Goal: Transaction & Acquisition: Book appointment/travel/reservation

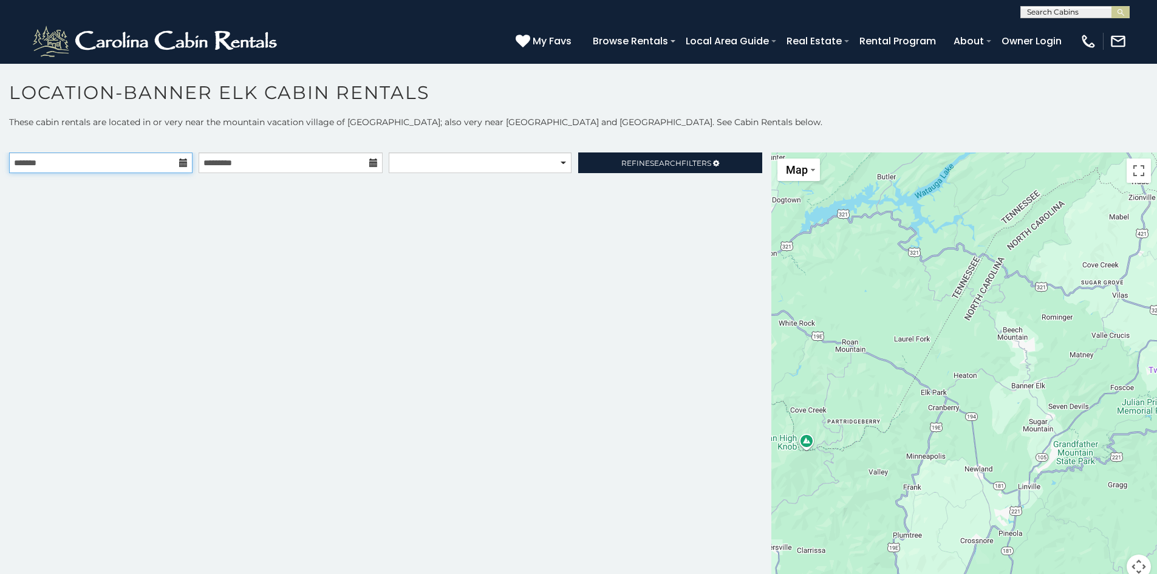
click at [171, 159] on input "text" at bounding box center [100, 163] width 183 height 21
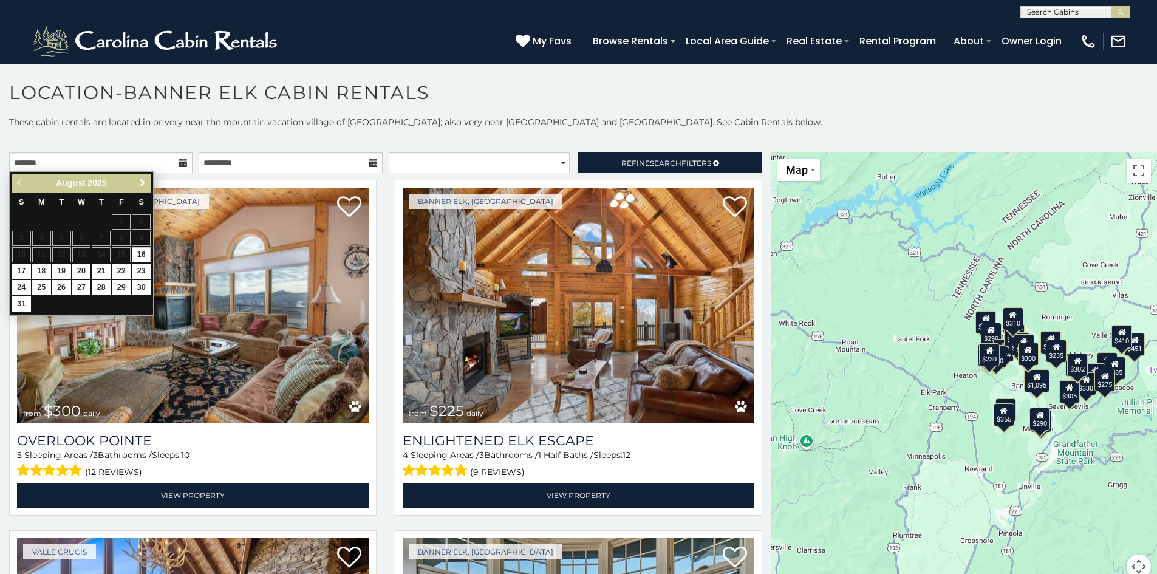
click at [142, 182] on span "Next" at bounding box center [143, 183] width 10 height 10
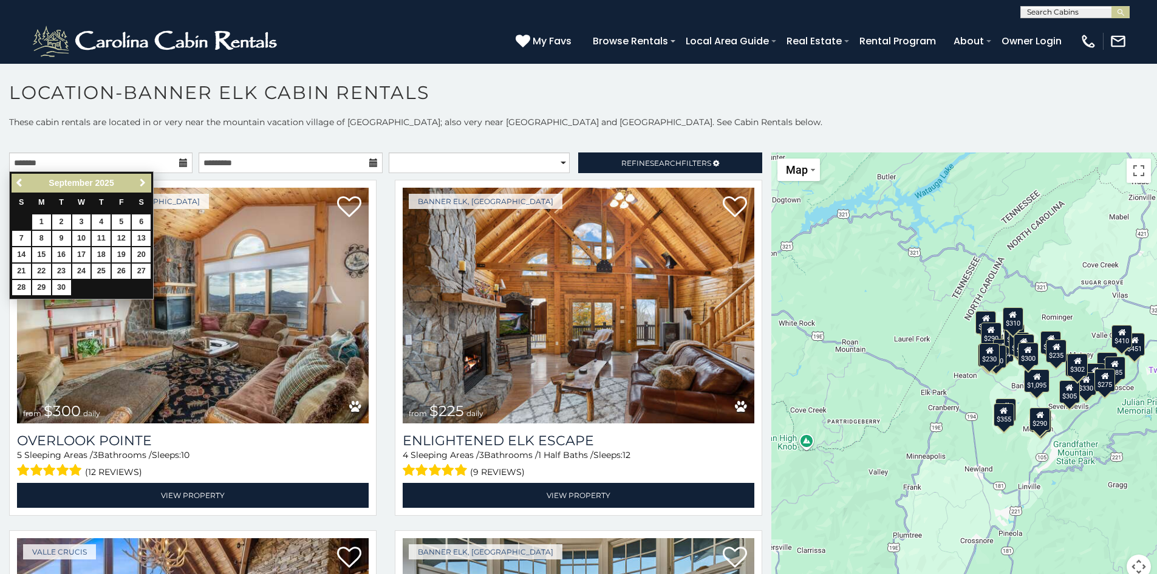
click at [142, 182] on span "Next" at bounding box center [143, 183] width 10 height 10
click at [18, 181] on span "Previous" at bounding box center [20, 183] width 10 height 10
click at [121, 270] on link "26" at bounding box center [121, 271] width 19 height 15
type input "**********"
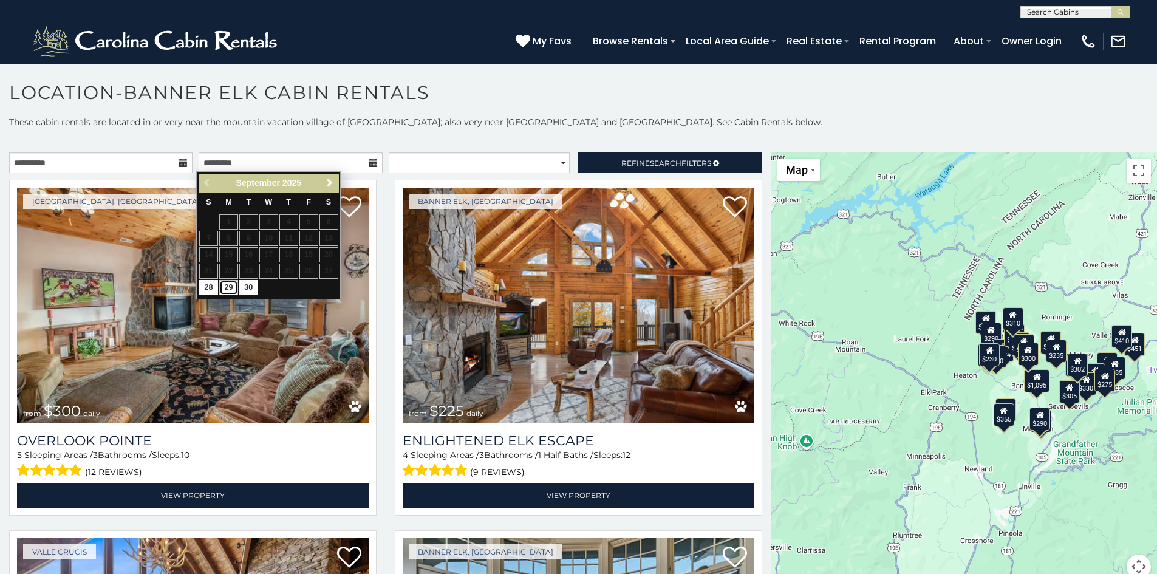
click at [224, 286] on link "29" at bounding box center [228, 287] width 19 height 15
type input "**********"
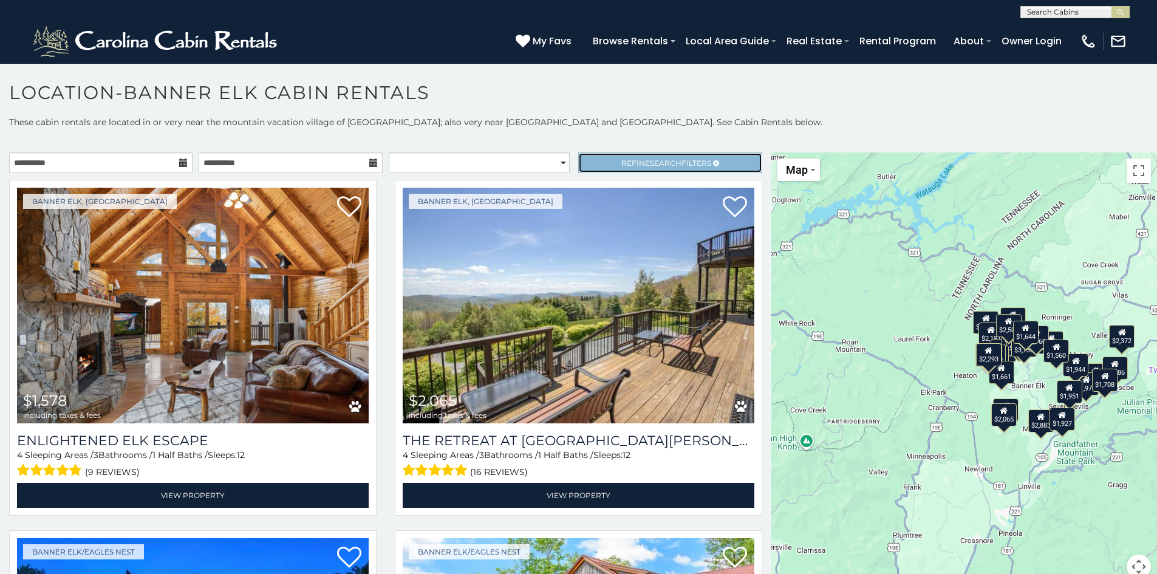
click at [674, 159] on span "Refine Search Filters" at bounding box center [667, 163] width 90 height 9
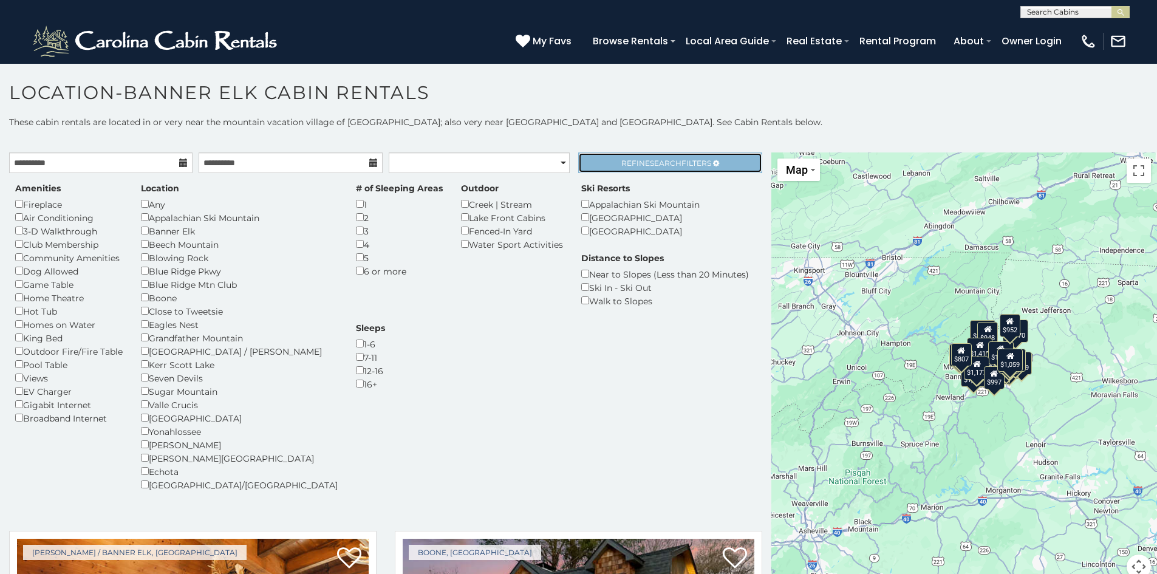
click at [660, 165] on link "Refine Search Filters" at bounding box center [669, 163] width 183 height 21
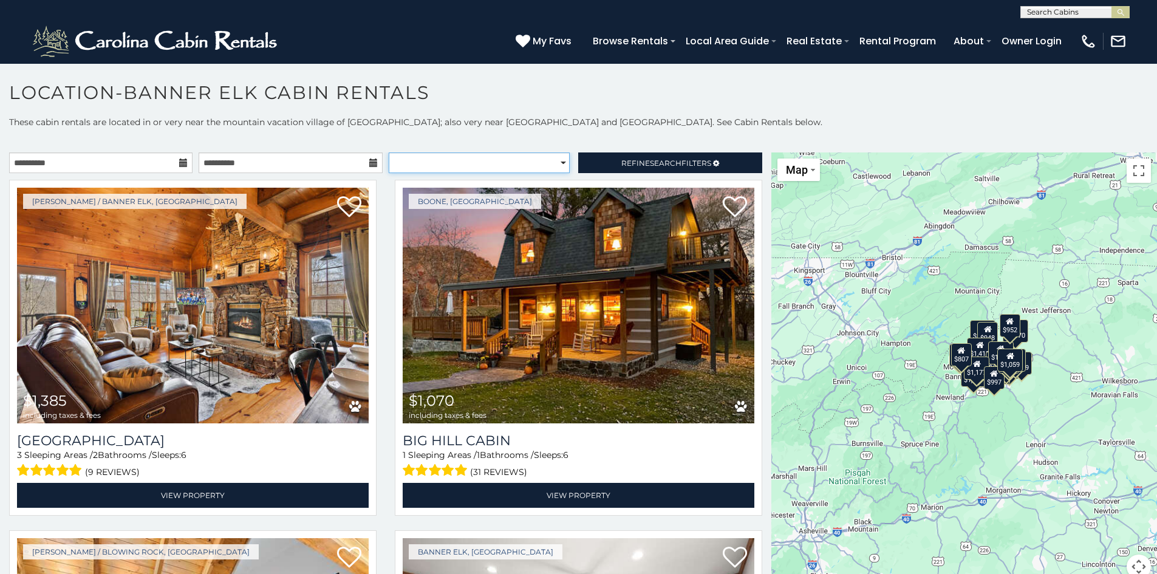
click at [555, 163] on select "**********" at bounding box center [479, 163] width 181 height 21
select select "*********"
click at [389, 153] on select "**********" at bounding box center [479, 163] width 181 height 21
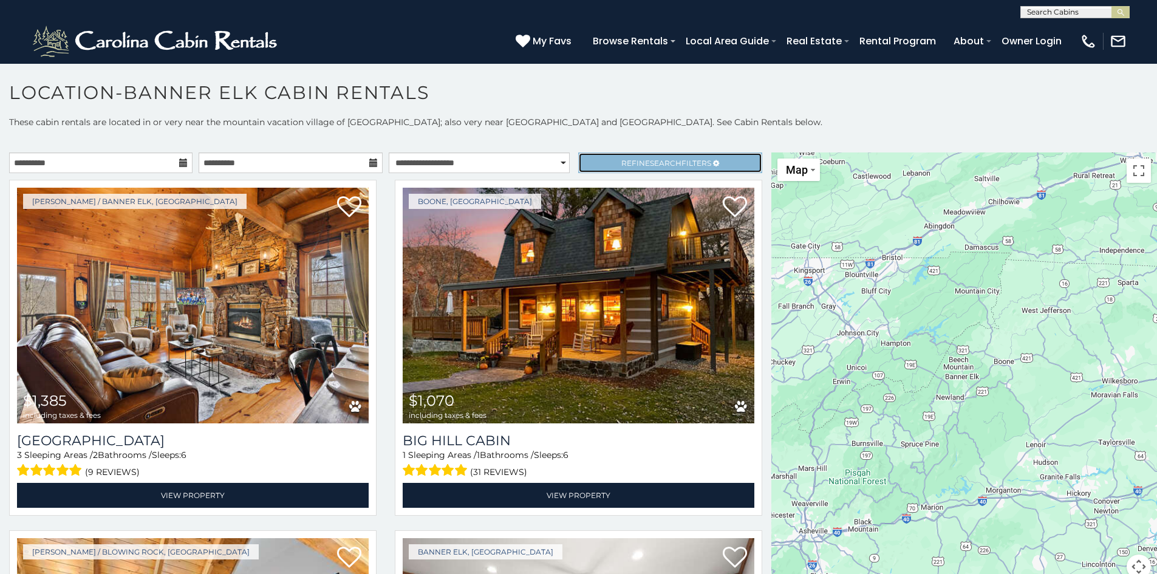
click at [650, 163] on span "Search" at bounding box center [666, 163] width 32 height 9
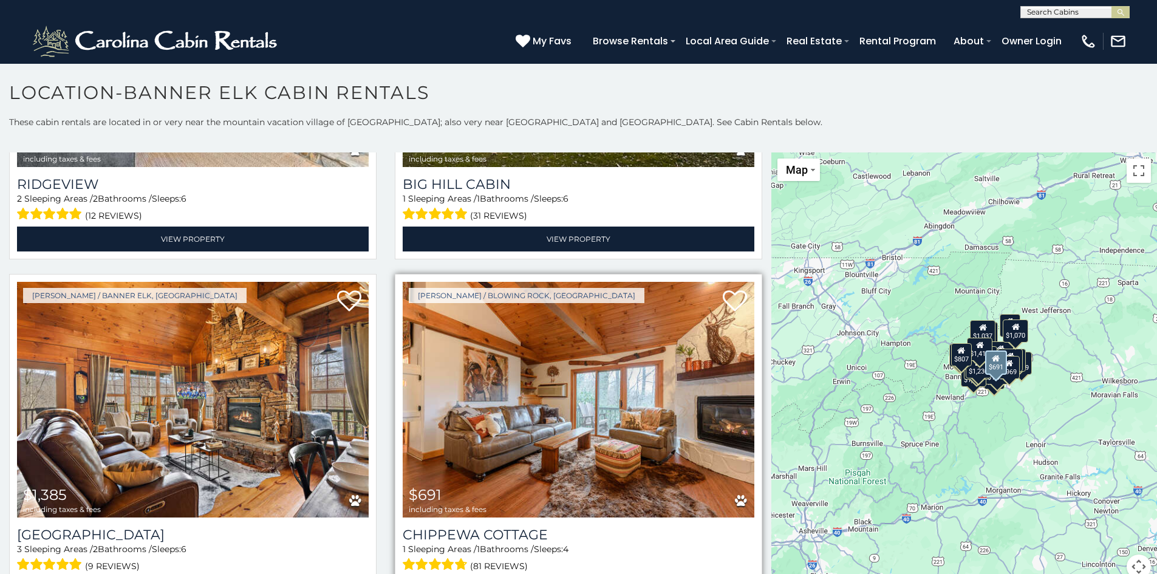
scroll to position [668, 0]
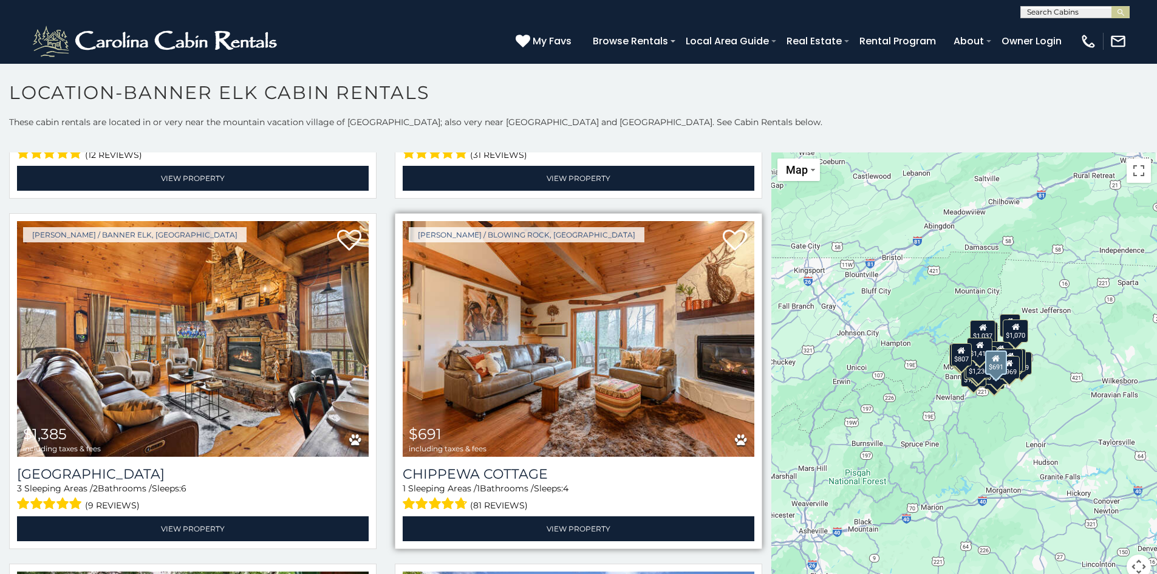
click at [532, 303] on img at bounding box center [579, 339] width 352 height 236
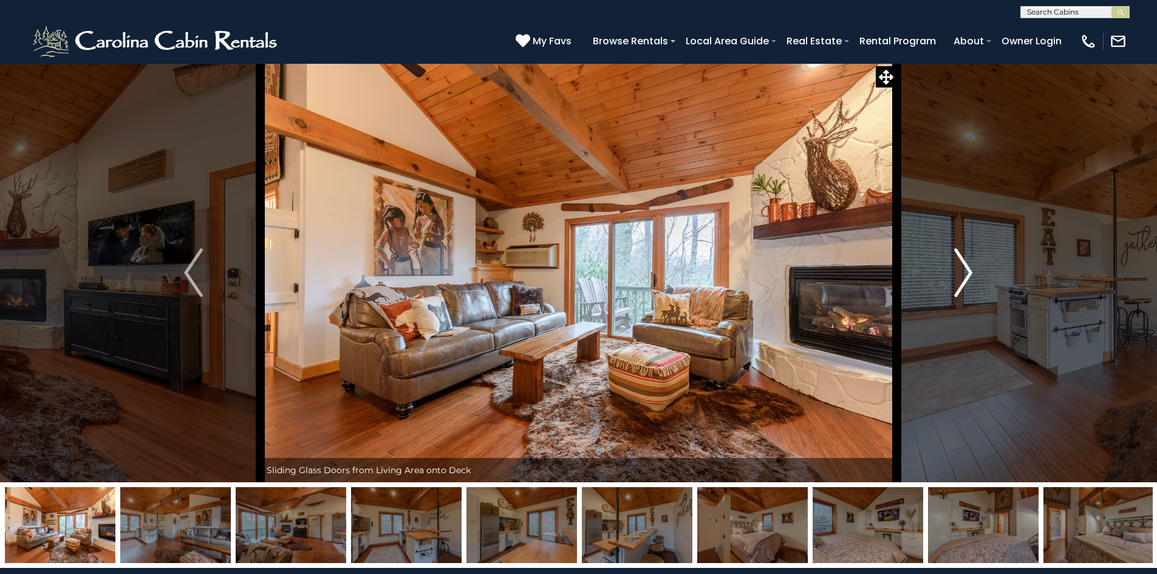
click at [962, 264] on img "Next" at bounding box center [964, 272] width 18 height 49
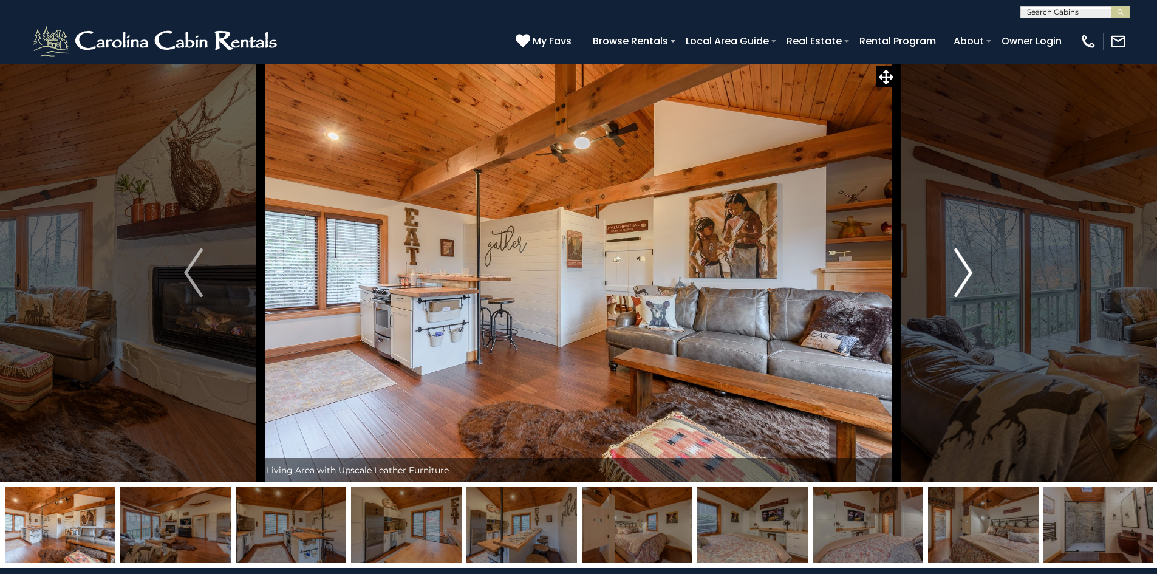
click at [964, 268] on img "Next" at bounding box center [964, 272] width 18 height 49
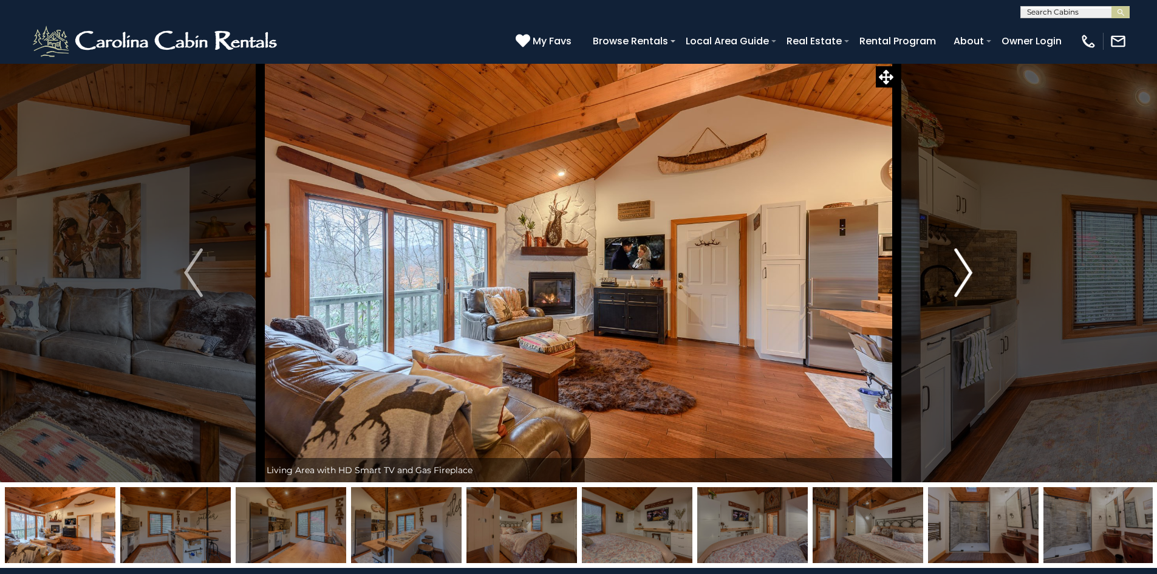
click at [964, 268] on img "Next" at bounding box center [964, 272] width 18 height 49
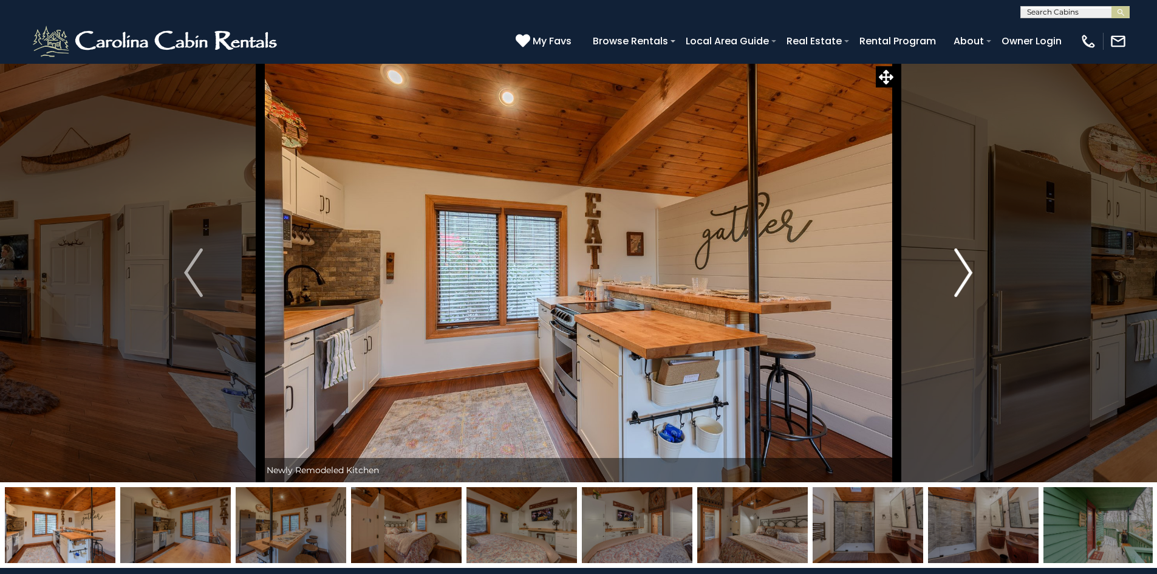
click at [968, 268] on img "Next" at bounding box center [964, 272] width 18 height 49
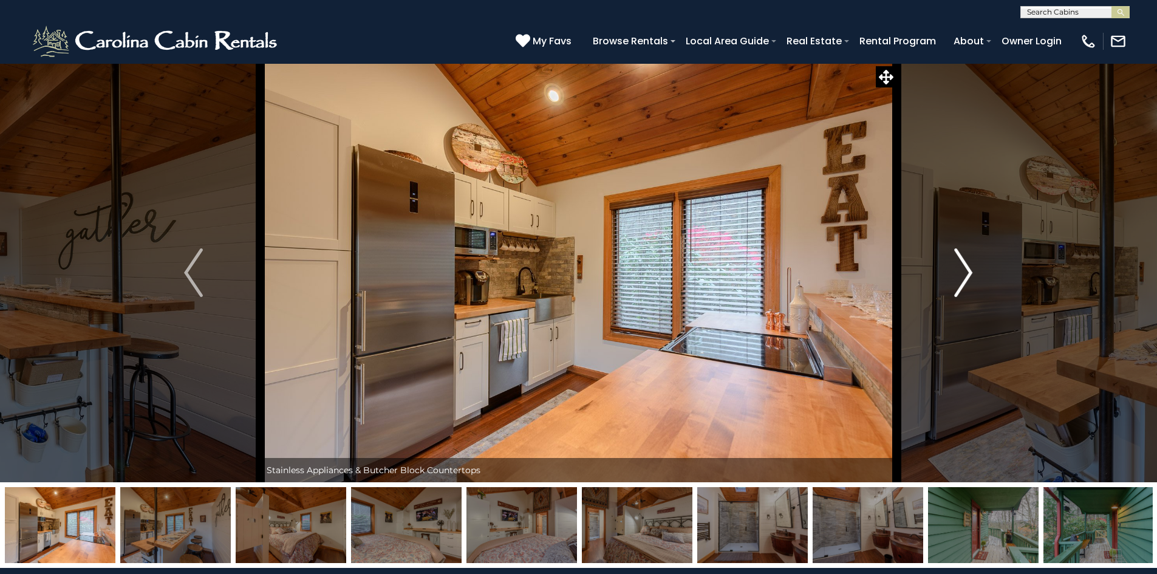
click at [968, 268] on img "Next" at bounding box center [964, 272] width 18 height 49
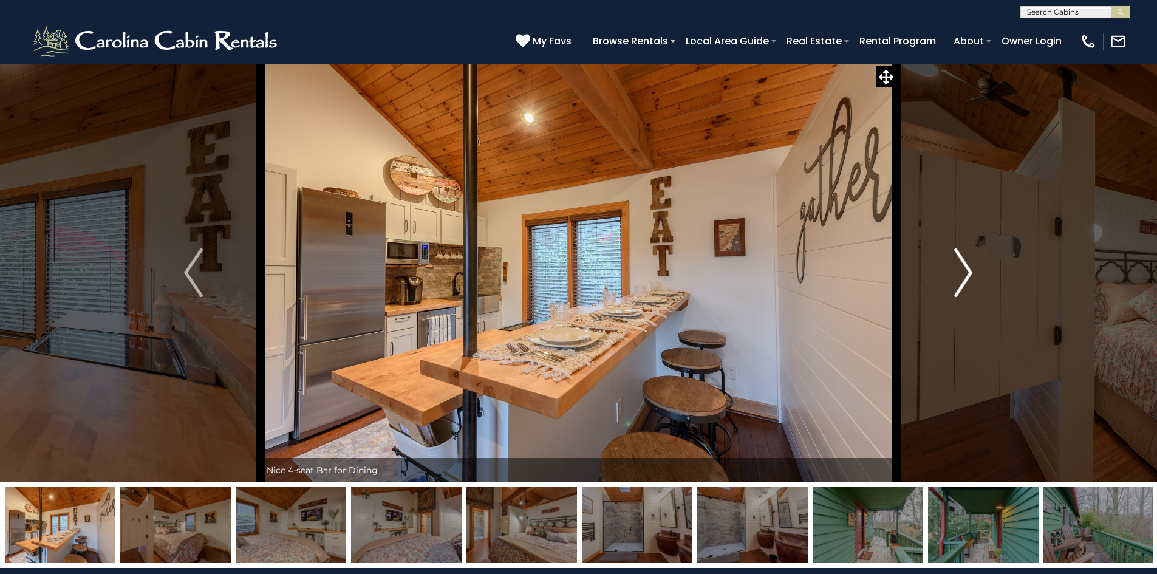
click at [968, 268] on img "Next" at bounding box center [964, 272] width 18 height 49
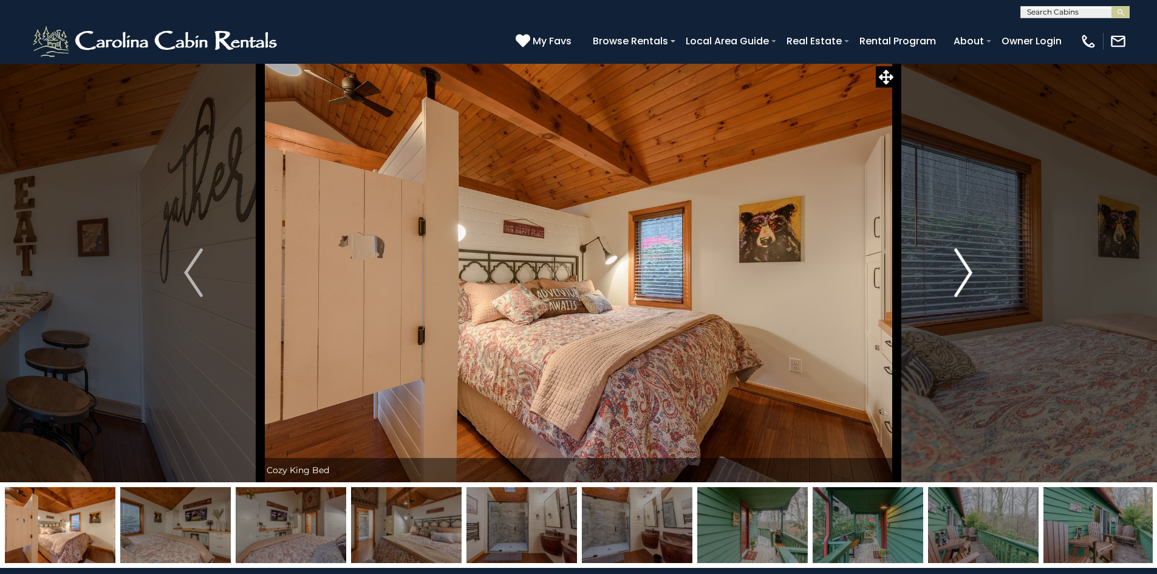
click at [968, 268] on img "Next" at bounding box center [964, 272] width 18 height 49
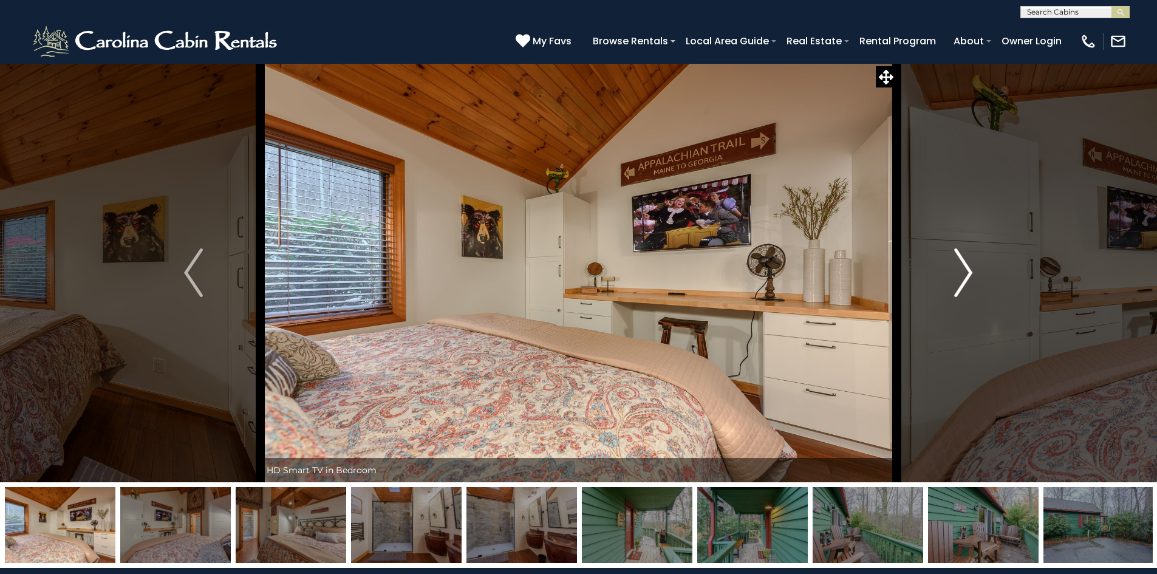
click at [968, 268] on img "Next" at bounding box center [964, 272] width 18 height 49
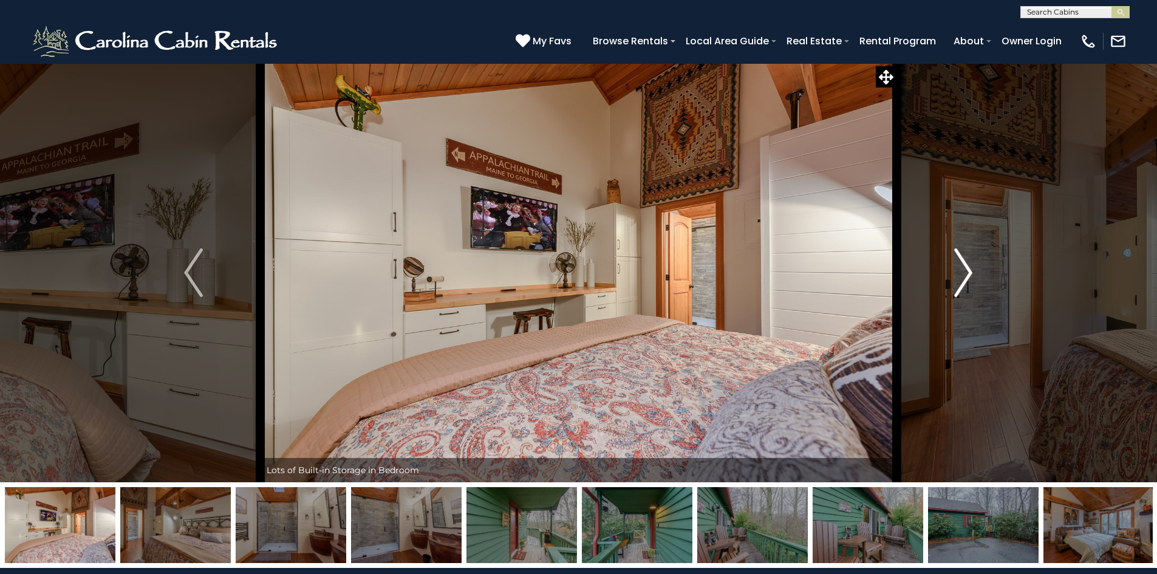
click at [968, 268] on img "Next" at bounding box center [964, 272] width 18 height 49
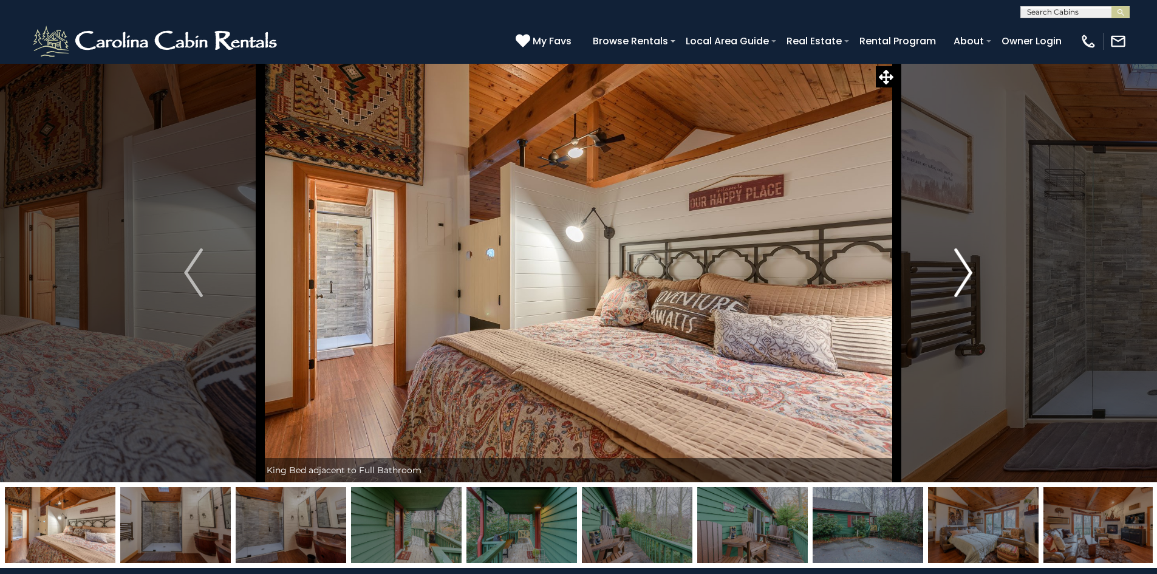
click at [968, 264] on img "Next" at bounding box center [964, 272] width 18 height 49
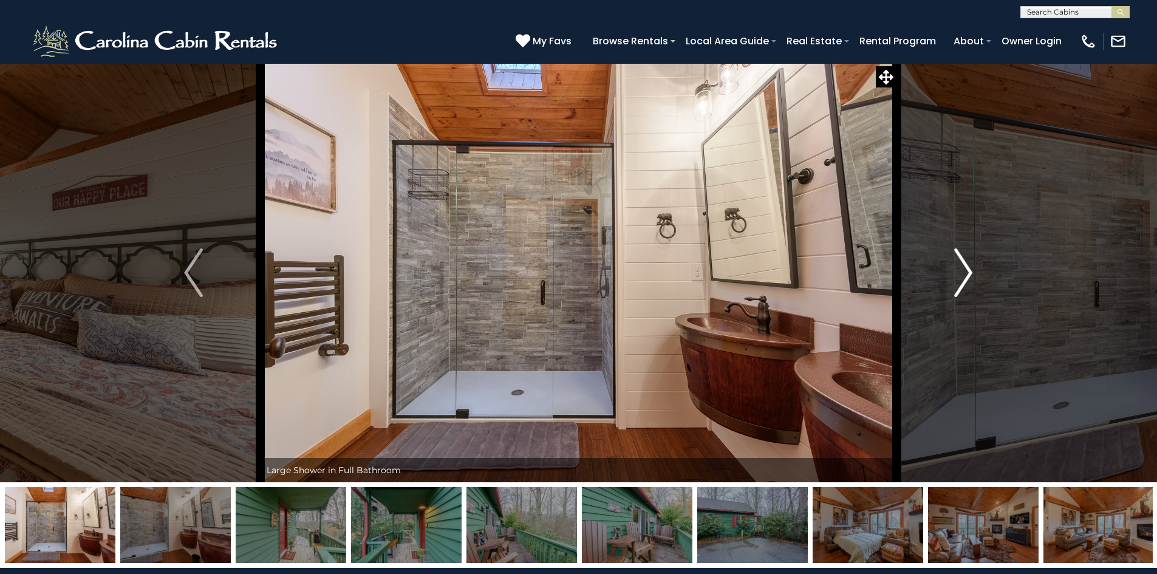
click at [969, 273] on img "Next" at bounding box center [964, 272] width 18 height 49
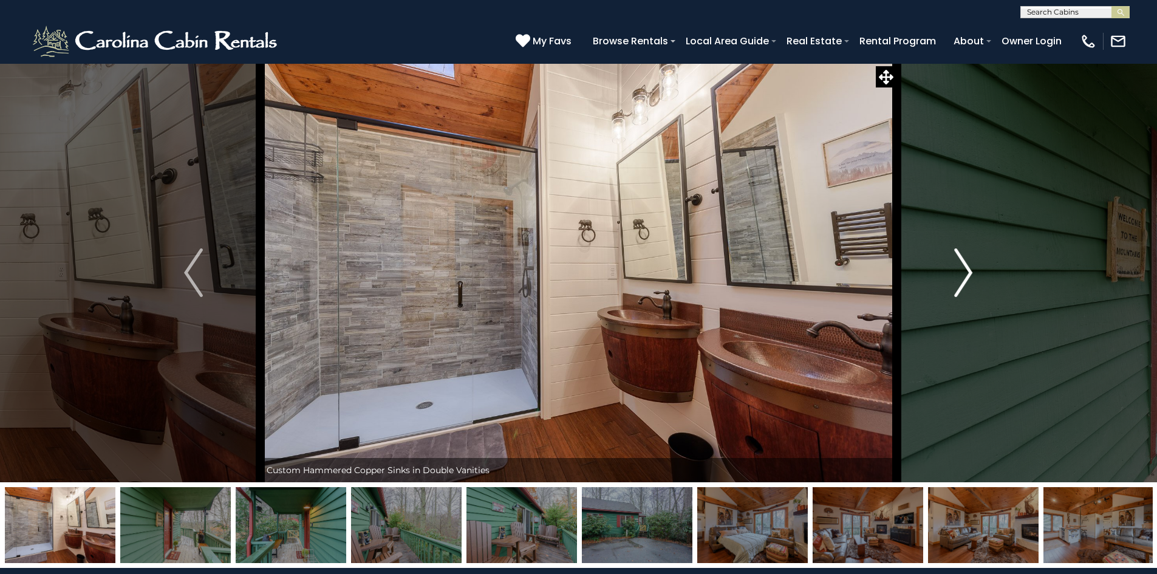
click at [965, 272] on img "Next" at bounding box center [964, 272] width 18 height 49
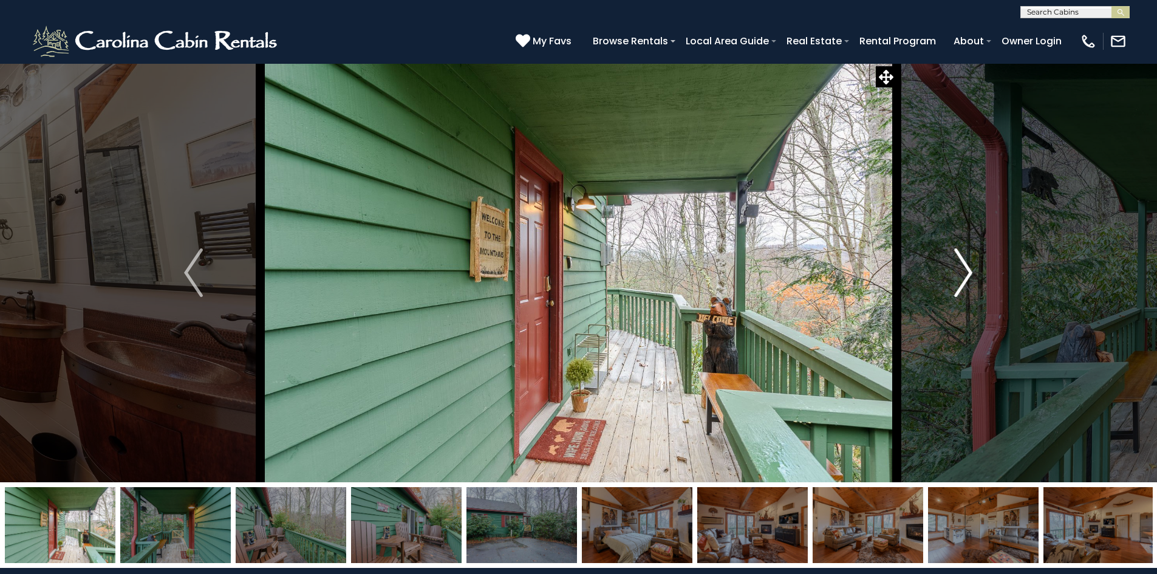
click at [965, 272] on img "Next" at bounding box center [964, 272] width 18 height 49
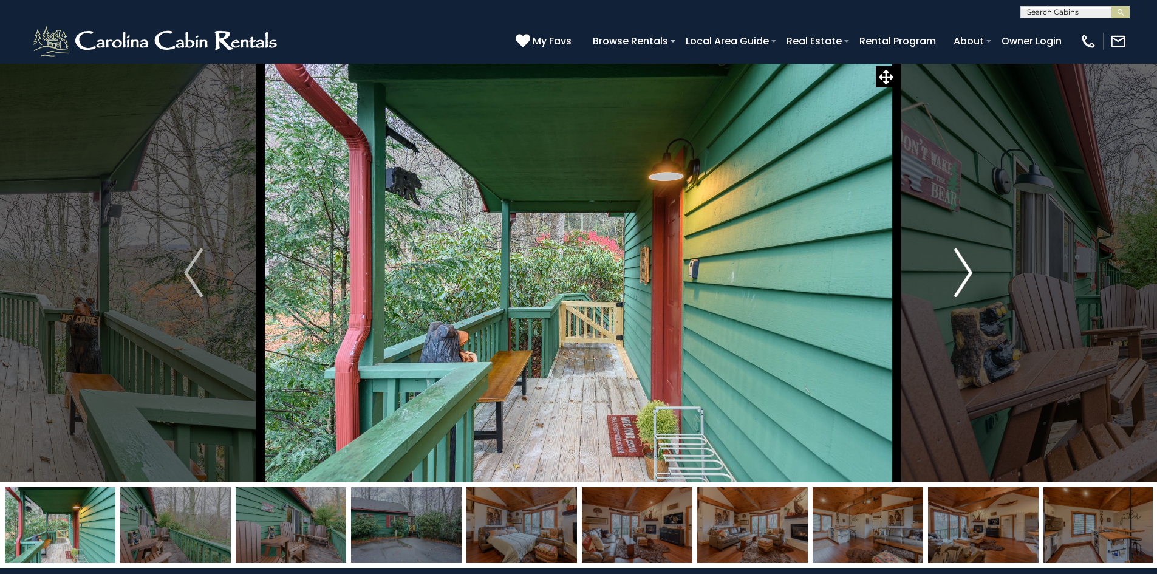
click at [964, 272] on img "Next" at bounding box center [964, 272] width 18 height 49
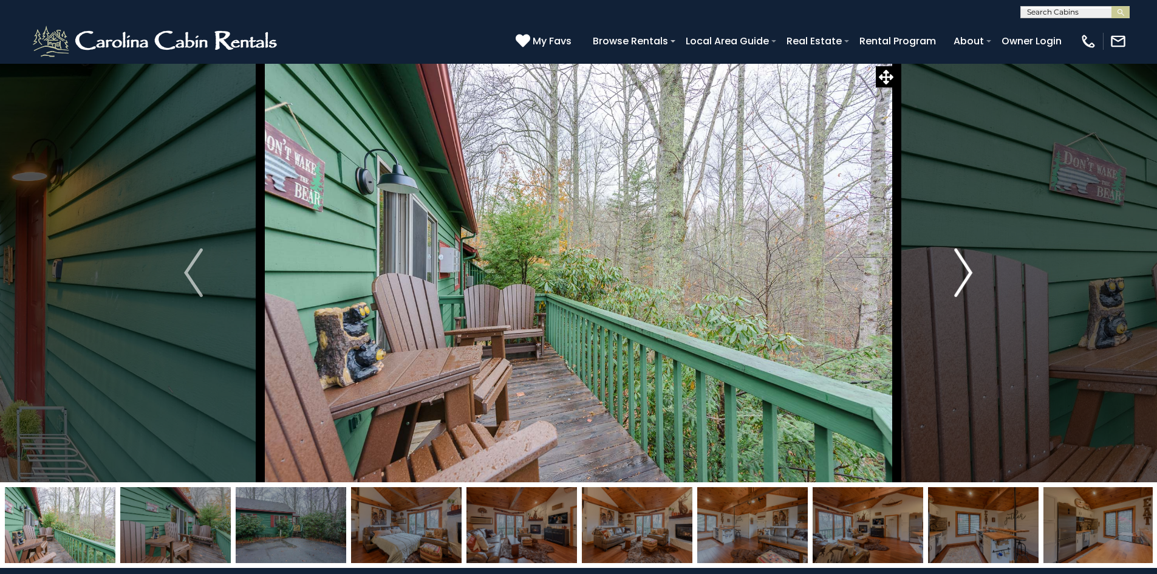
click at [959, 272] on img "Next" at bounding box center [964, 272] width 18 height 49
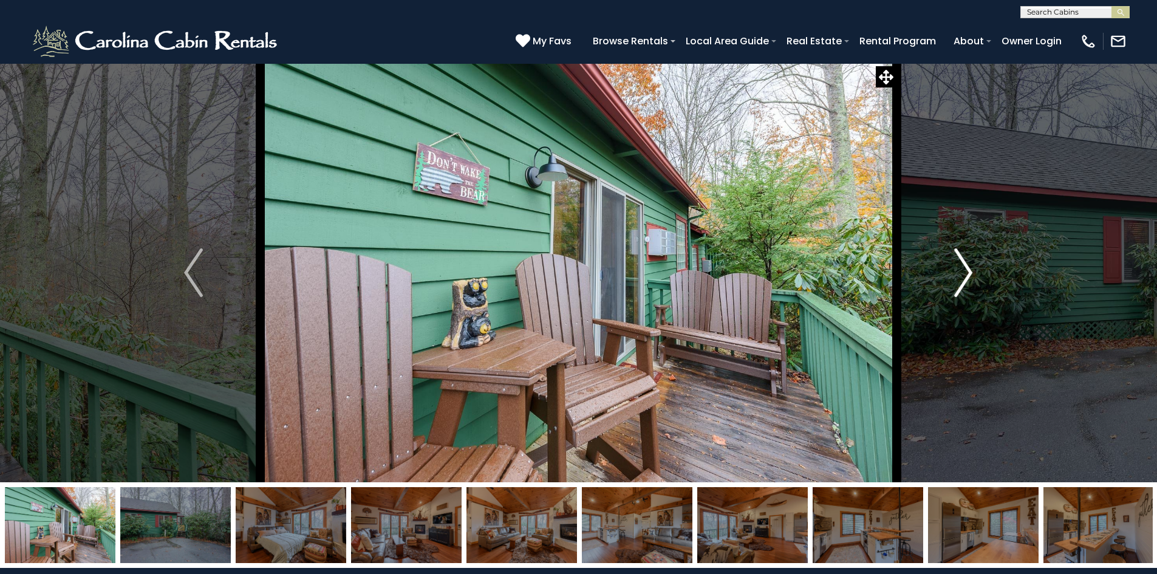
click at [959, 272] on img "Next" at bounding box center [964, 272] width 18 height 49
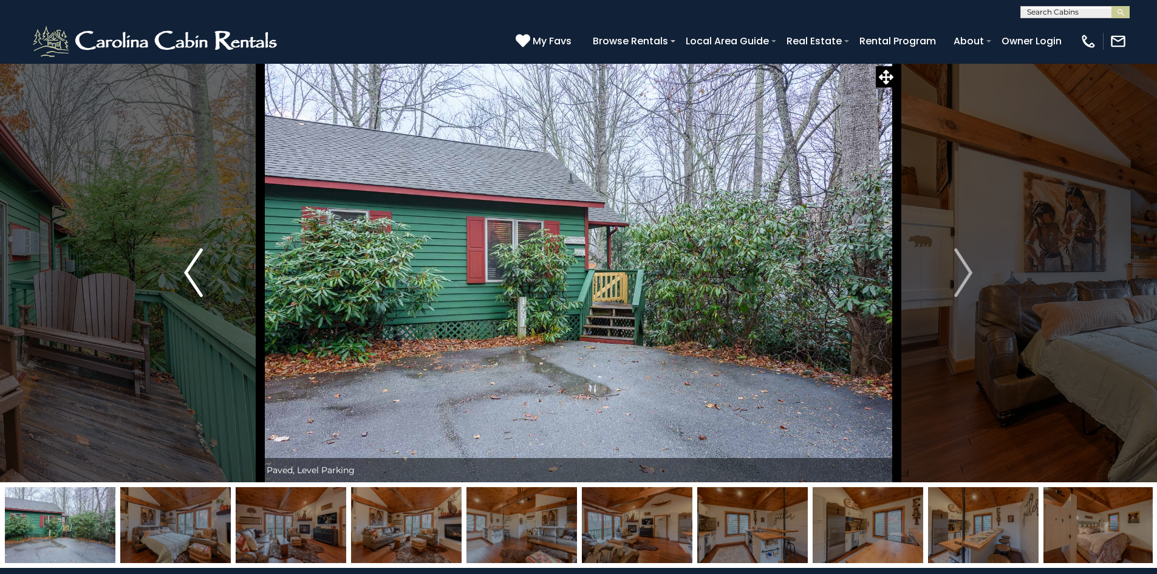
click at [201, 278] on img "Previous" at bounding box center [193, 272] width 18 height 49
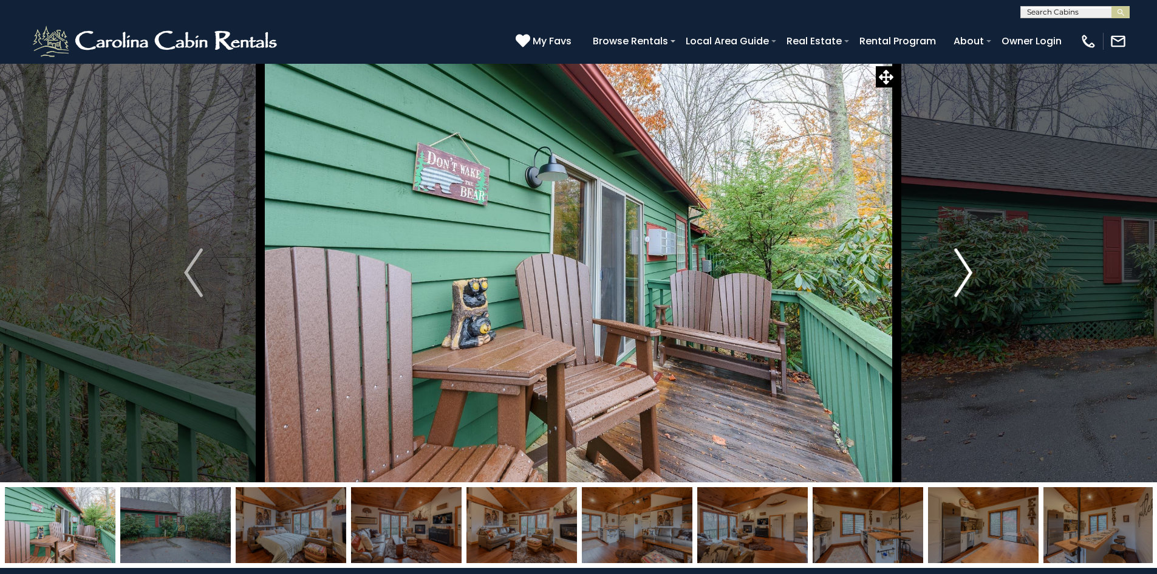
click at [975, 265] on button "Next" at bounding box center [964, 272] width 134 height 419
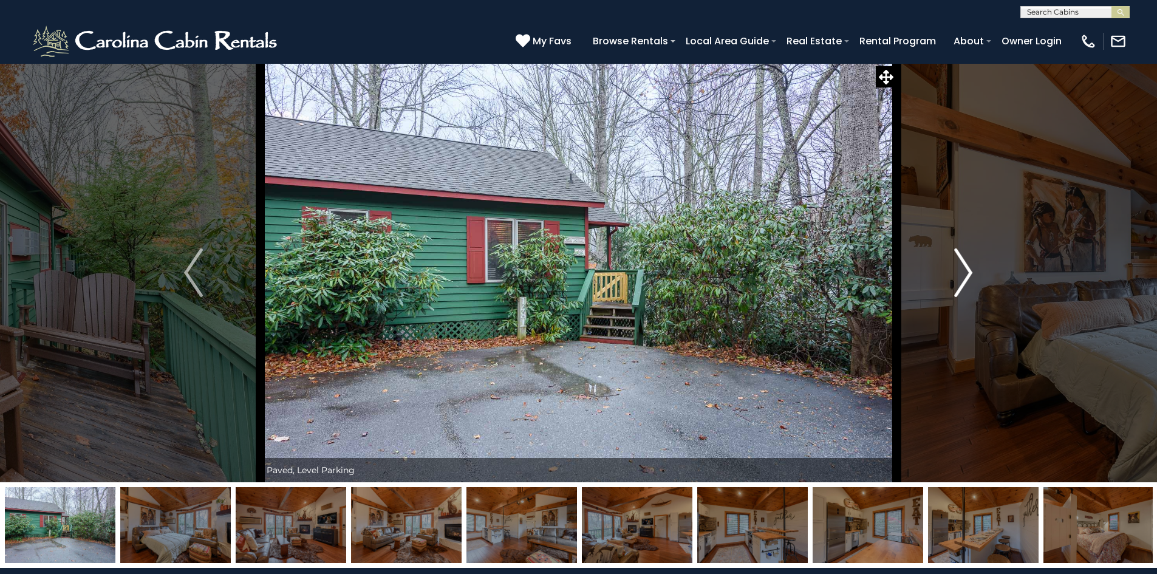
click at [975, 265] on button "Next" at bounding box center [964, 272] width 134 height 419
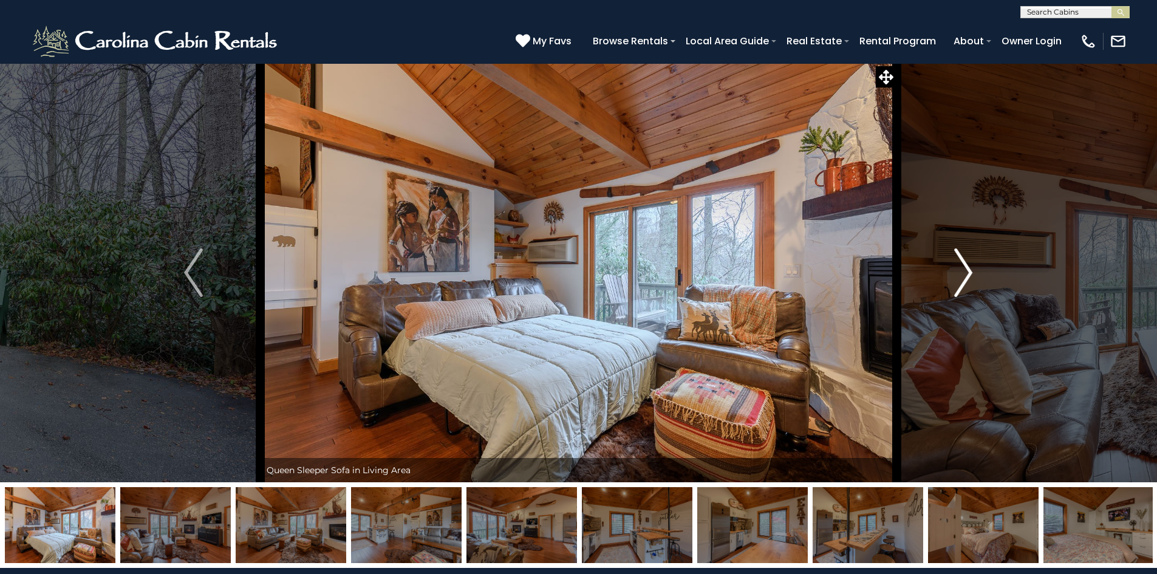
click at [975, 265] on button "Next" at bounding box center [964, 272] width 134 height 419
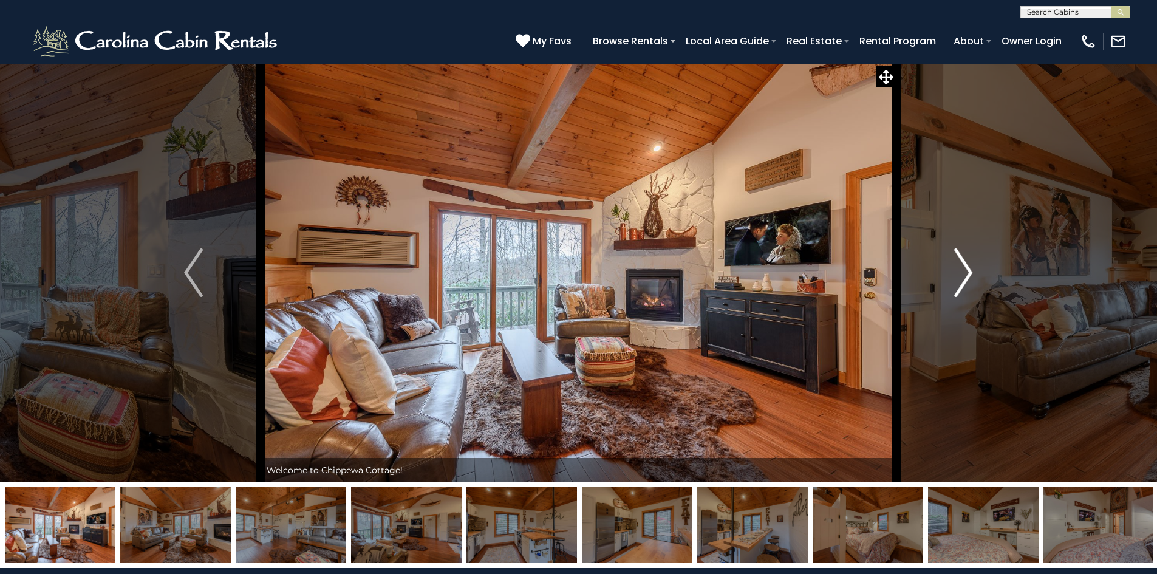
click at [975, 266] on button "Next" at bounding box center [964, 272] width 134 height 419
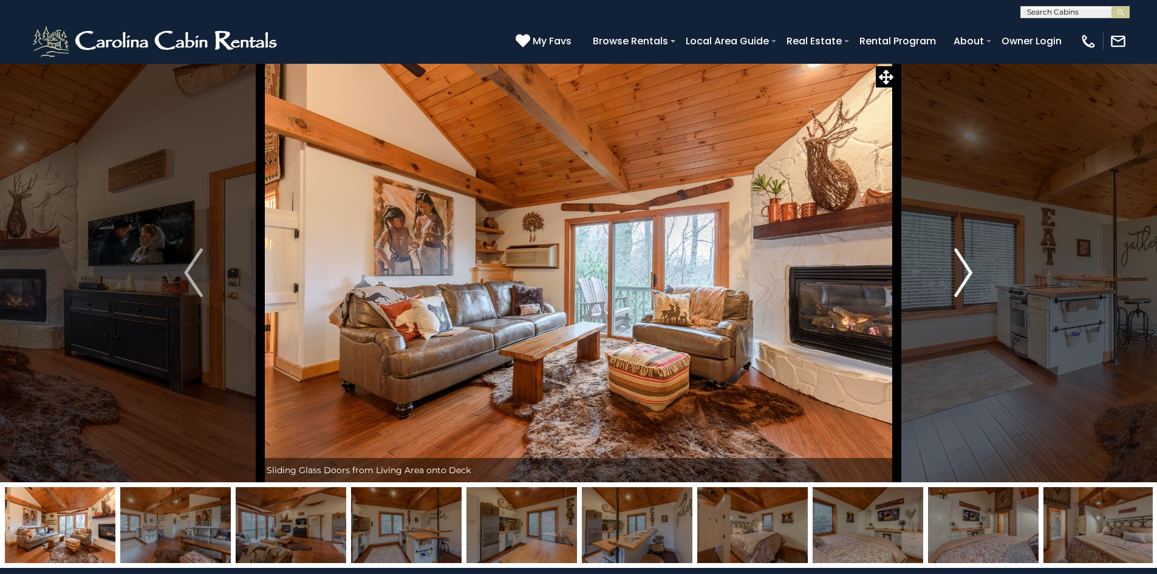
click at [971, 267] on img "Next" at bounding box center [964, 272] width 18 height 49
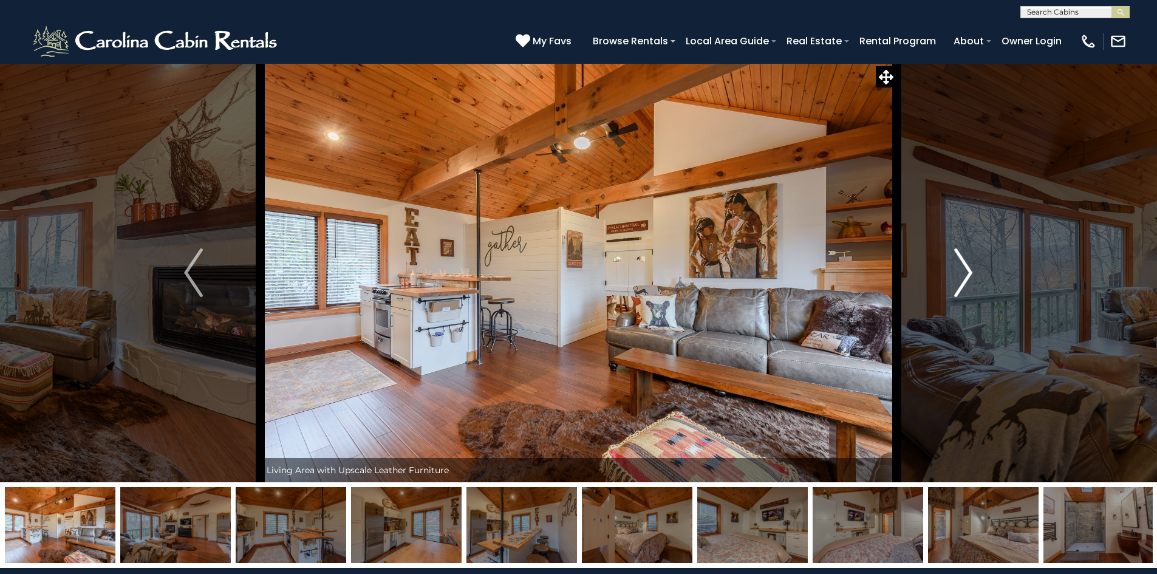
click at [951, 271] on button "Next" at bounding box center [964, 272] width 134 height 419
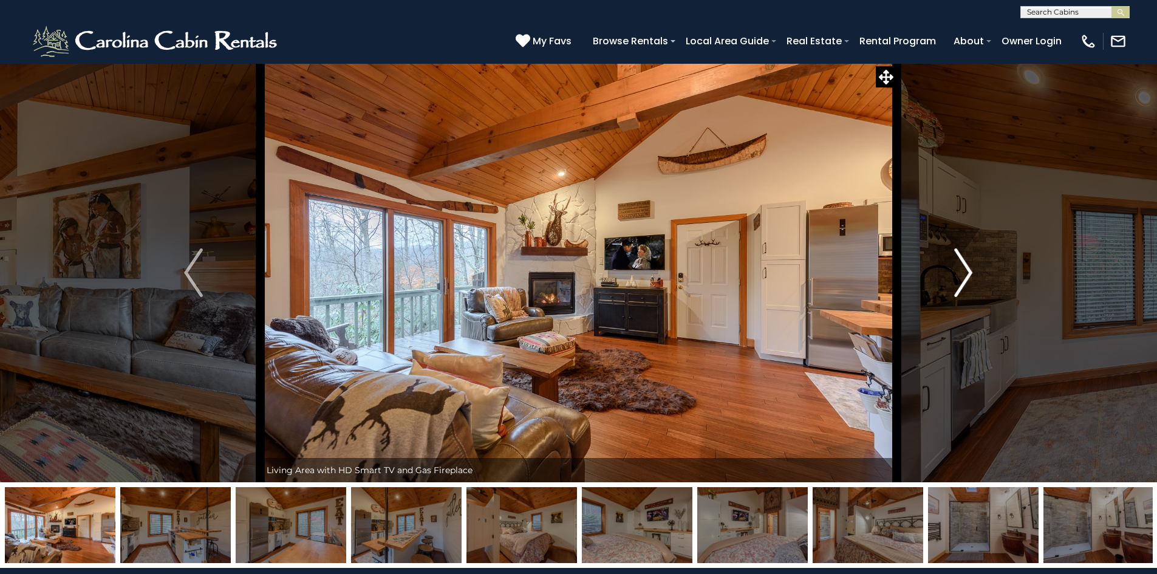
click at [950, 273] on button "Next" at bounding box center [964, 272] width 134 height 419
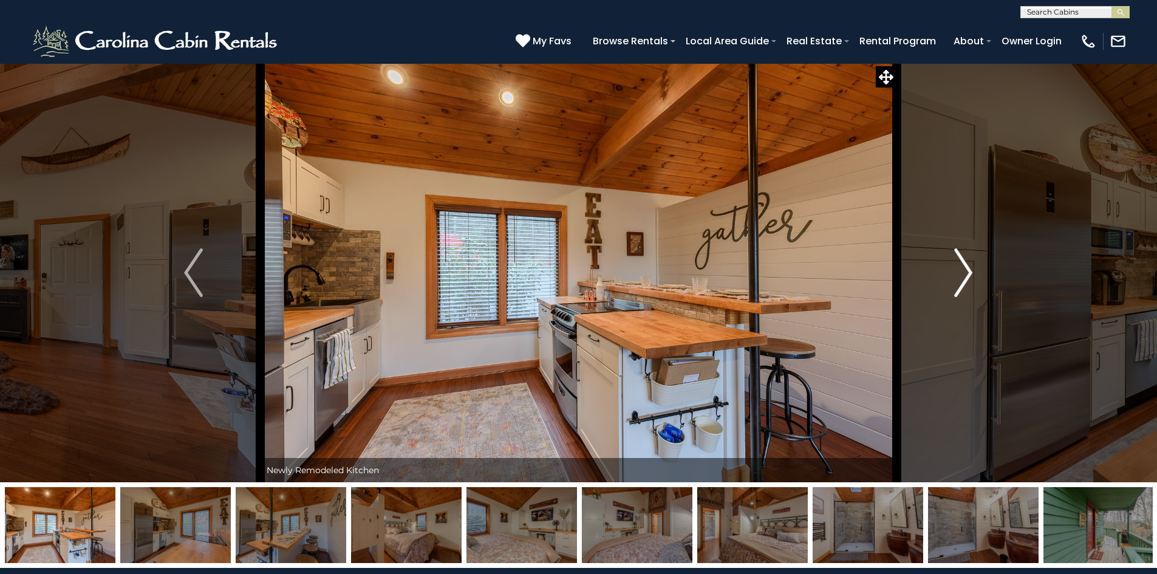
click at [950, 273] on button "Next" at bounding box center [964, 272] width 134 height 419
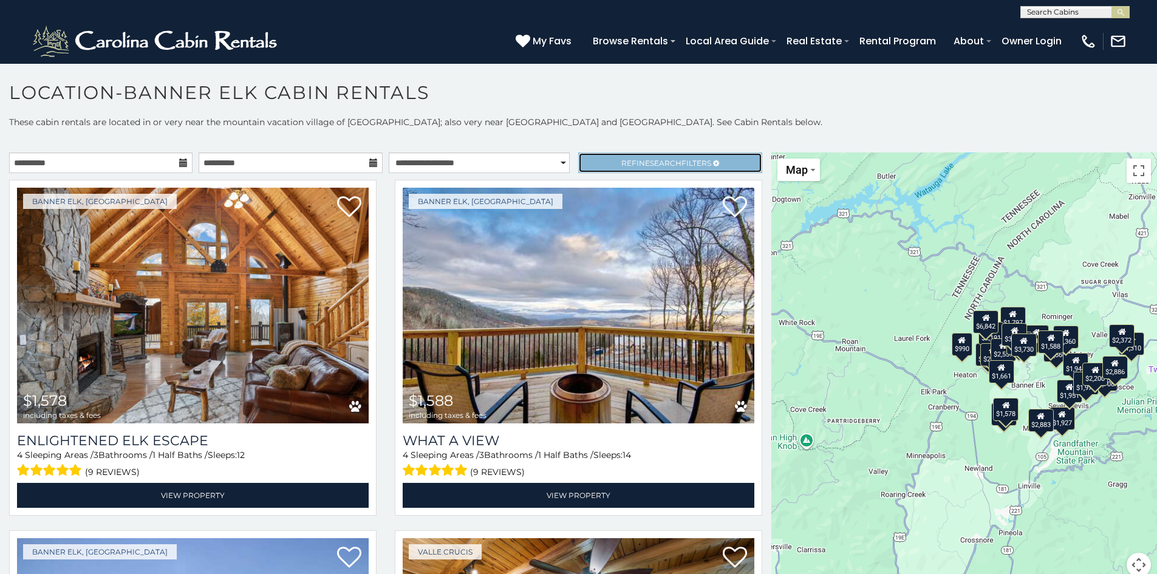
click at [647, 157] on link "Refine Search Filters" at bounding box center [669, 163] width 183 height 21
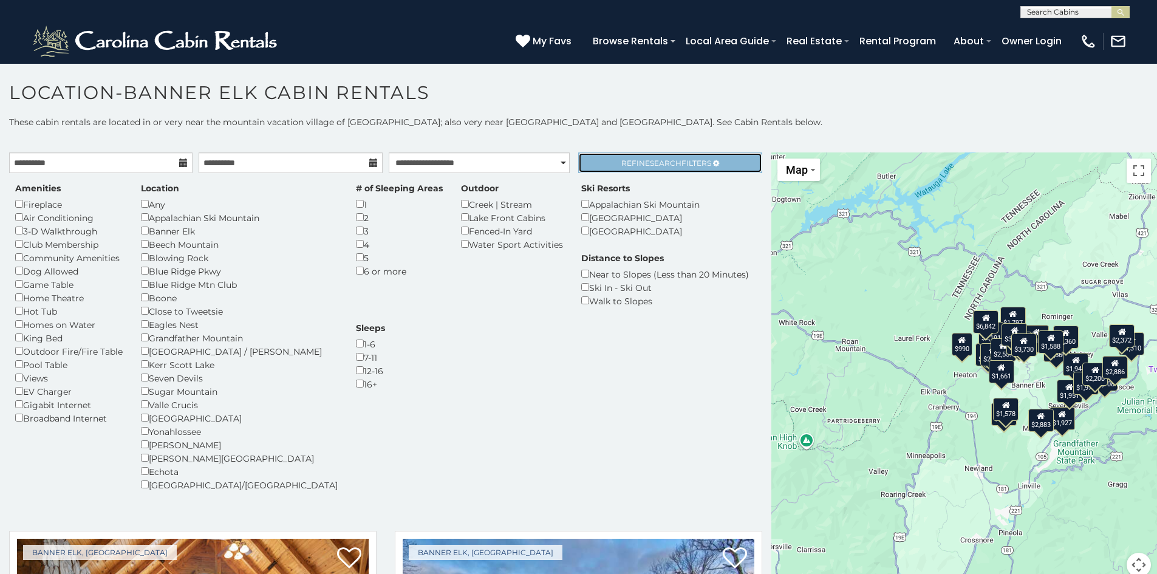
click at [661, 160] on span "Search" at bounding box center [666, 163] width 32 height 9
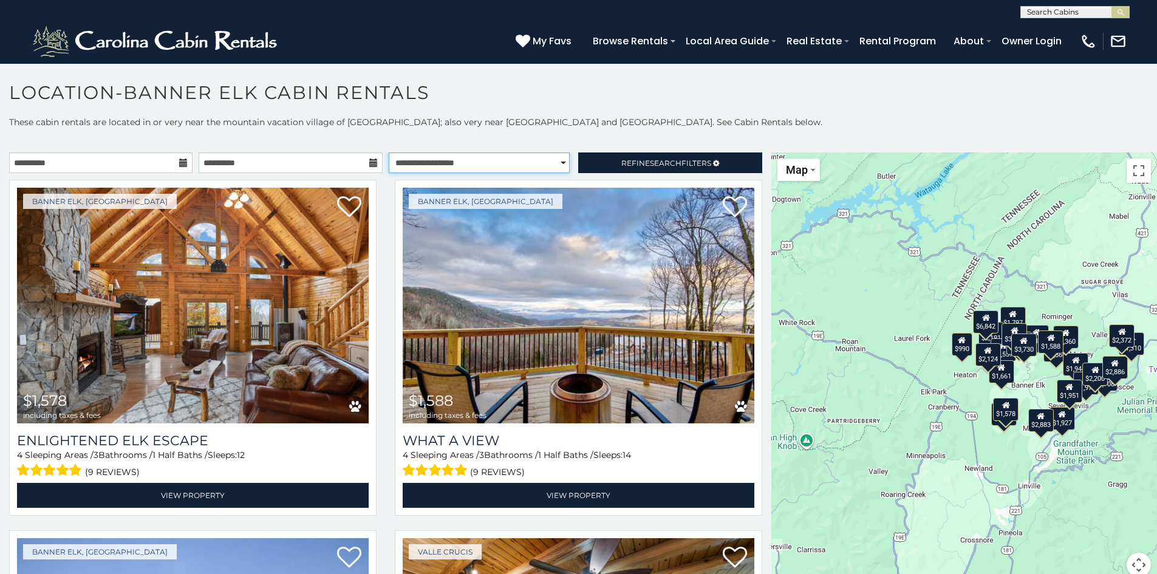
click at [540, 157] on select "**********" at bounding box center [479, 163] width 181 height 21
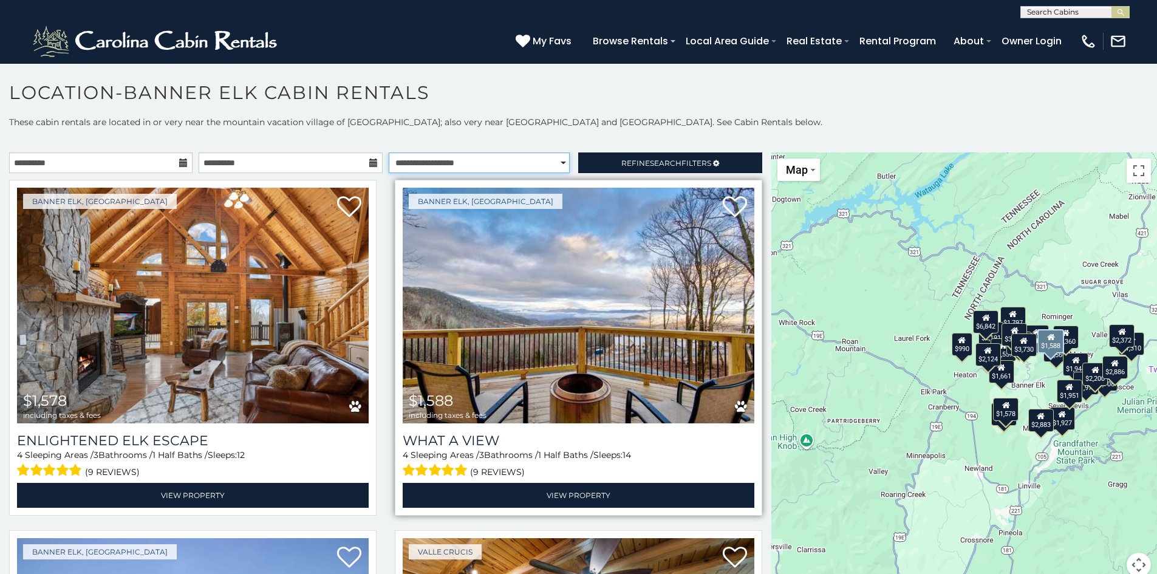
click at [389, 153] on select "**********" at bounding box center [479, 163] width 181 height 21
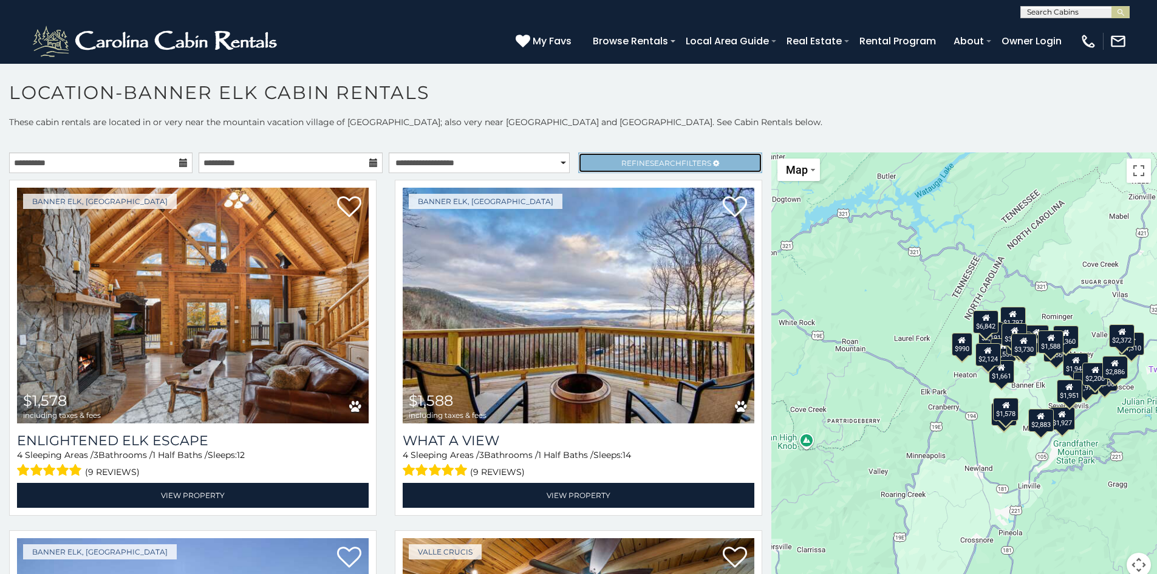
click at [622, 162] on span "Refine Search Filters" at bounding box center [667, 163] width 90 height 9
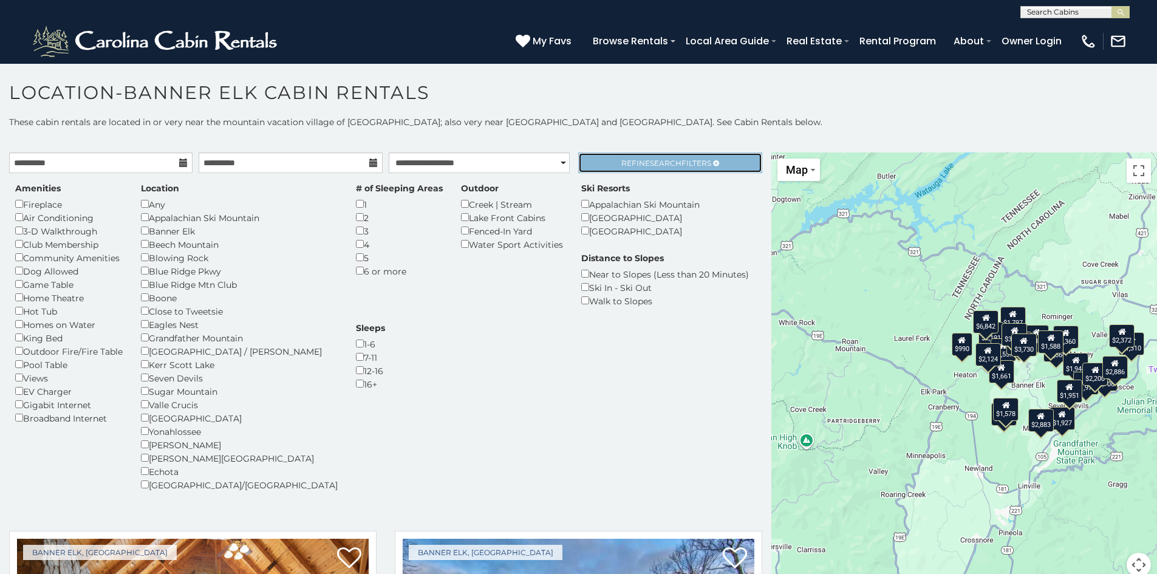
click at [632, 162] on span "Refine Search Filters" at bounding box center [667, 163] width 90 height 9
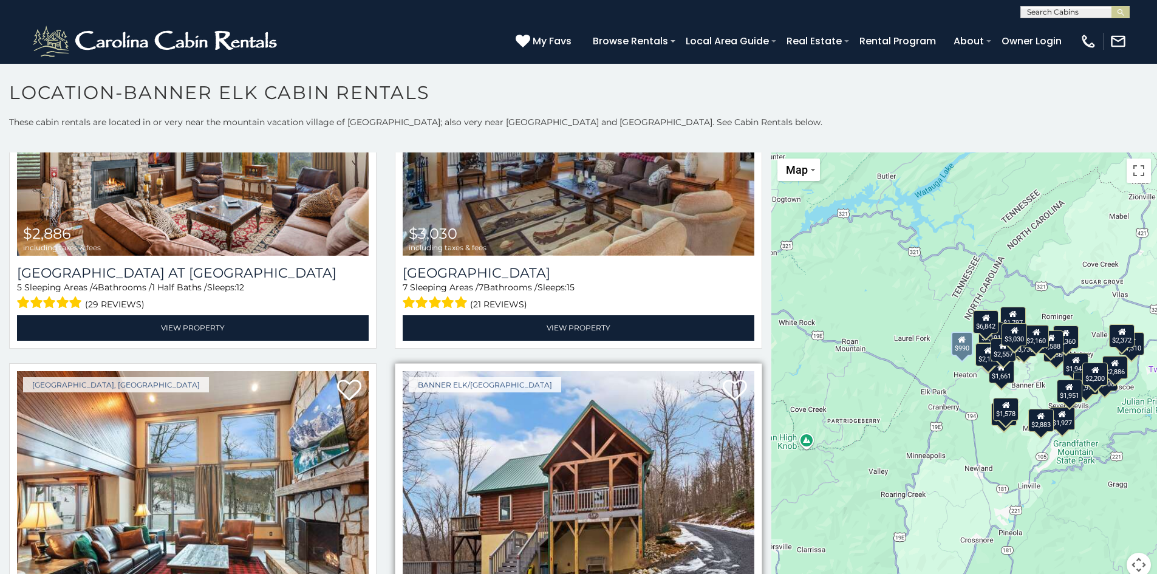
scroll to position [4618, 0]
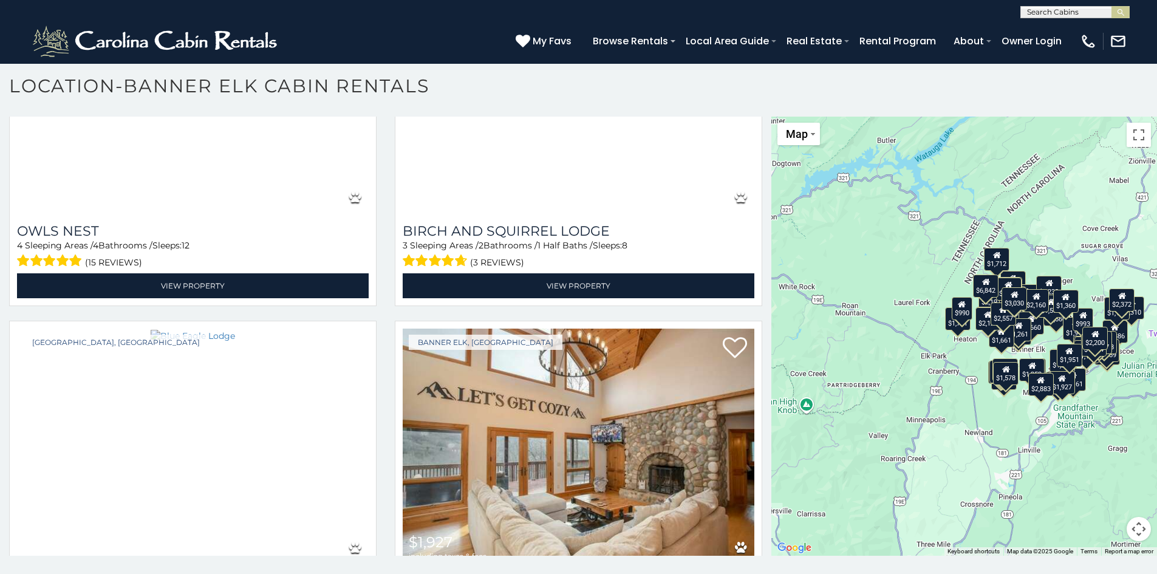
scroll to position [1212, 0]
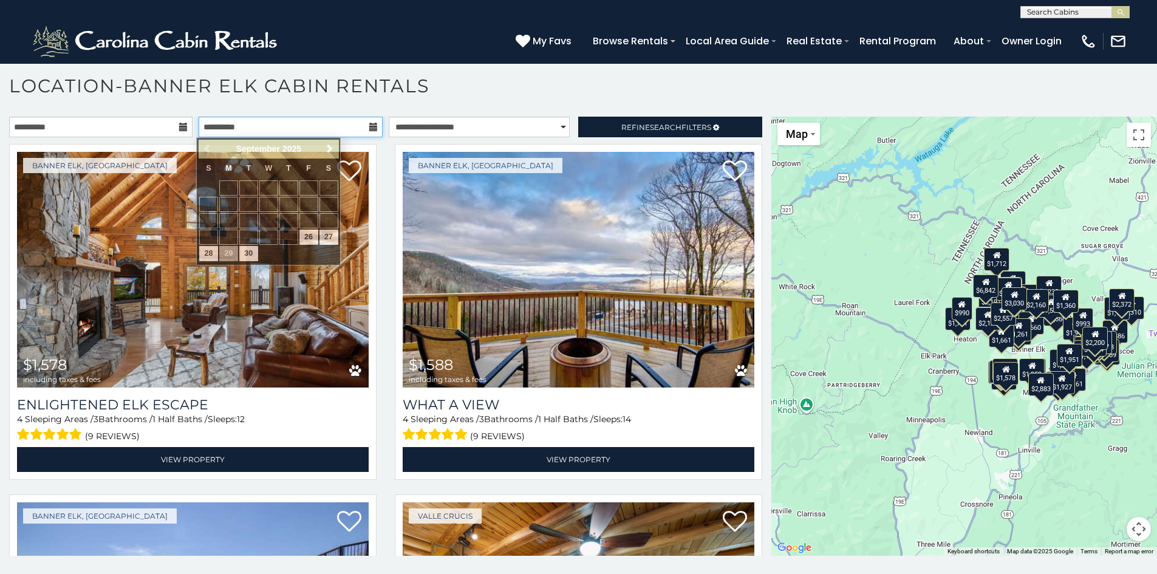
click at [309, 117] on input "**********" at bounding box center [290, 127] width 183 height 21
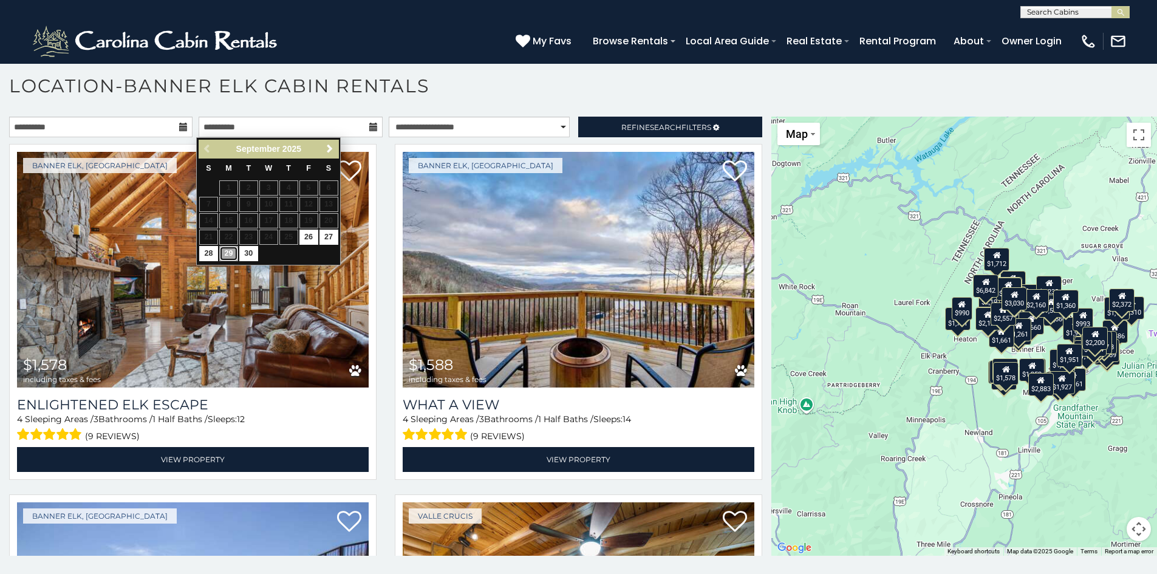
click at [225, 253] on link "29" at bounding box center [228, 253] width 19 height 15
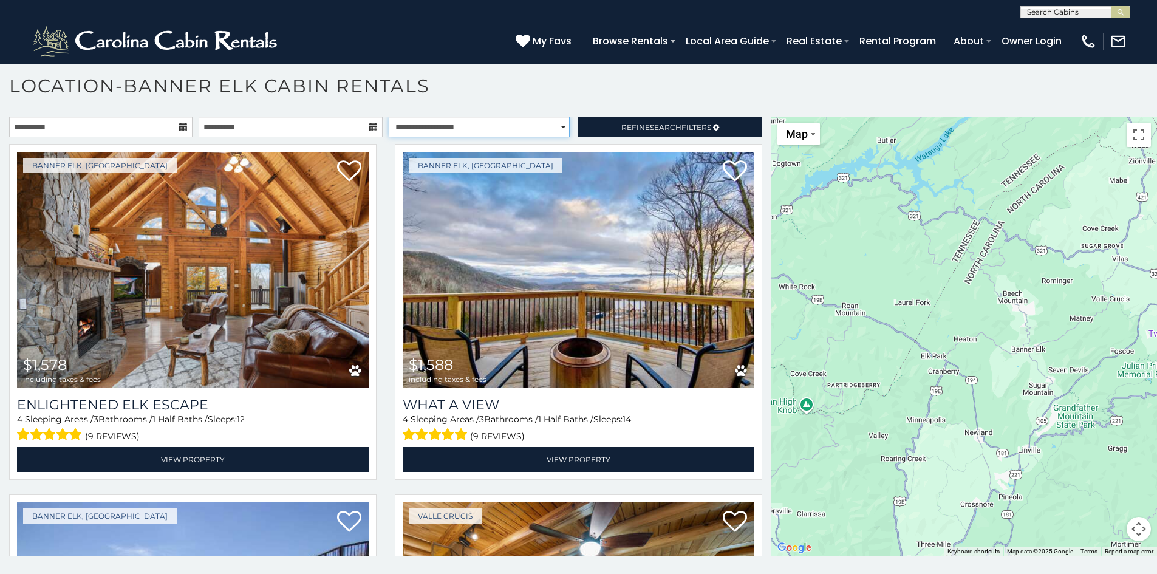
click at [523, 120] on select "**********" at bounding box center [479, 127] width 181 height 21
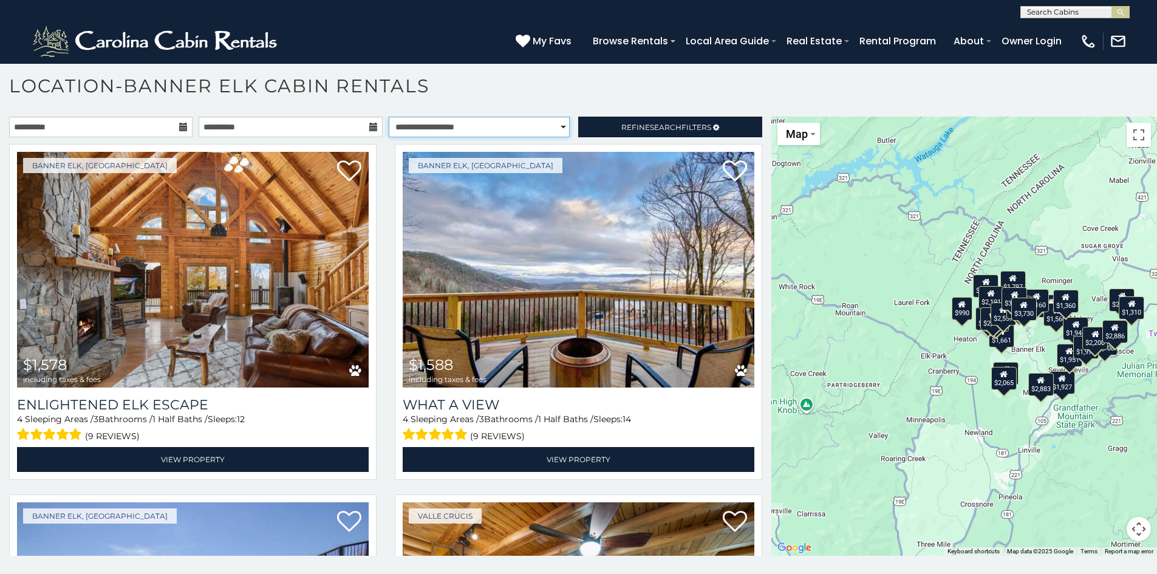
select select "**********"
click at [389, 117] on select "**********" at bounding box center [479, 127] width 181 height 21
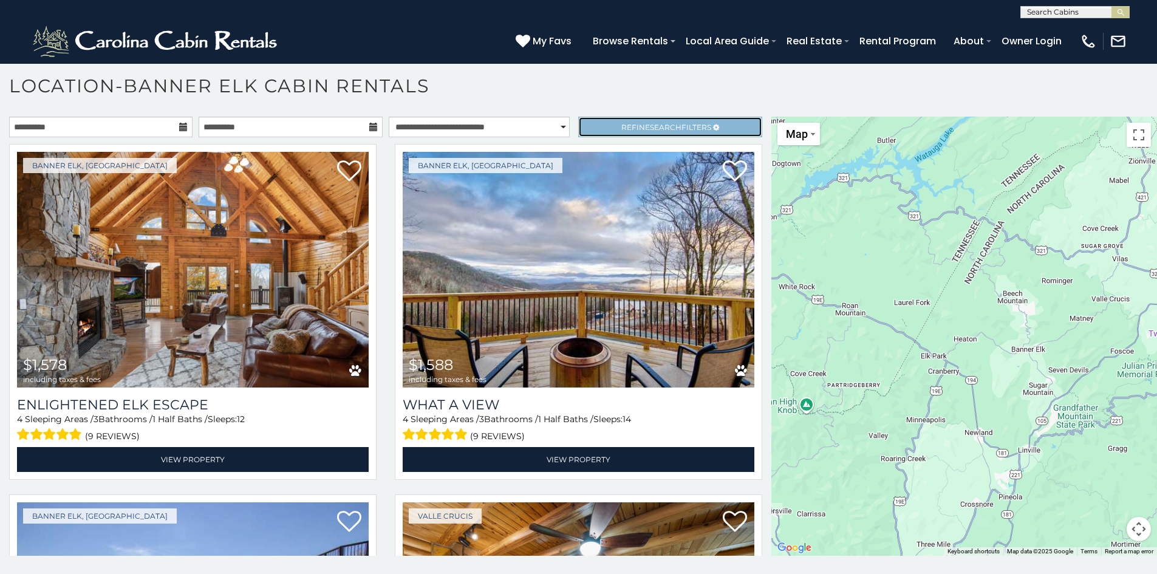
click at [673, 127] on span "Refine Search Filters" at bounding box center [667, 127] width 90 height 9
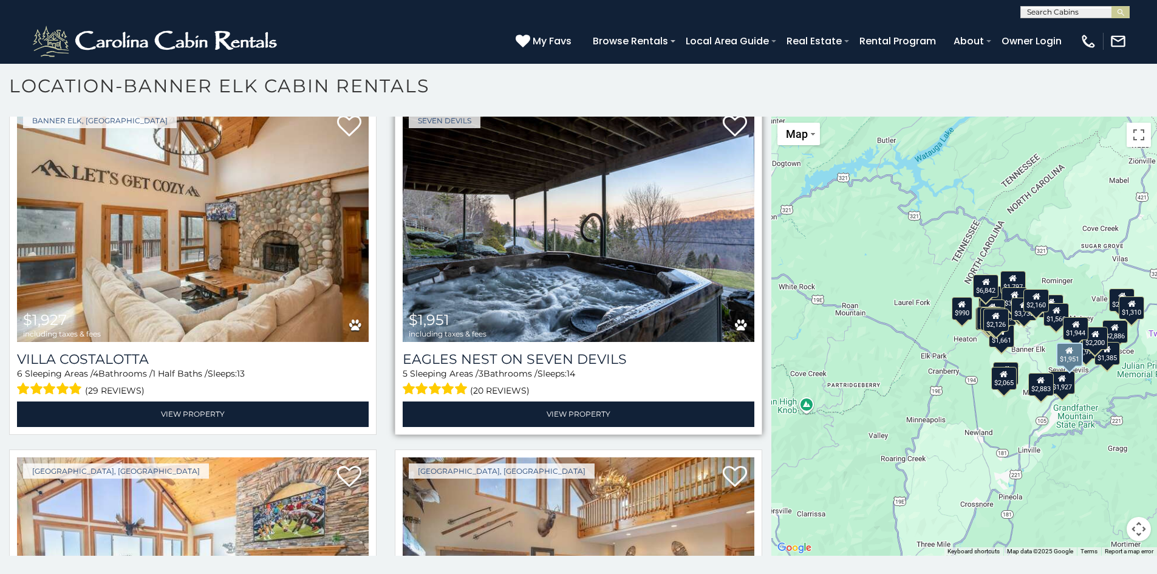
scroll to position [4435, 0]
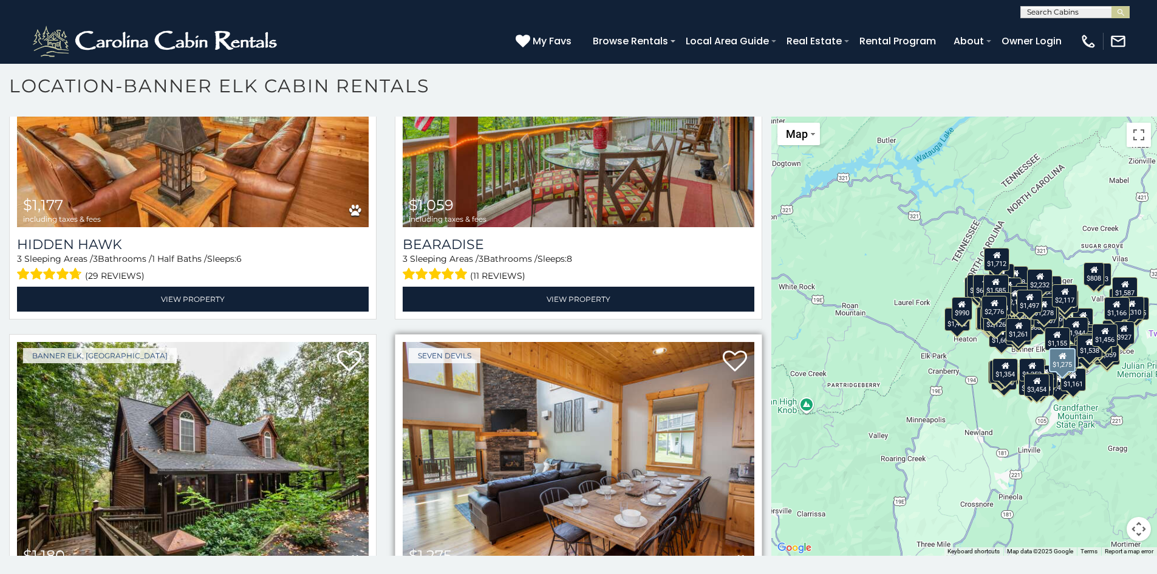
scroll to position [9384, 0]
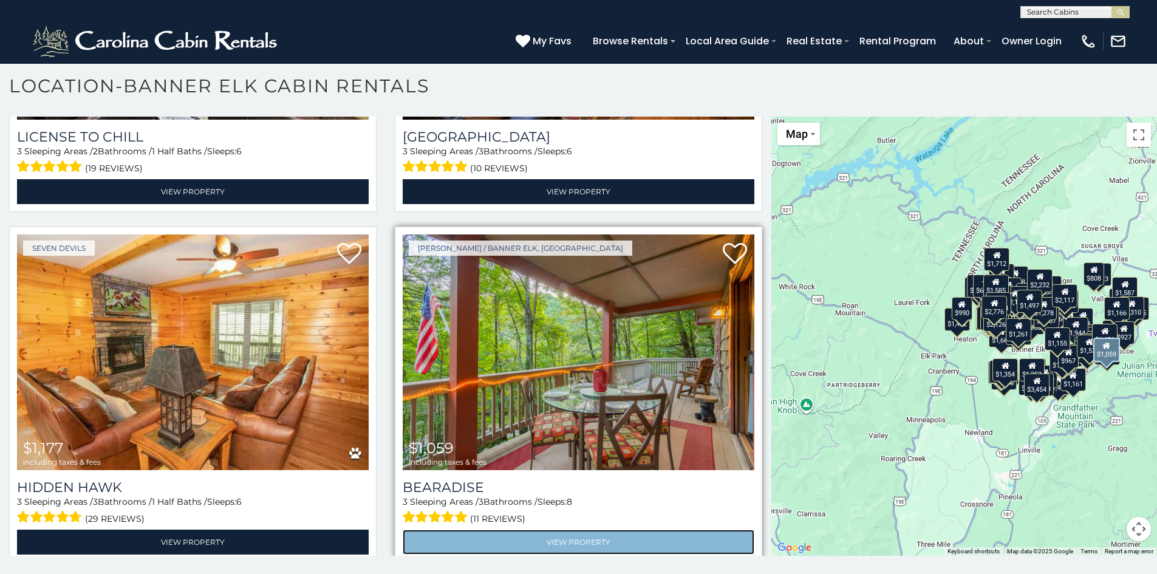
click at [565, 530] on link "View Property" at bounding box center [579, 542] width 352 height 25
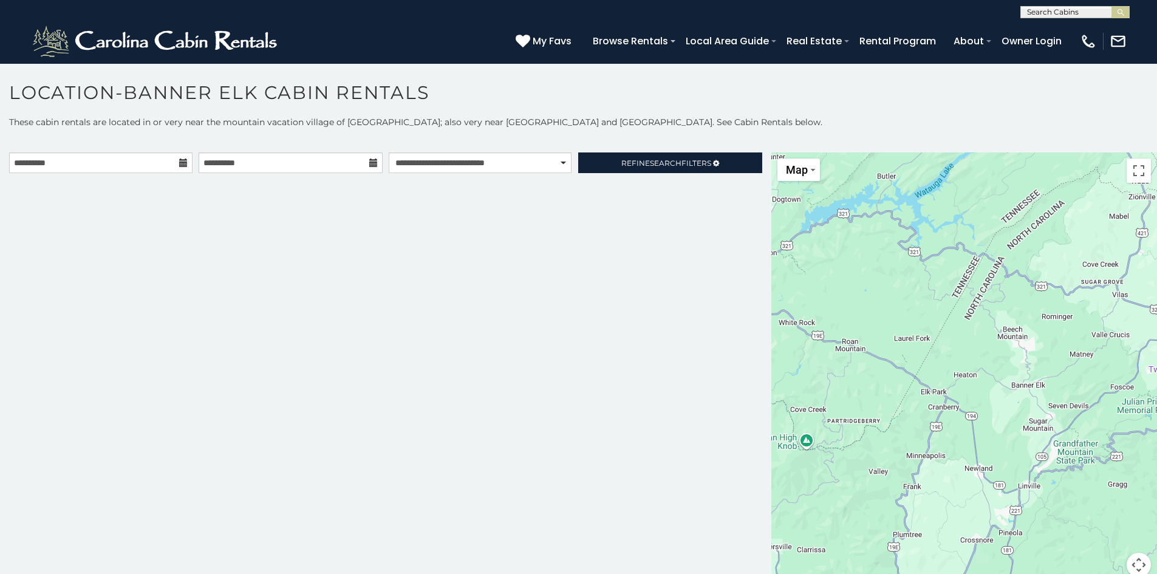
scroll to position [7, 0]
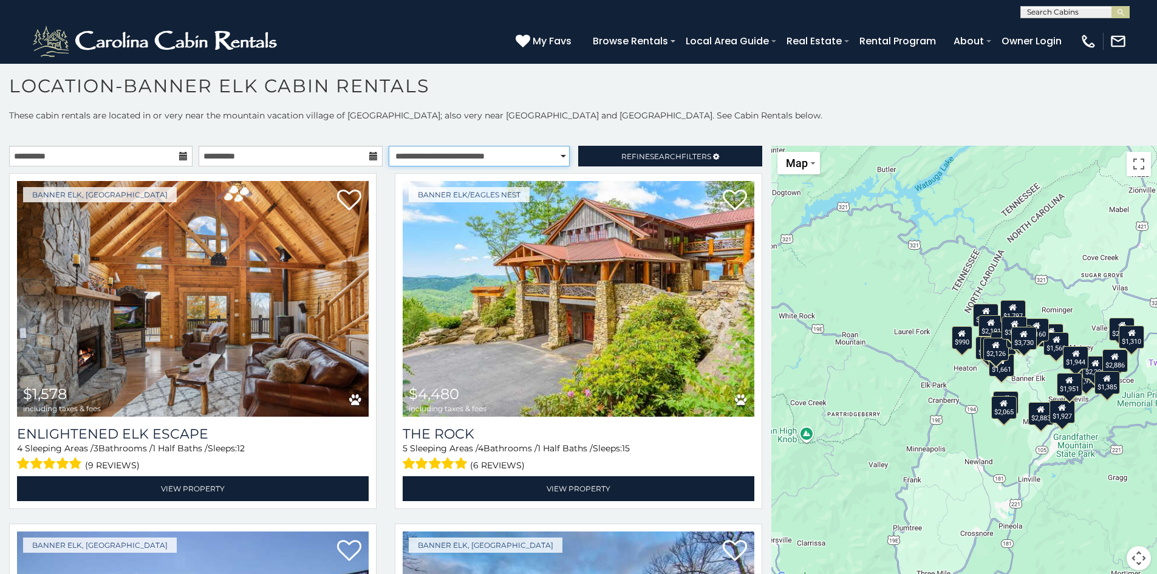
click at [479, 156] on select "**********" at bounding box center [479, 156] width 181 height 21
select select "*********"
click at [389, 146] on select "**********" at bounding box center [479, 156] width 181 height 21
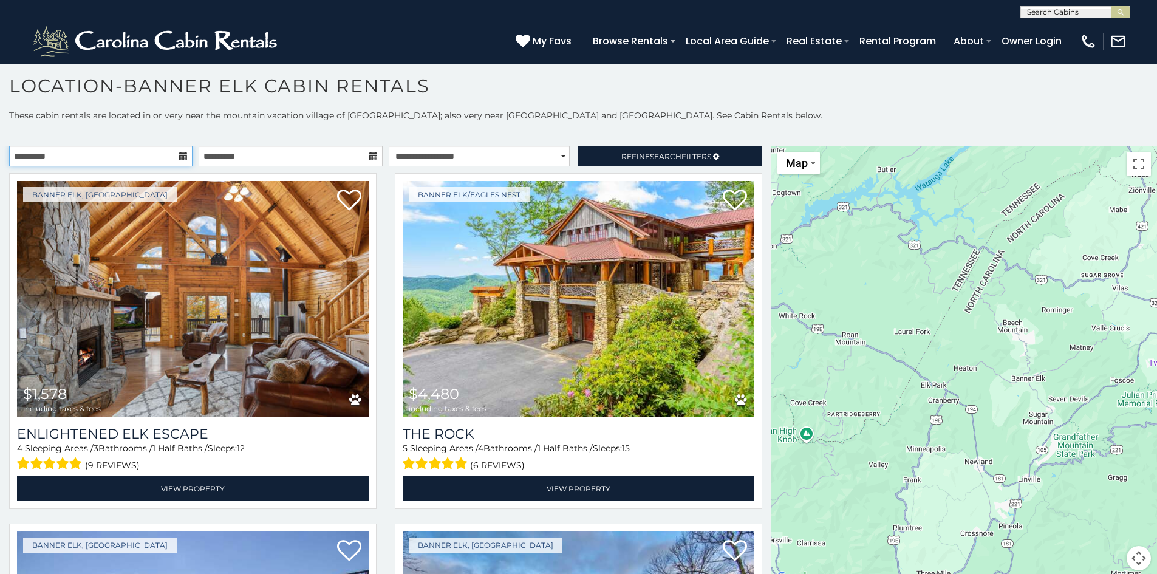
click at [159, 154] on input "**********" at bounding box center [100, 156] width 183 height 21
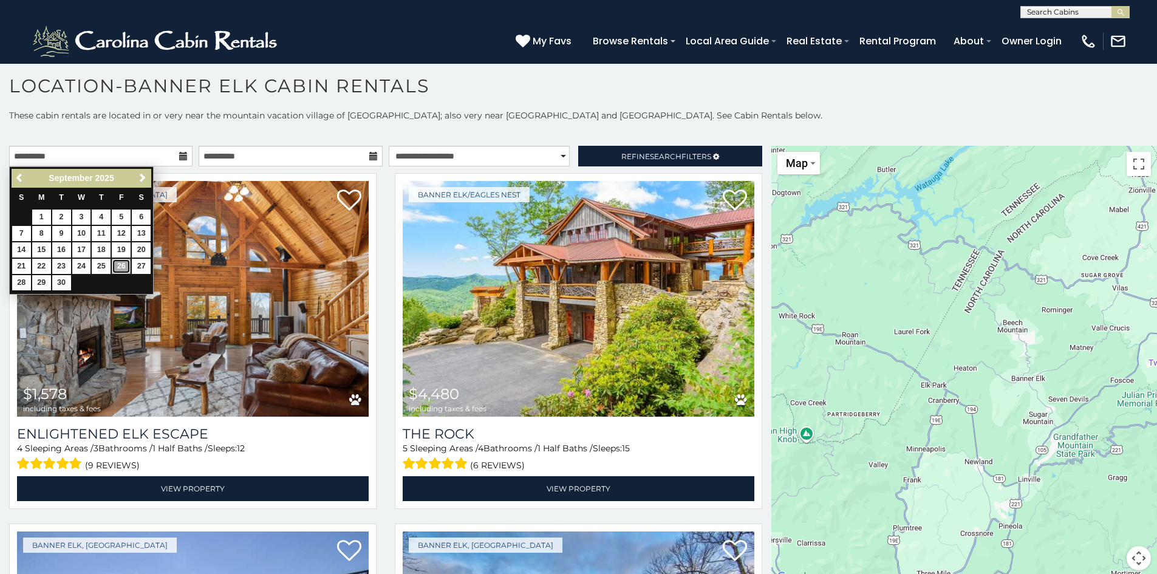
click at [117, 262] on link "26" at bounding box center [121, 266] width 19 height 15
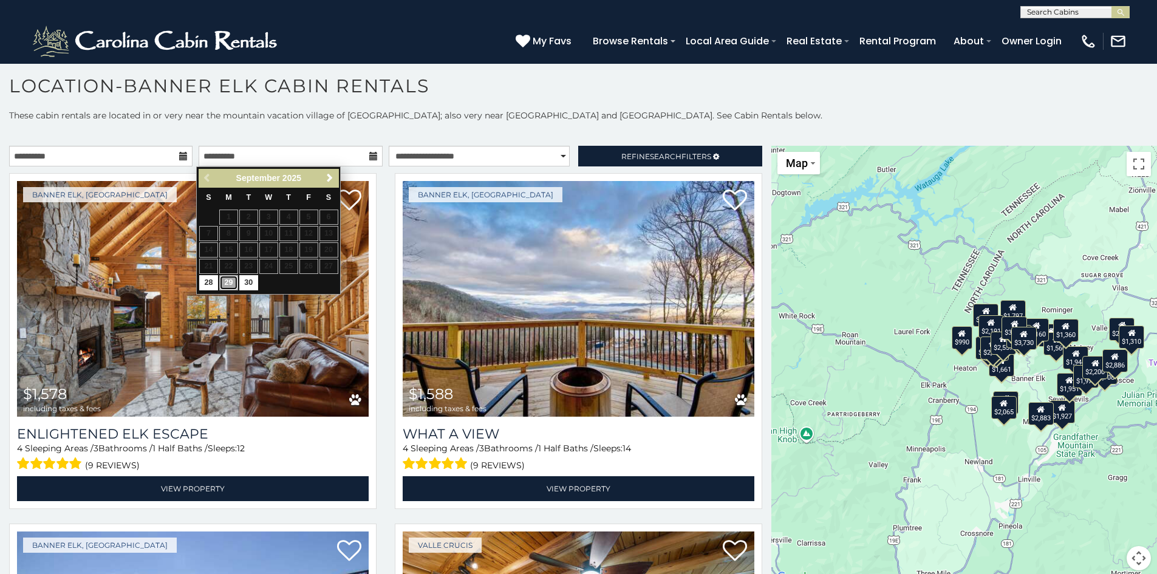
click at [236, 285] on link "29" at bounding box center [228, 282] width 19 height 15
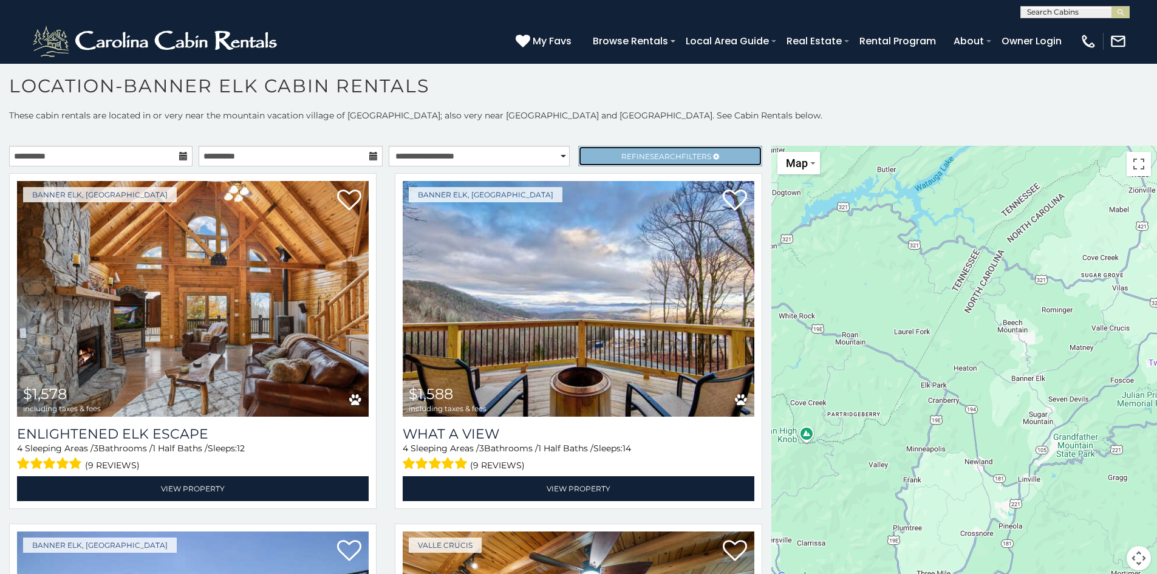
click at [602, 157] on link "Refine Search Filters" at bounding box center [669, 156] width 183 height 21
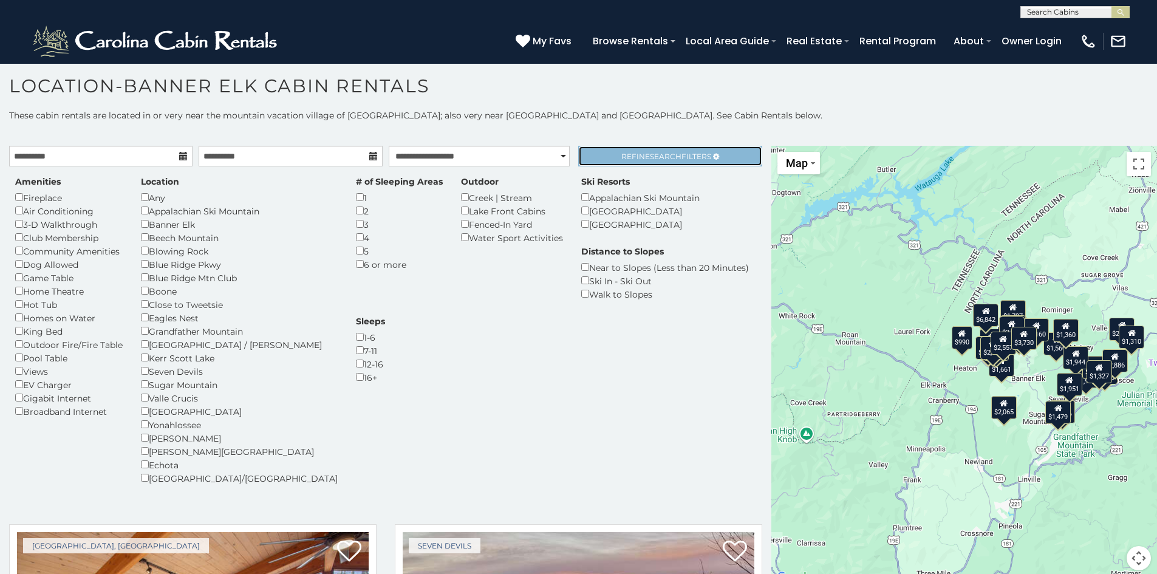
click at [632, 160] on span "Refine Search Filters" at bounding box center [667, 156] width 90 height 9
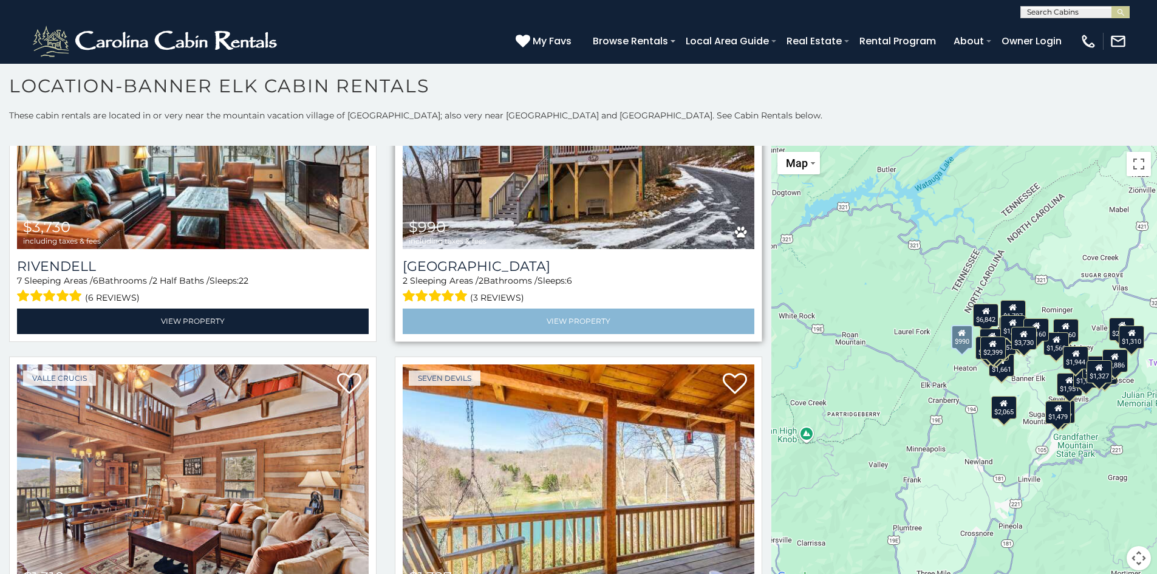
scroll to position [4435, 0]
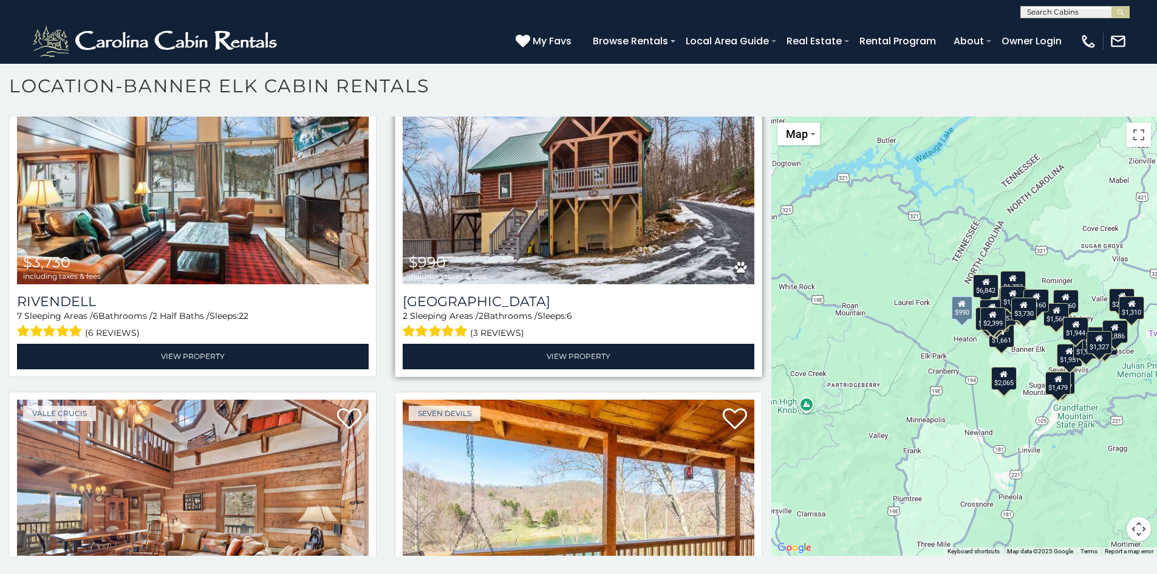
scroll to position [4189, 0]
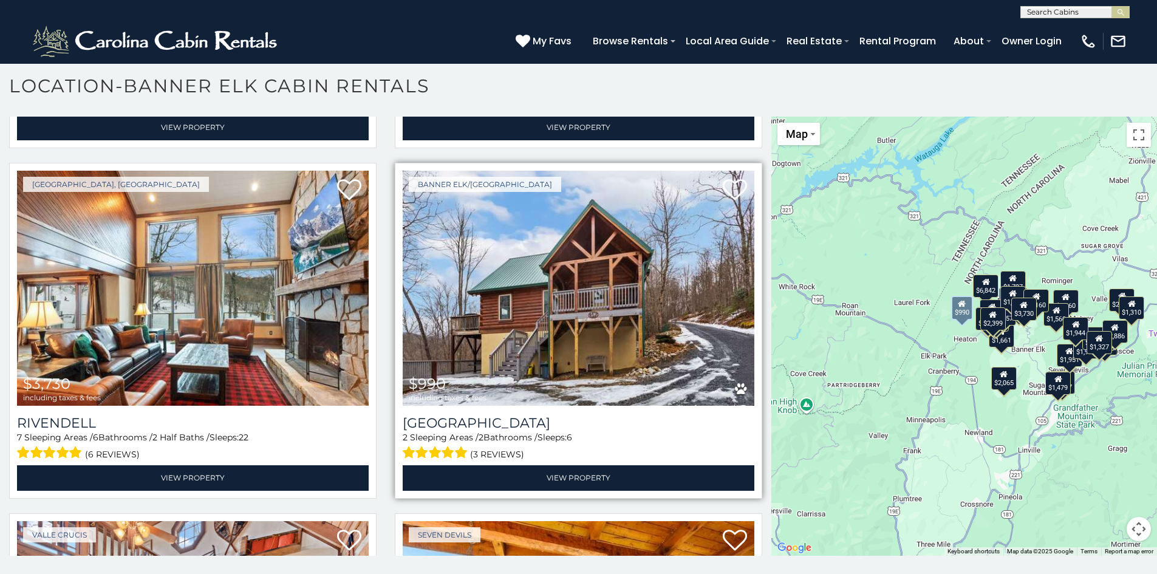
click at [556, 319] on img at bounding box center [579, 289] width 352 height 236
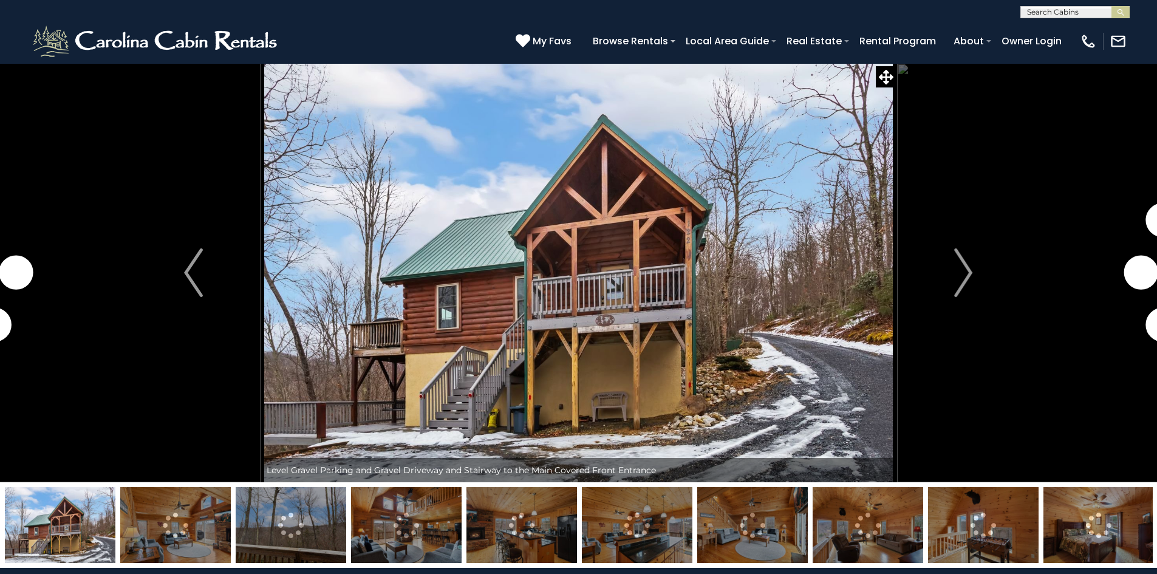
click at [397, 533] on img at bounding box center [406, 525] width 111 height 76
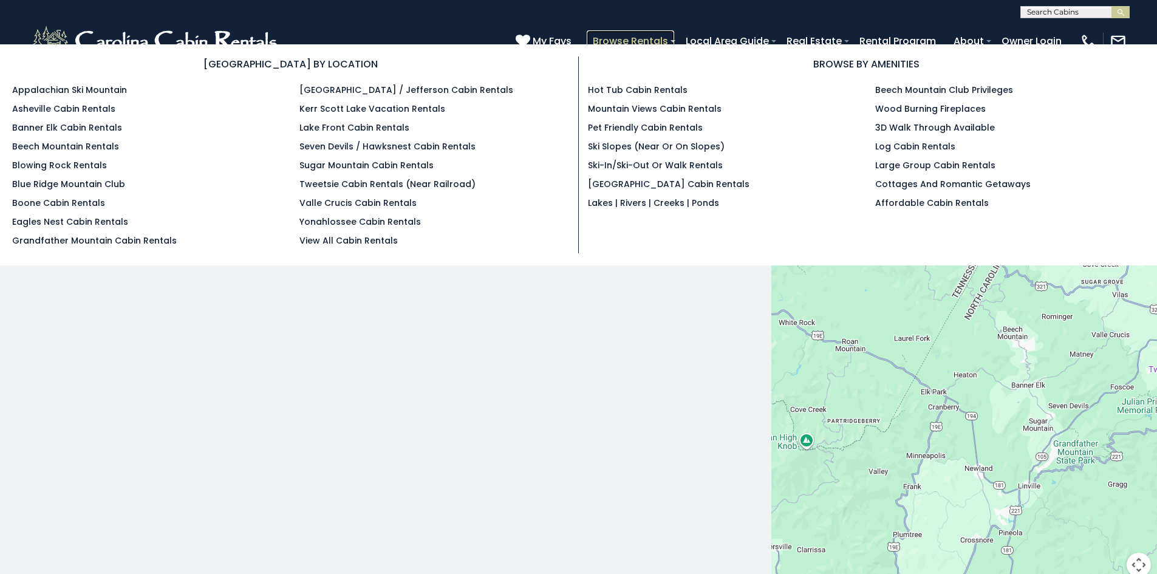
scroll to position [7, 0]
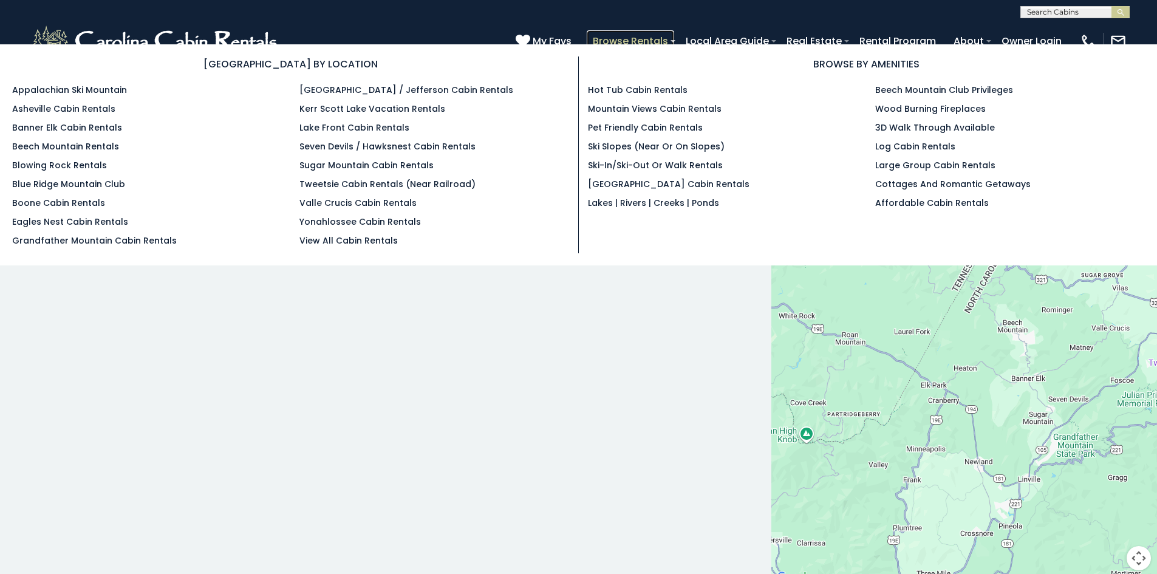
click at [633, 36] on link "Browse Rentals" at bounding box center [630, 40] width 87 height 21
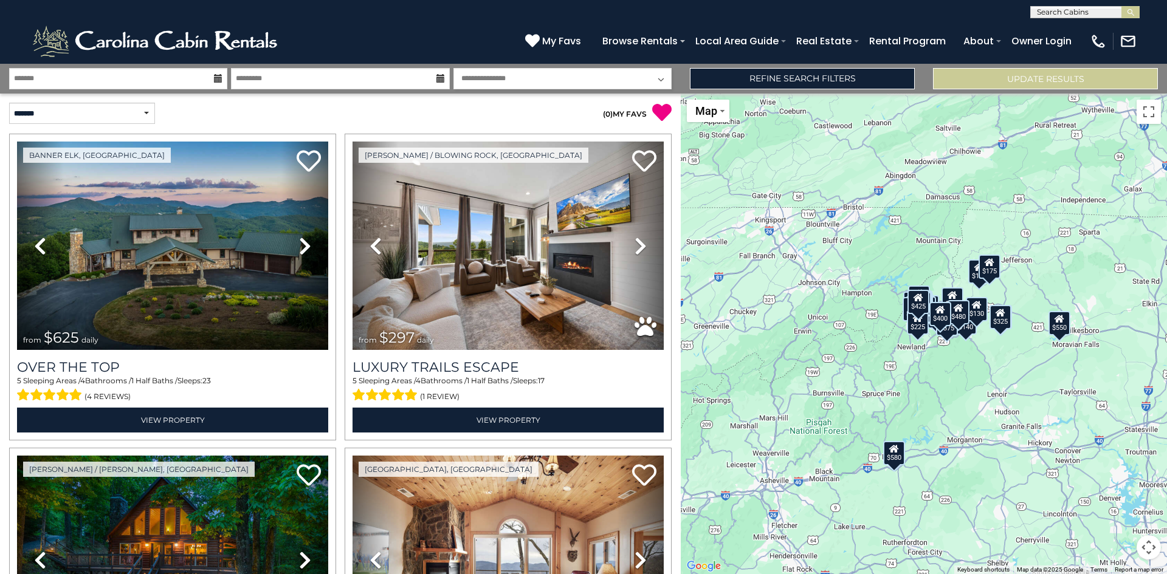
click at [215, 79] on icon at bounding box center [218, 78] width 9 height 9
drag, startPoint x: 214, startPoint y: 77, endPoint x: 163, endPoint y: 71, distance: 51.3
click at [213, 77] on div at bounding box center [118, 78] width 218 height 21
click at [163, 71] on input "text" at bounding box center [118, 78] width 218 height 21
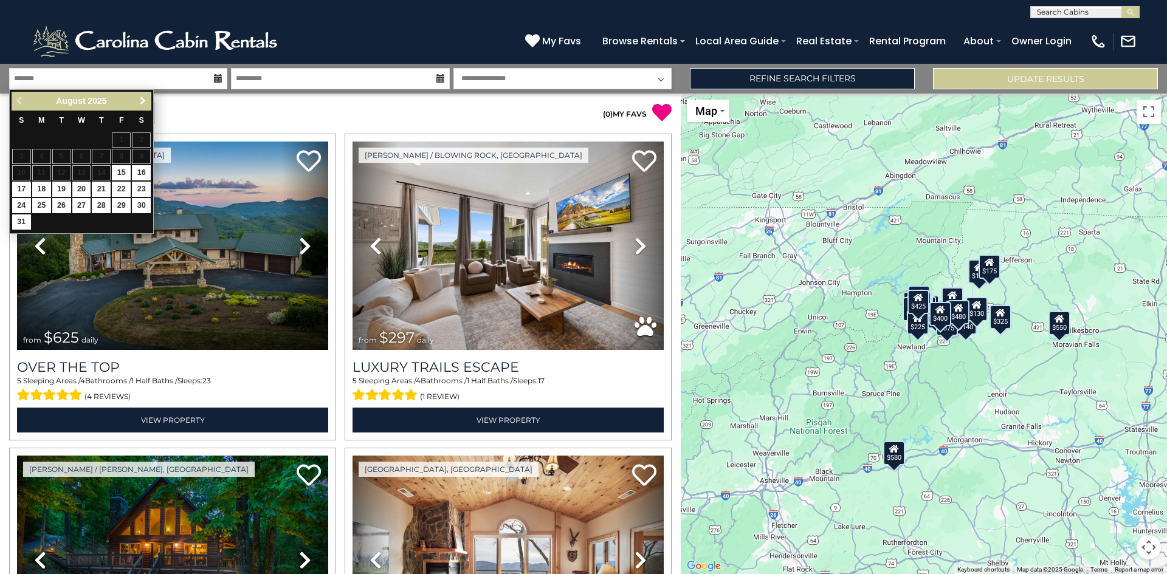
click at [142, 101] on span "Next" at bounding box center [143, 101] width 10 height 10
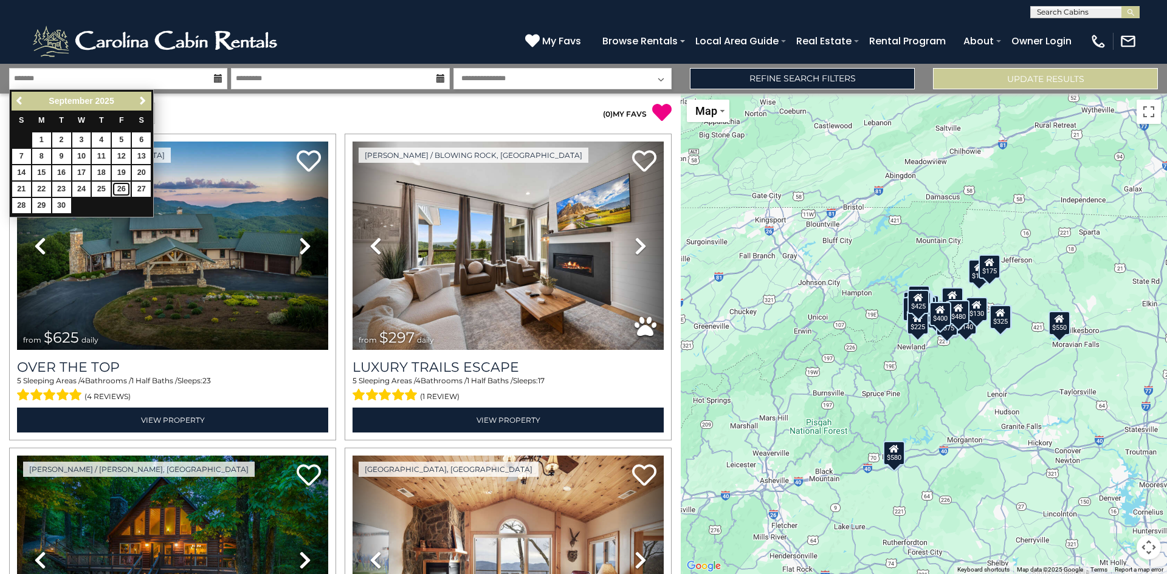
click at [117, 190] on link "26" at bounding box center [121, 189] width 19 height 15
type input "*******"
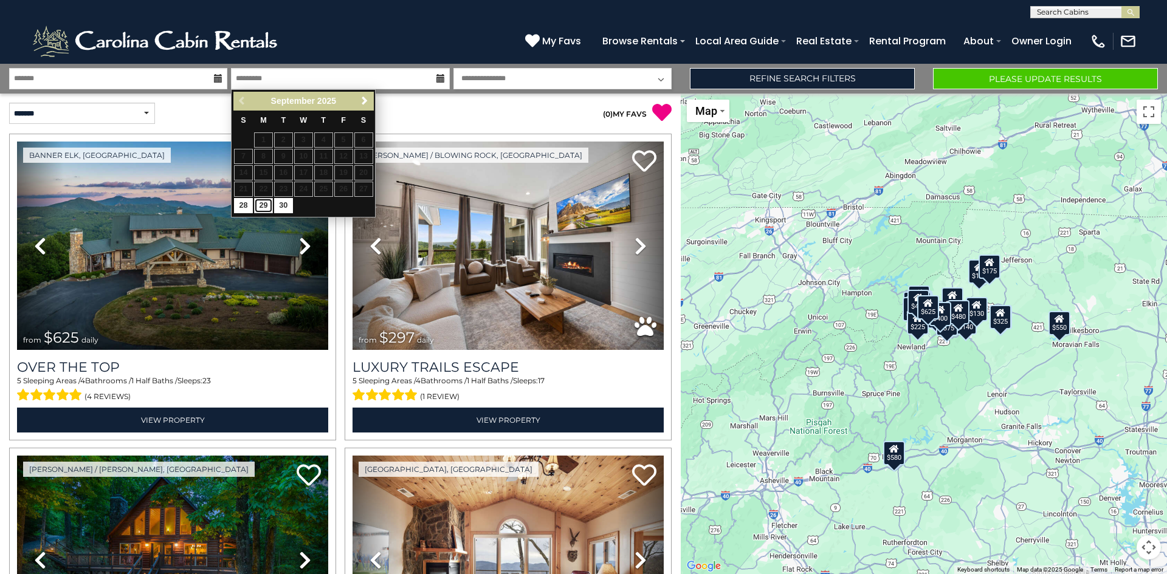
click at [266, 201] on link "29" at bounding box center [263, 205] width 19 height 15
type input "*******"
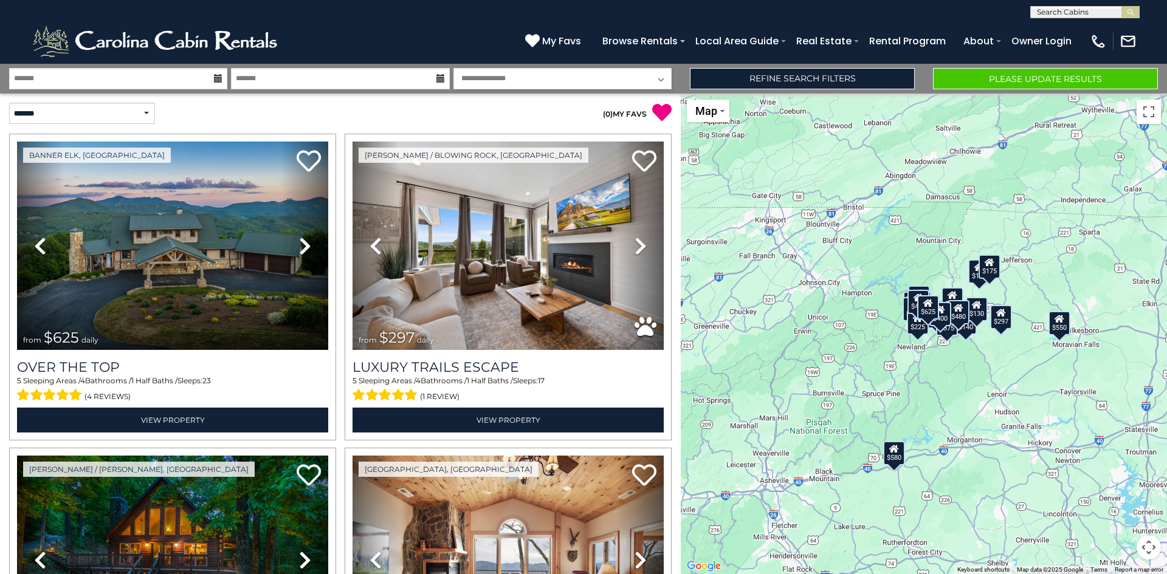
click at [642, 79] on select "**********" at bounding box center [562, 78] width 218 height 21
click at [453, 68] on select "**********" at bounding box center [562, 78] width 218 height 21
click at [142, 115] on select "**********" at bounding box center [82, 113] width 146 height 21
select select "*********"
click at [9, 103] on select "**********" at bounding box center [82, 113] width 146 height 21
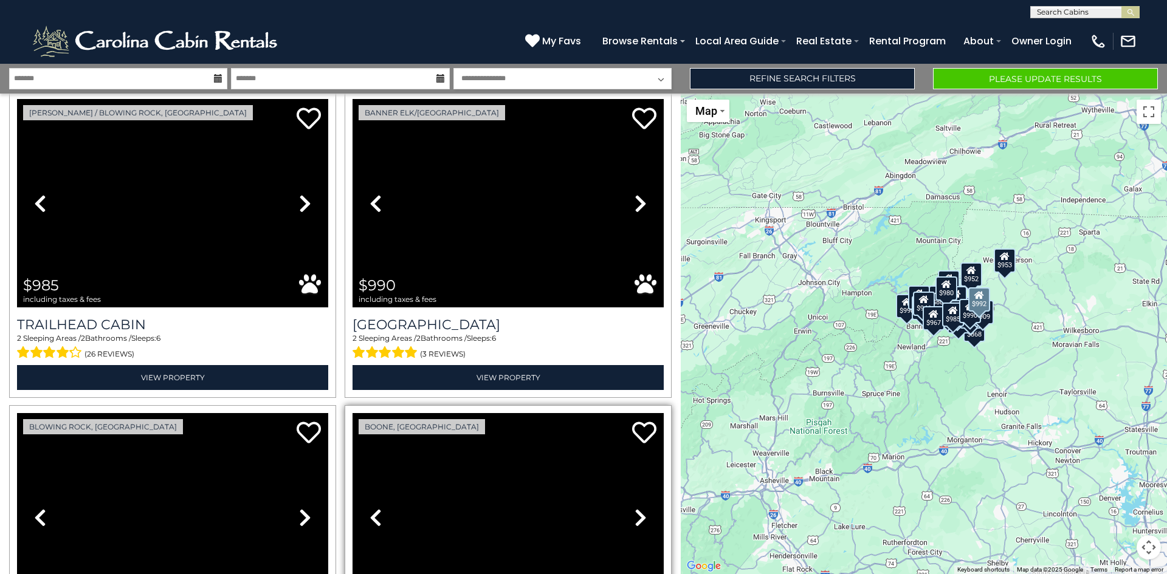
scroll to position [4250, 0]
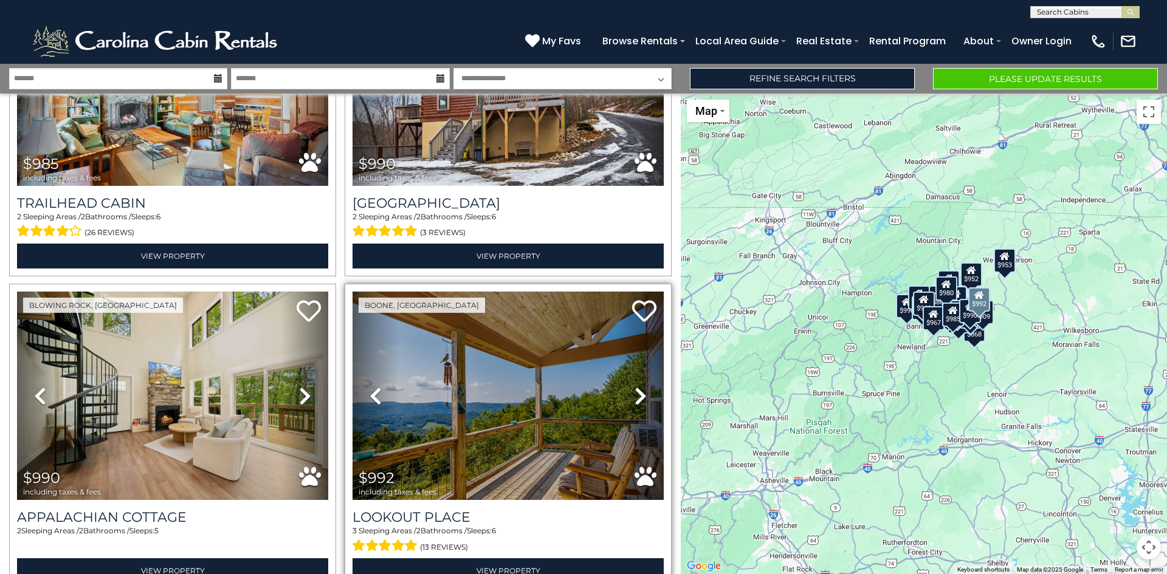
click at [635, 386] on icon at bounding box center [640, 395] width 12 height 19
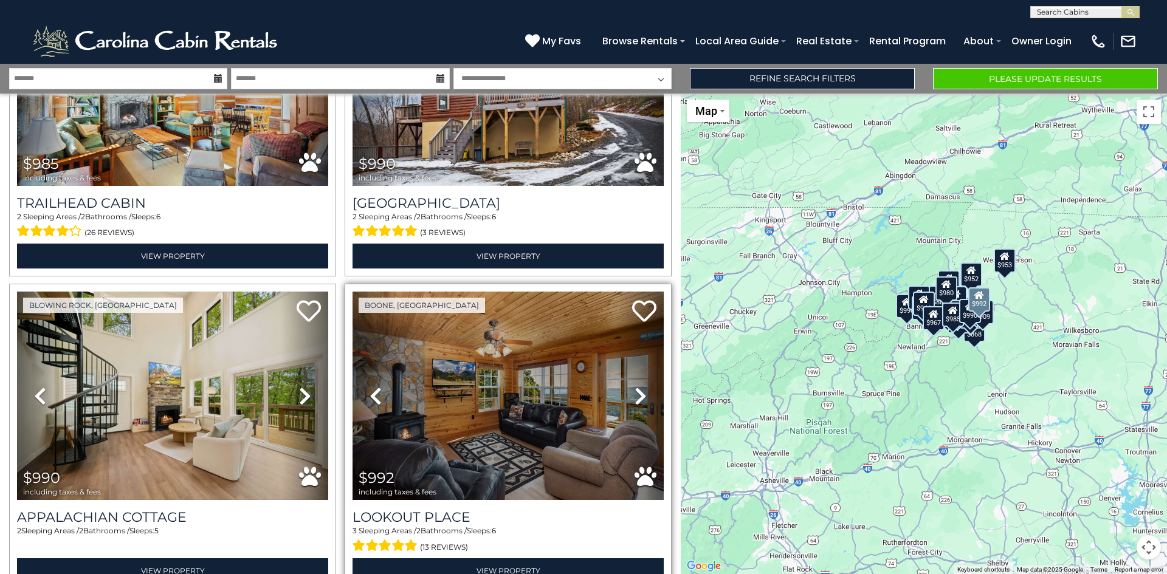
click at [634, 386] on icon at bounding box center [640, 395] width 12 height 19
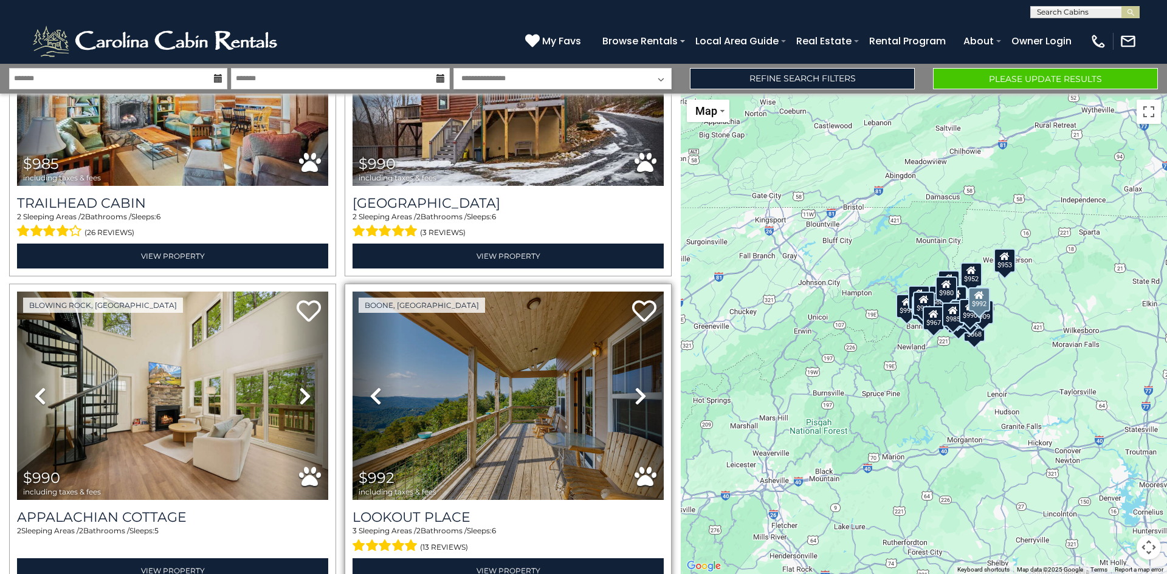
click at [634, 386] on icon at bounding box center [640, 395] width 12 height 19
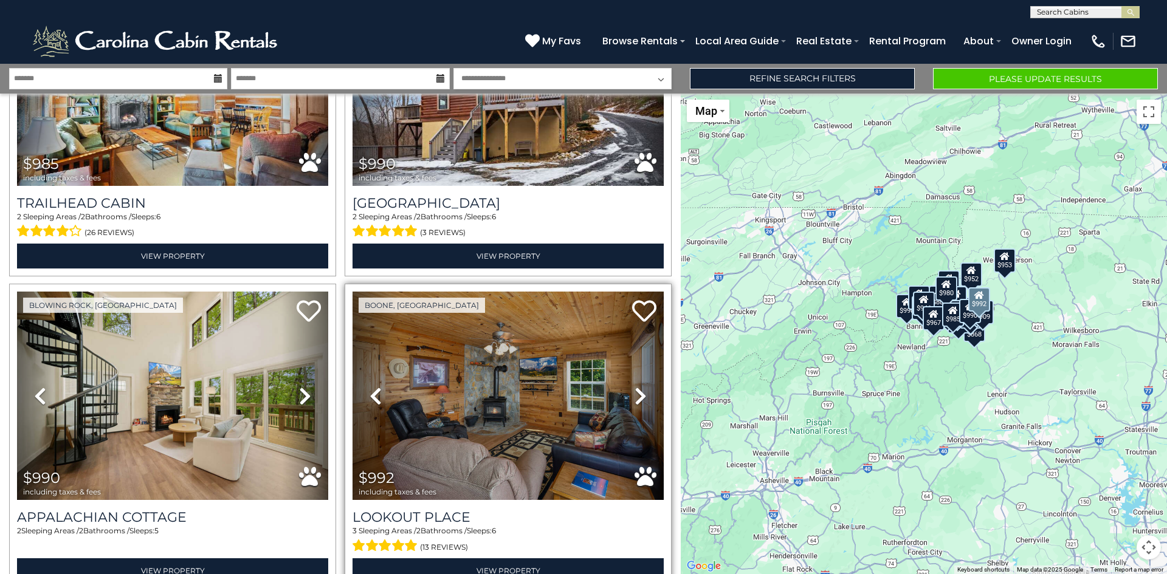
click at [634, 386] on icon at bounding box center [640, 395] width 12 height 19
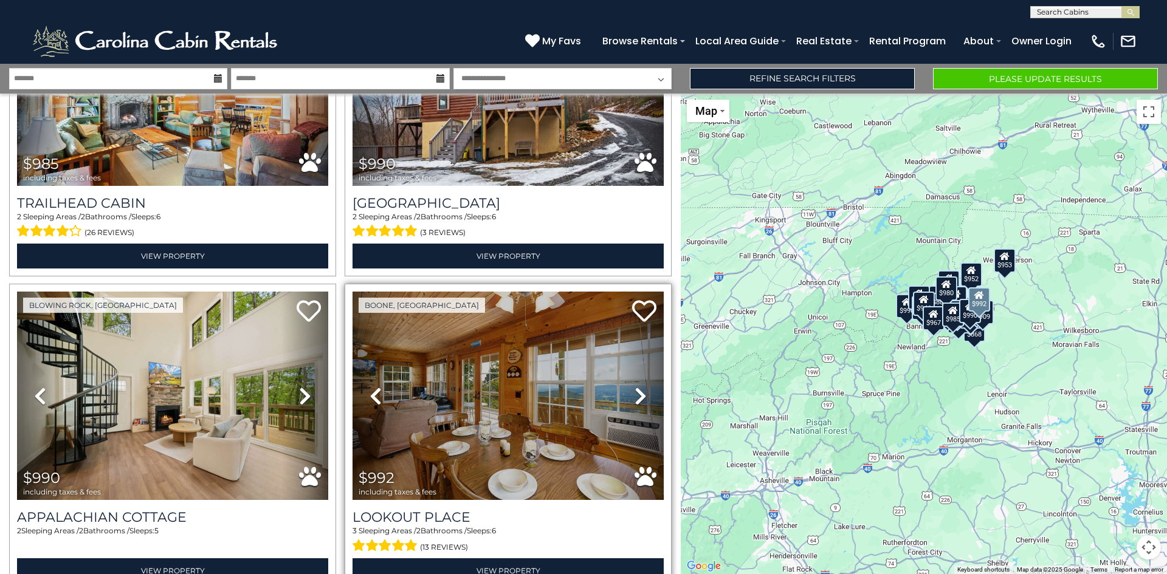
click at [634, 386] on icon at bounding box center [640, 395] width 12 height 19
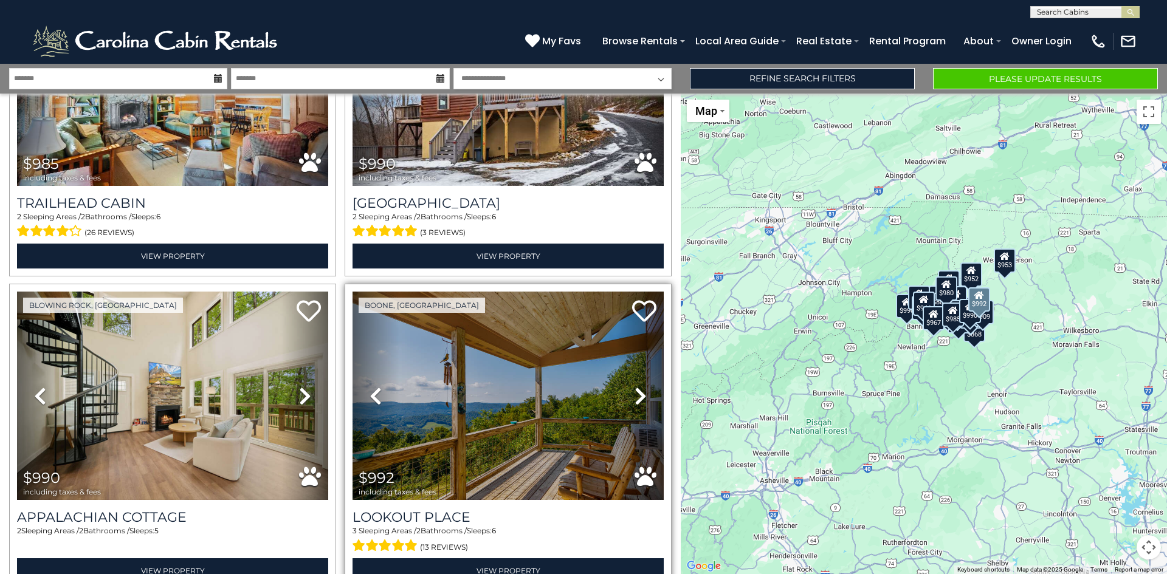
click at [634, 386] on icon at bounding box center [640, 395] width 12 height 19
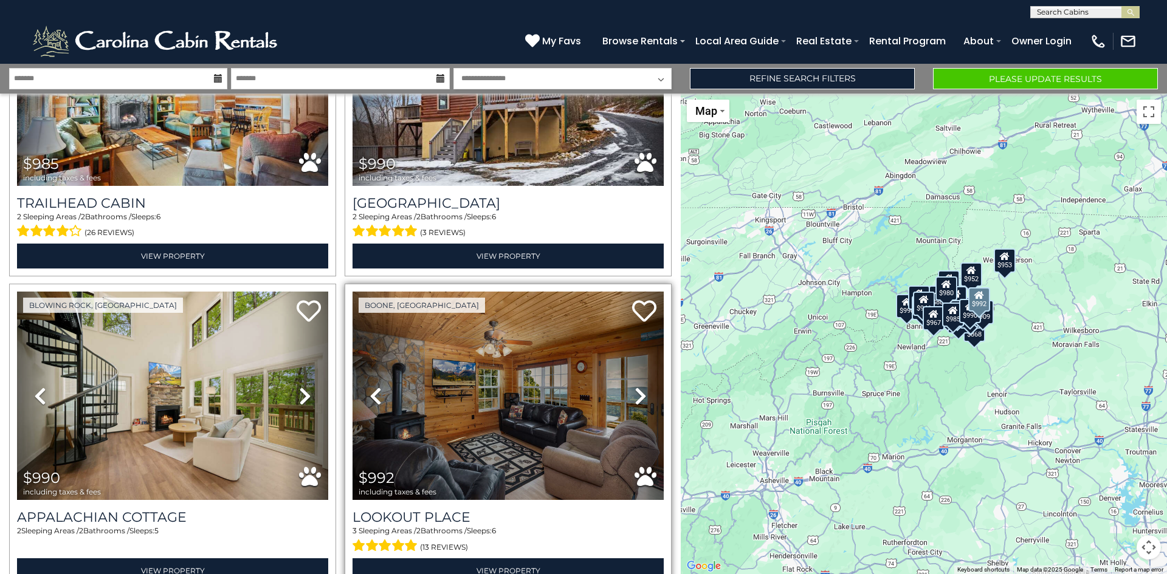
click at [634, 386] on icon at bounding box center [640, 395] width 12 height 19
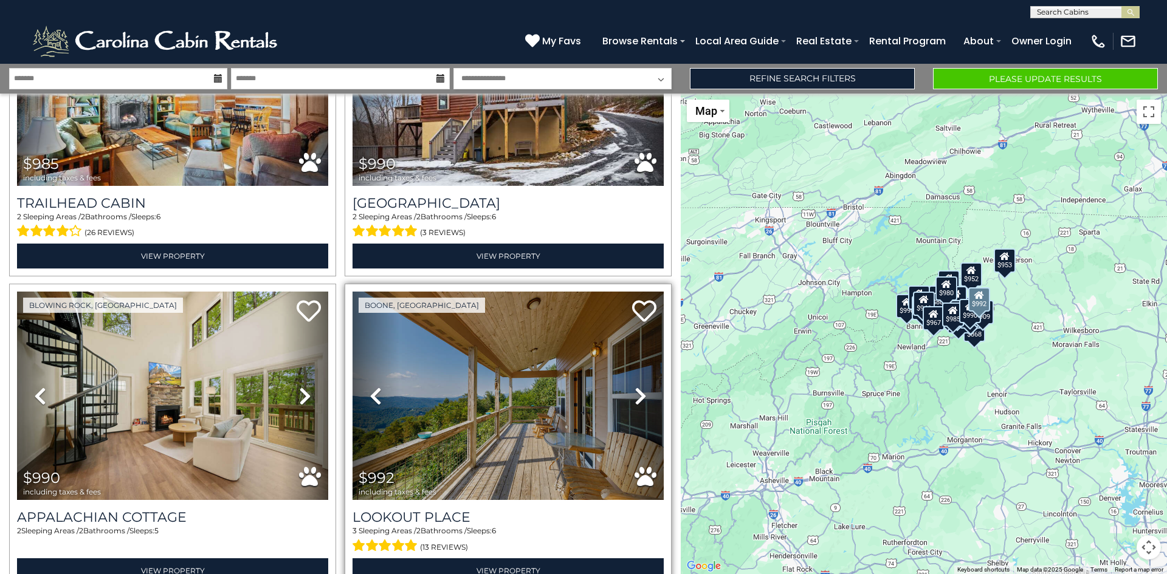
click at [634, 386] on icon at bounding box center [640, 395] width 12 height 19
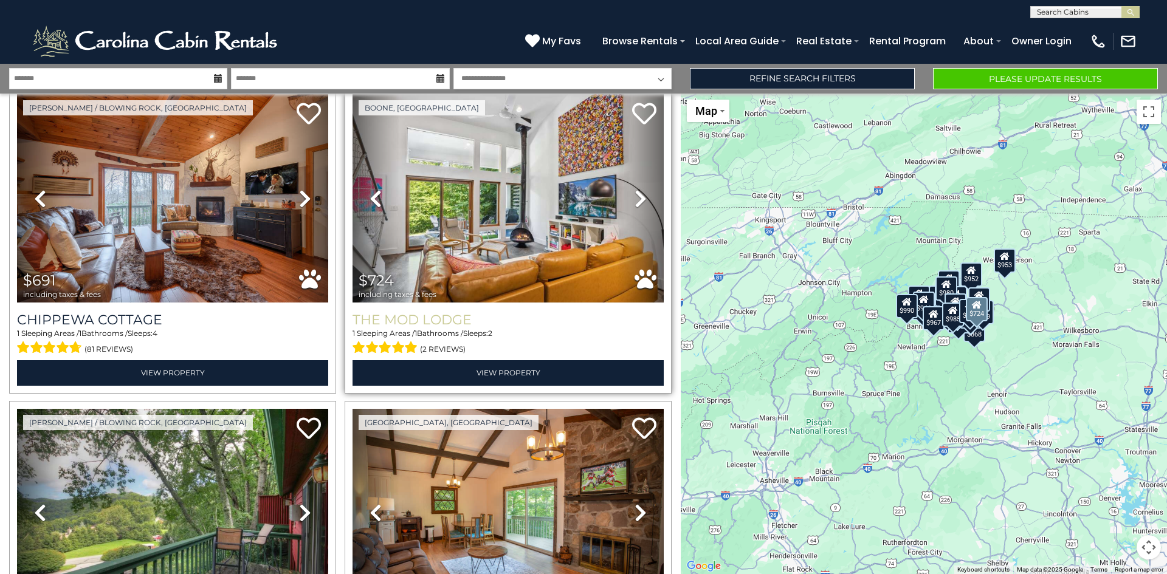
scroll to position [301, 0]
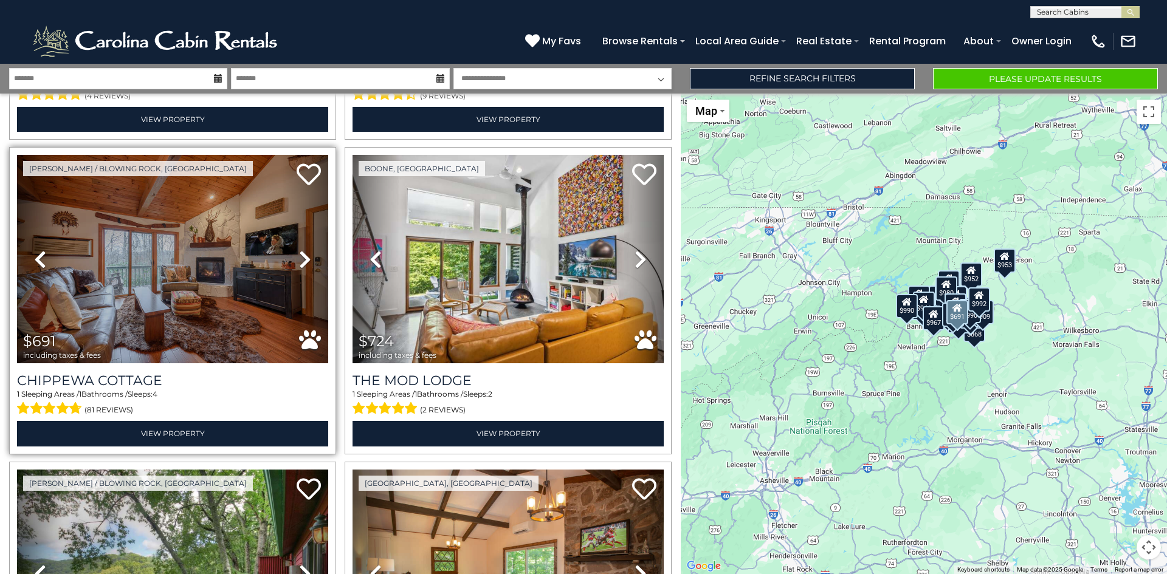
click at [300, 252] on icon at bounding box center [305, 259] width 12 height 19
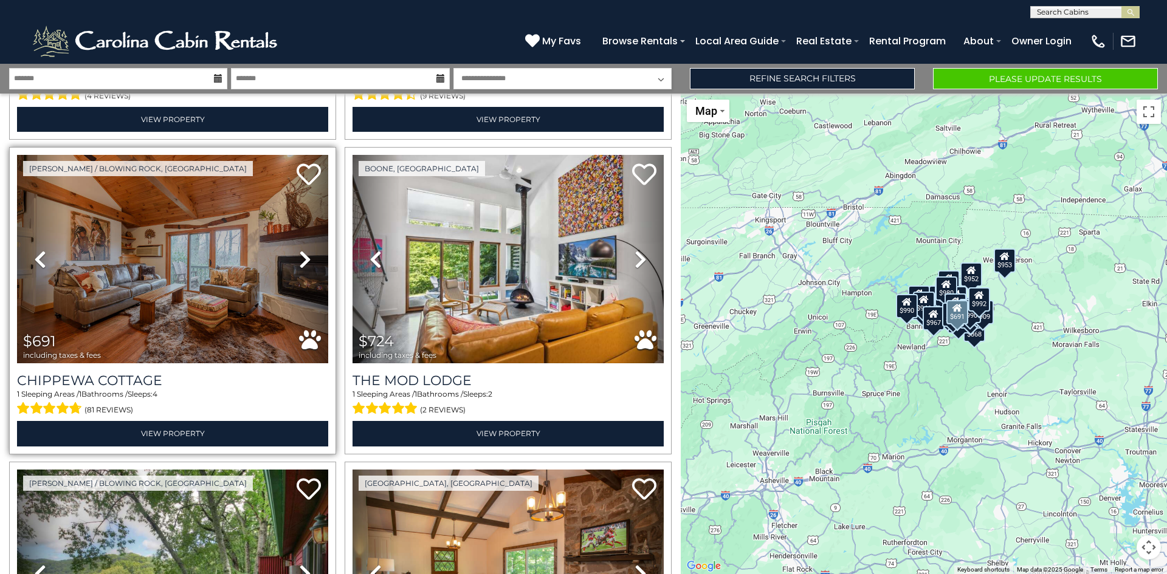
click at [300, 253] on icon at bounding box center [305, 259] width 12 height 19
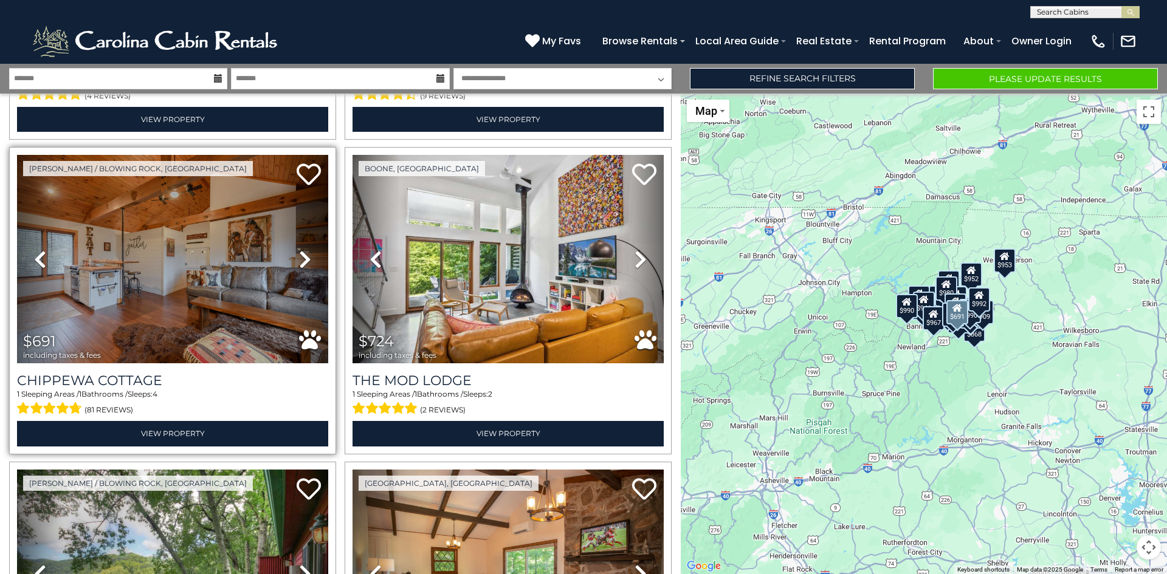
click at [300, 256] on icon at bounding box center [305, 259] width 12 height 19
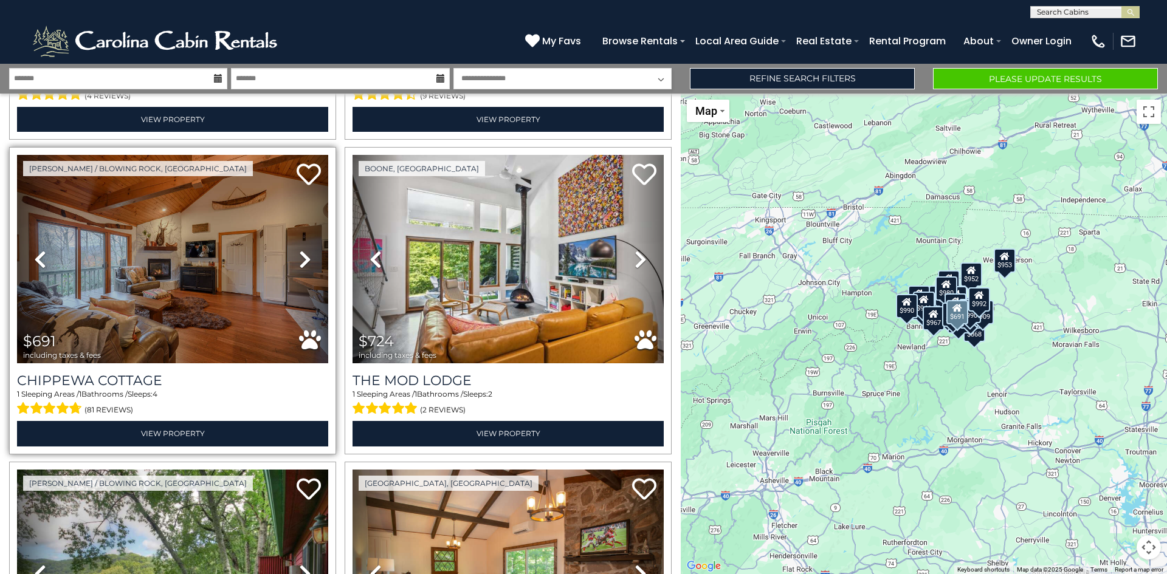
click at [300, 256] on icon at bounding box center [305, 259] width 12 height 19
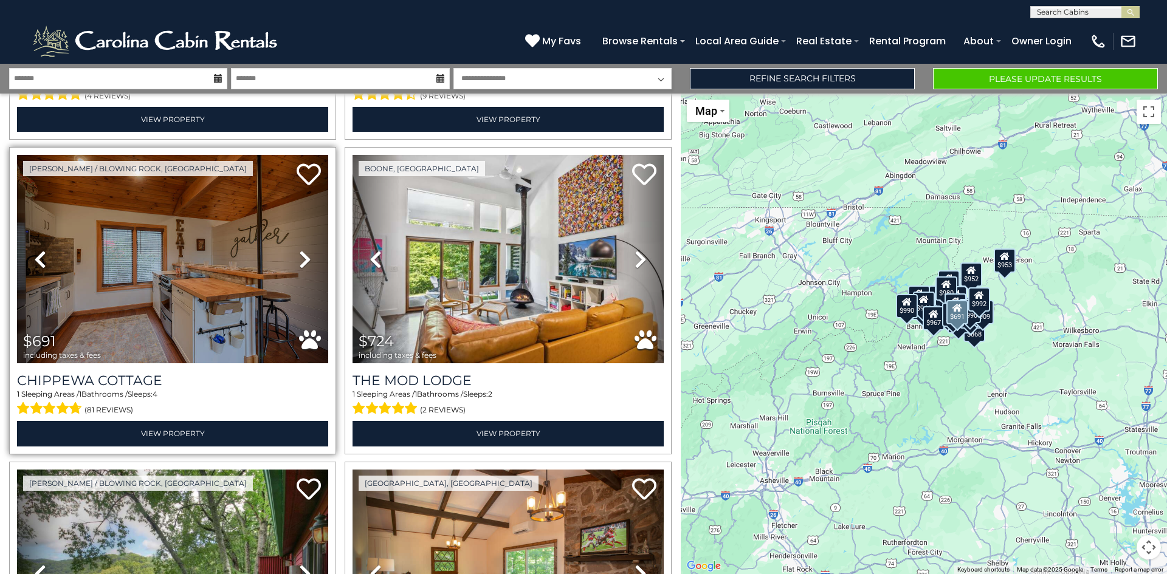
click at [300, 258] on icon at bounding box center [305, 259] width 12 height 19
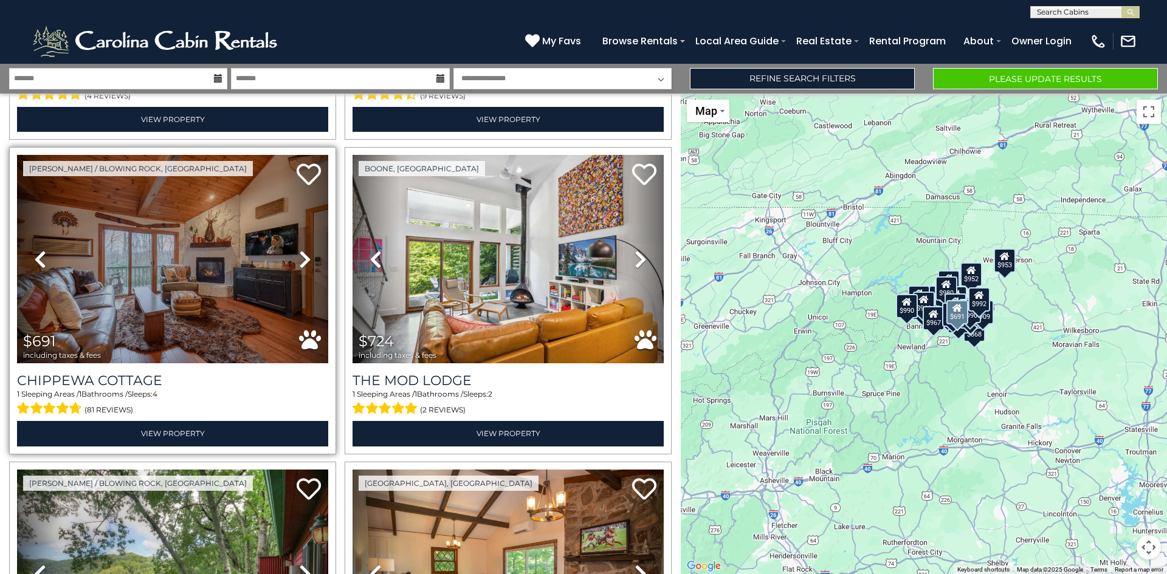
click at [299, 259] on icon at bounding box center [305, 259] width 12 height 19
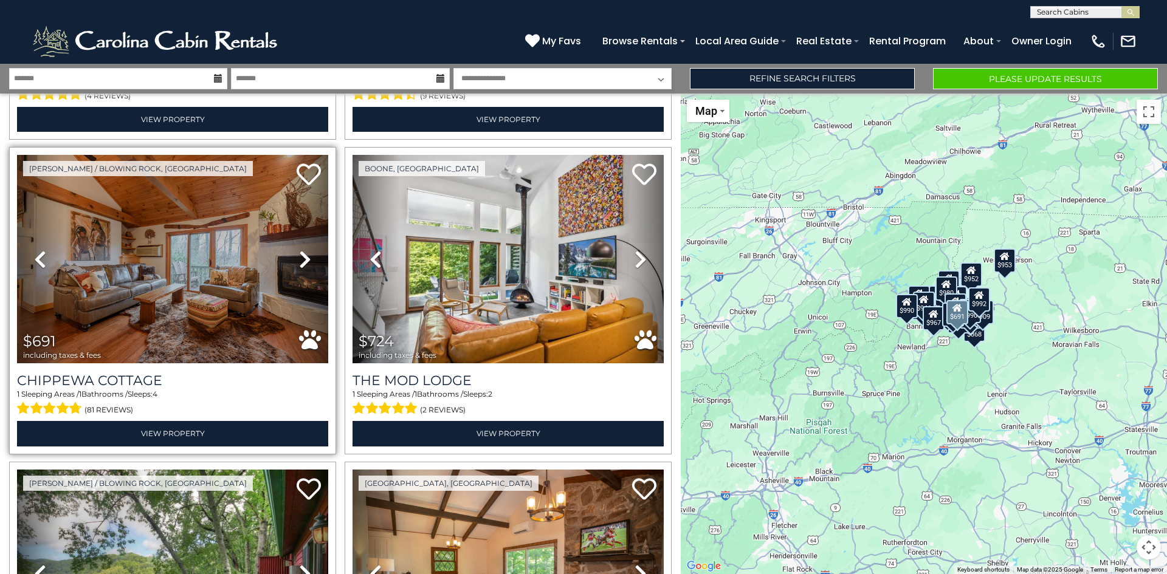
click at [299, 259] on icon at bounding box center [305, 259] width 12 height 19
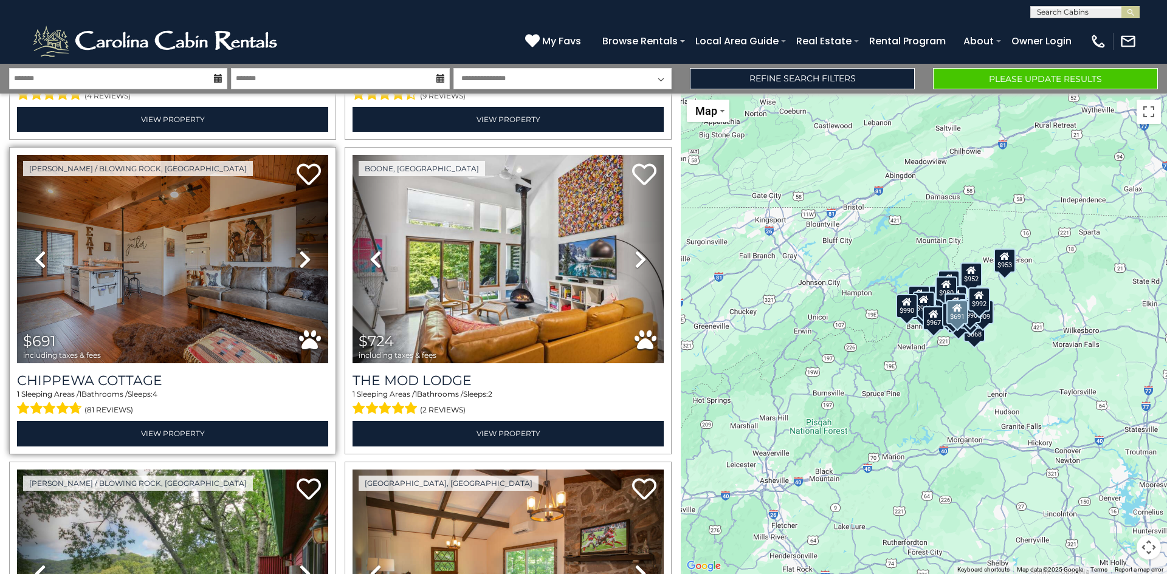
click at [299, 259] on icon at bounding box center [305, 259] width 12 height 19
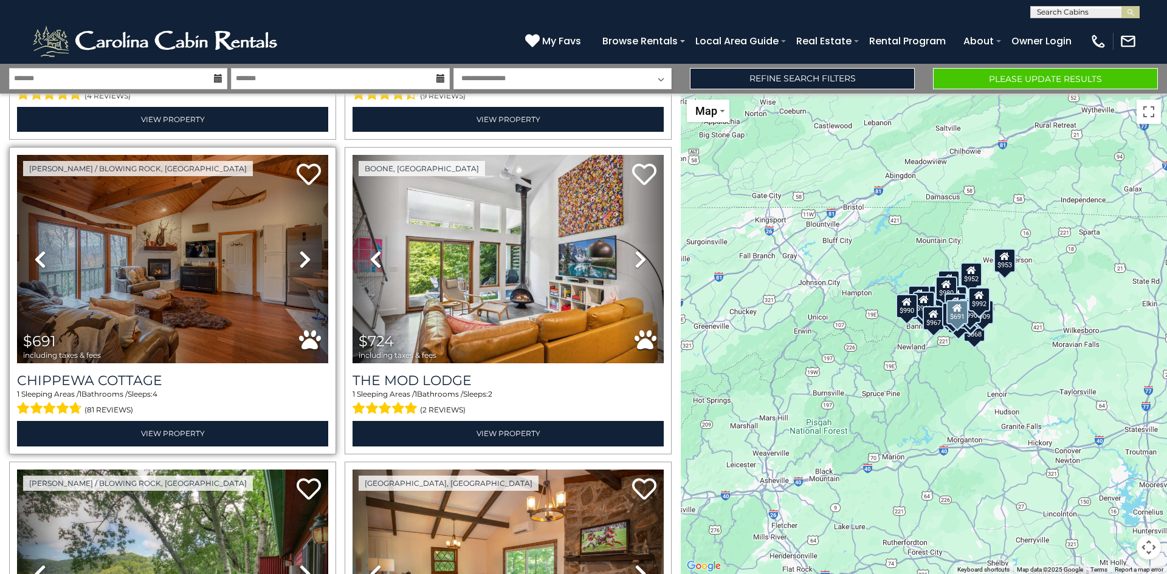
click at [299, 259] on icon at bounding box center [305, 259] width 12 height 19
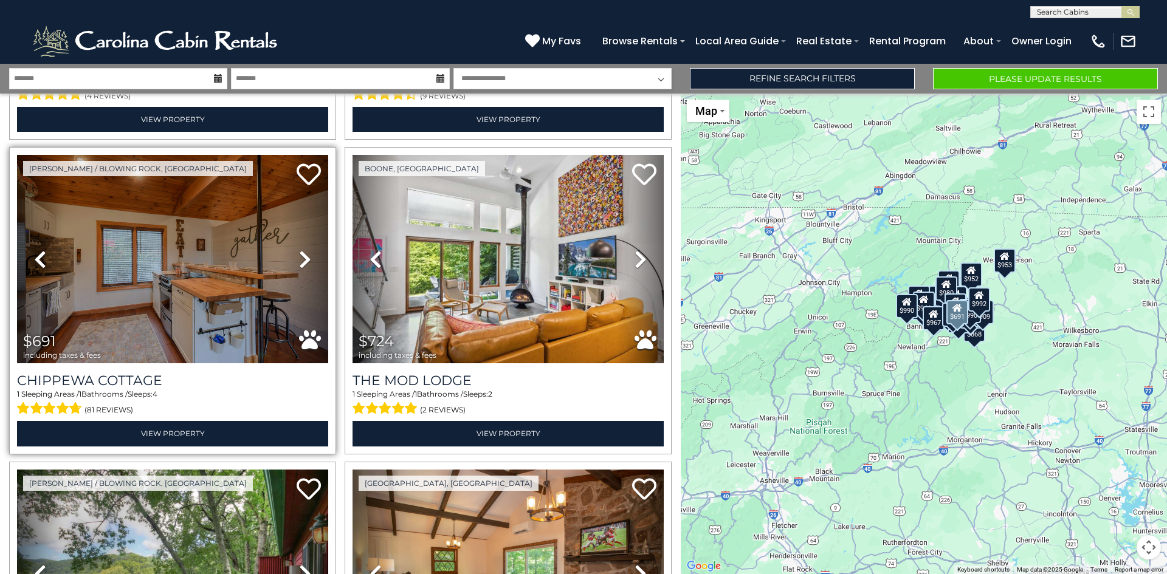
click at [299, 259] on icon at bounding box center [305, 259] width 12 height 19
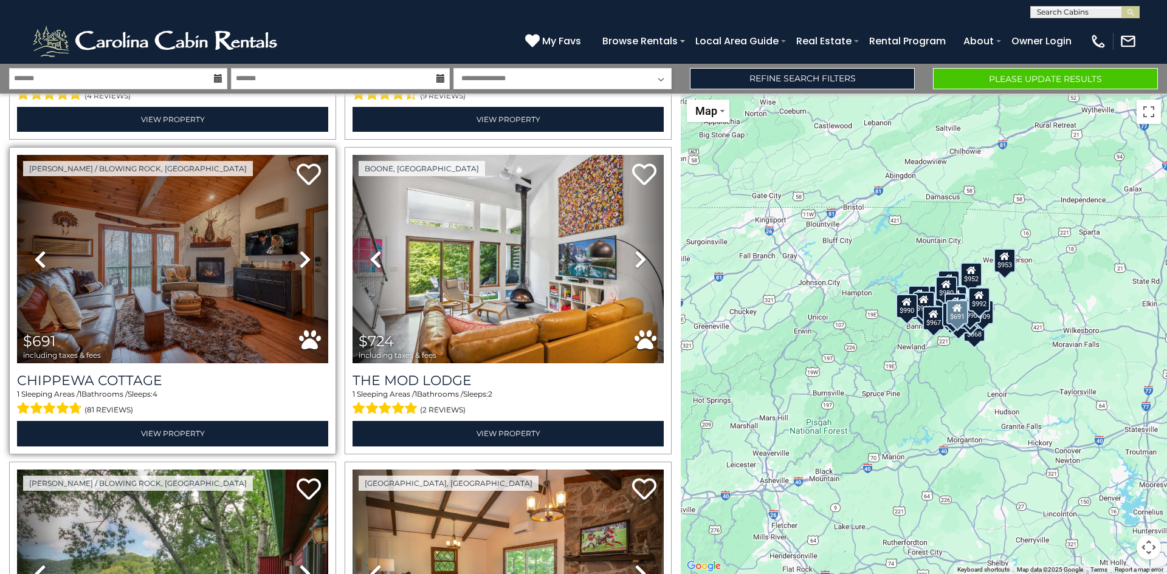
click at [292, 256] on link "Next" at bounding box center [304, 259] width 47 height 208
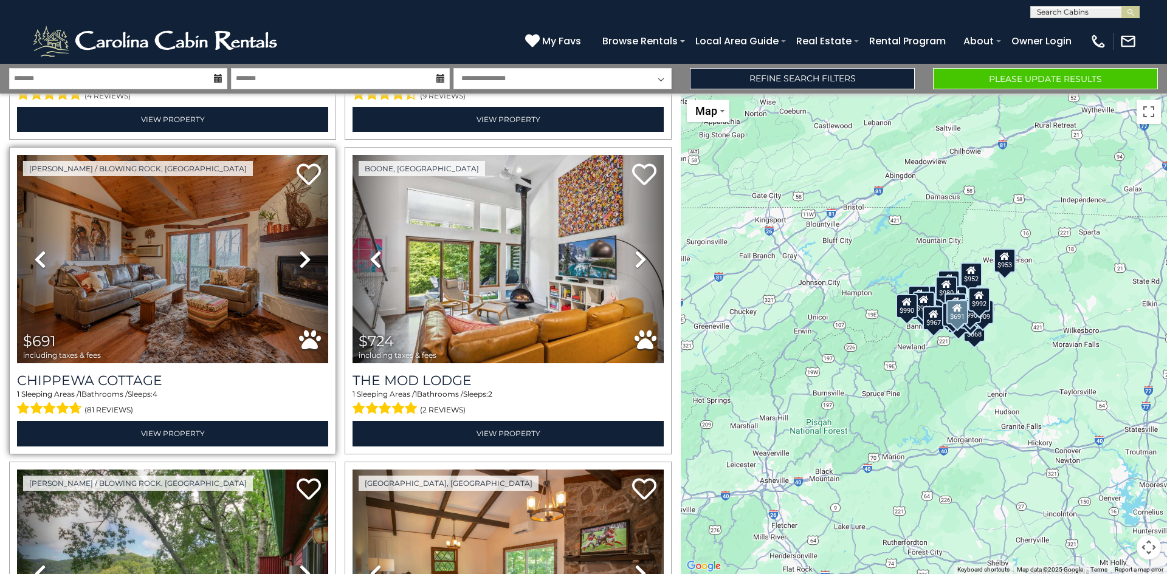
click at [299, 255] on icon at bounding box center [305, 259] width 12 height 19
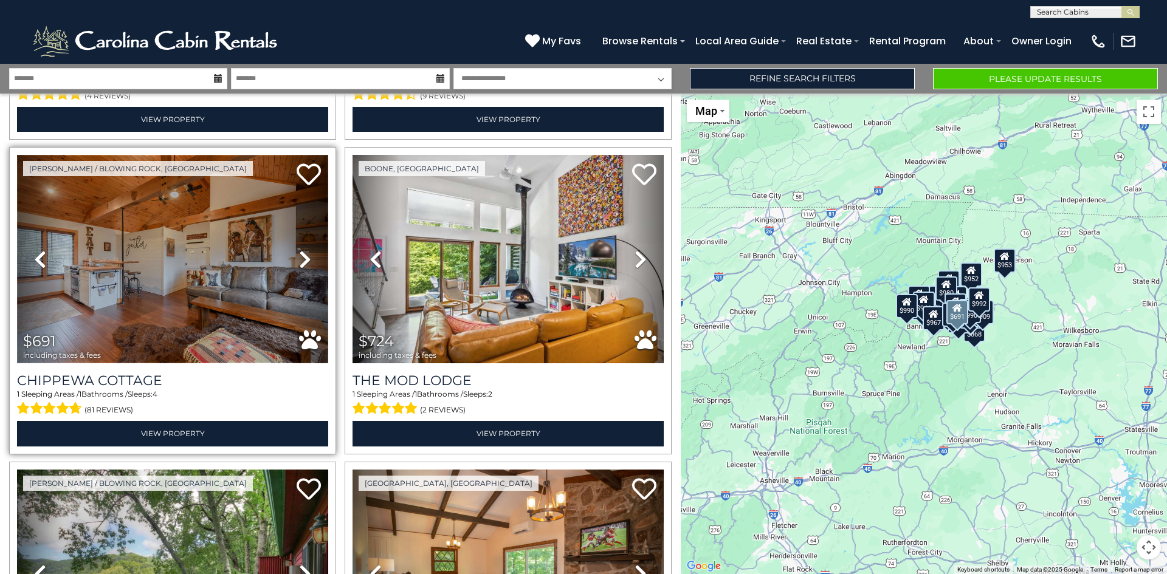
click at [238, 253] on img at bounding box center [172, 259] width 311 height 208
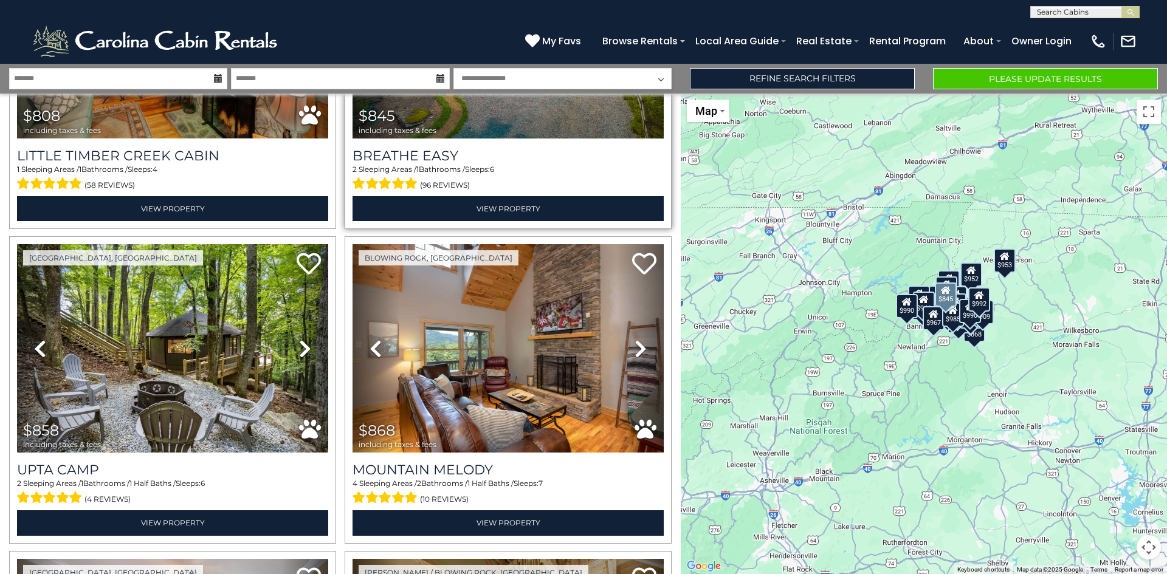
scroll to position [1215, 0]
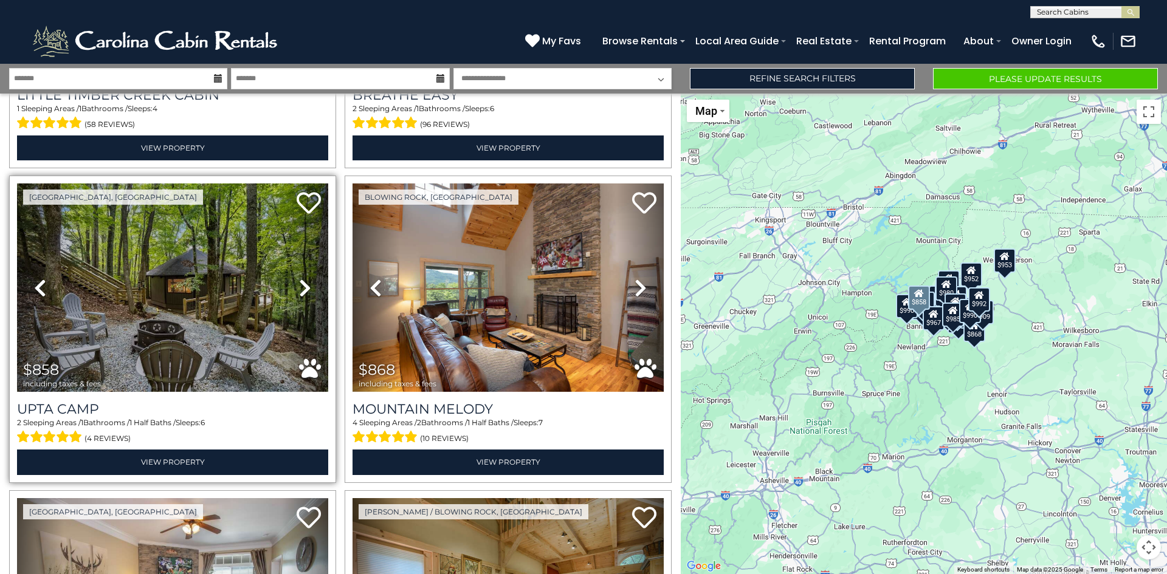
click at [304, 278] on icon at bounding box center [305, 287] width 12 height 19
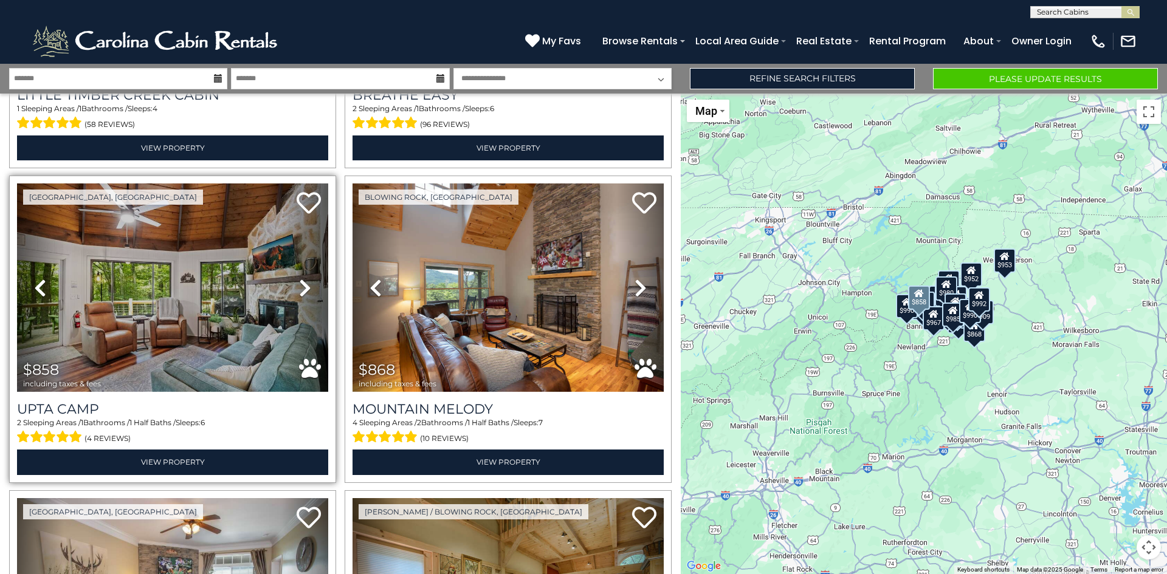
click at [304, 278] on icon at bounding box center [305, 287] width 12 height 19
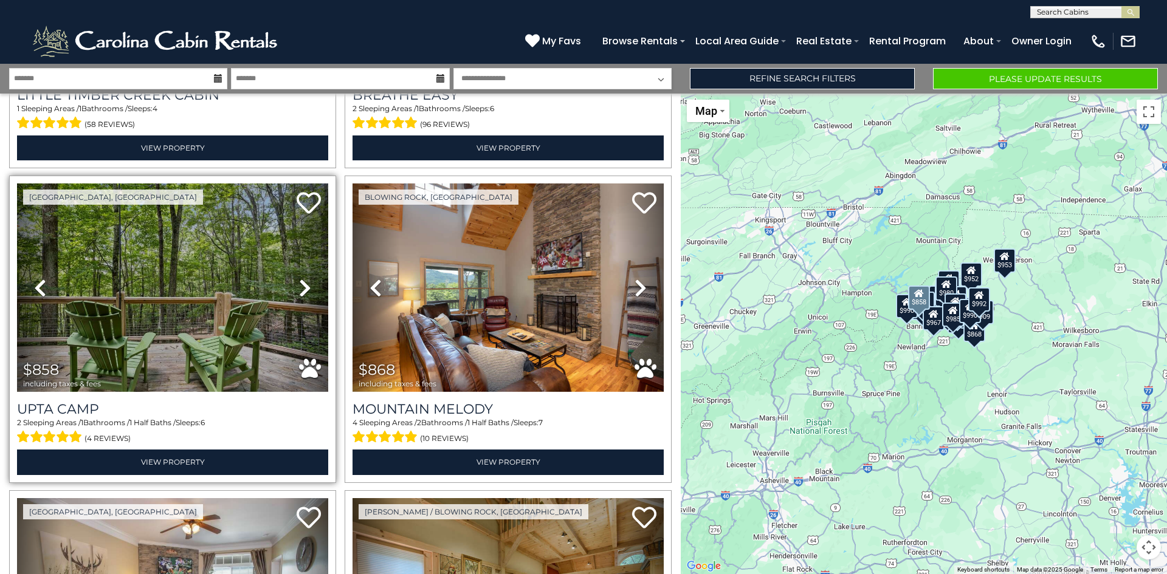
click at [301, 278] on icon at bounding box center [305, 287] width 12 height 19
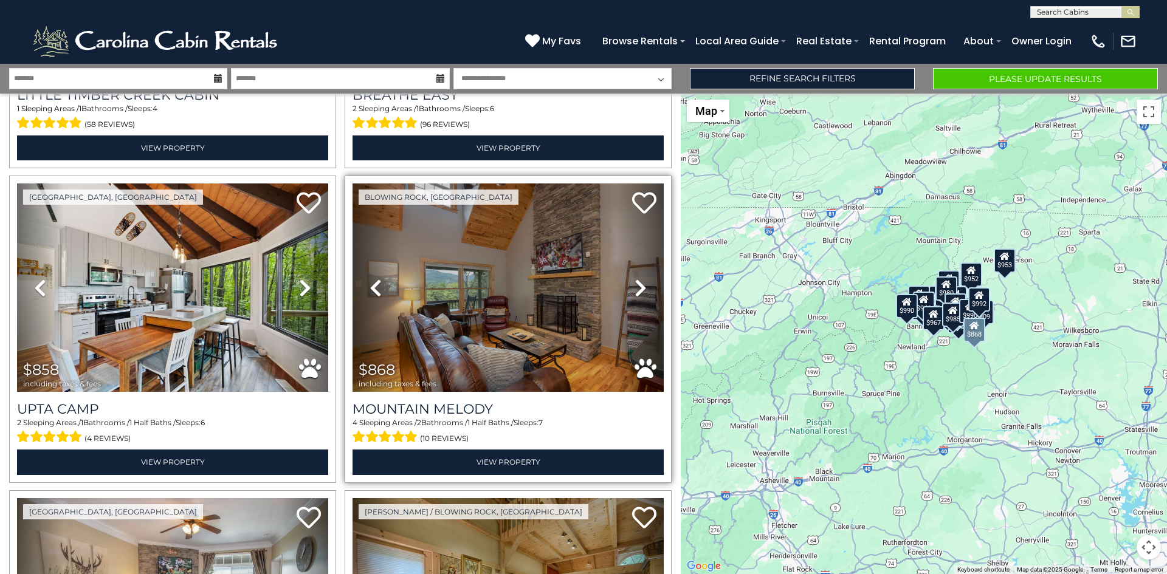
click at [634, 281] on icon at bounding box center [640, 287] width 12 height 19
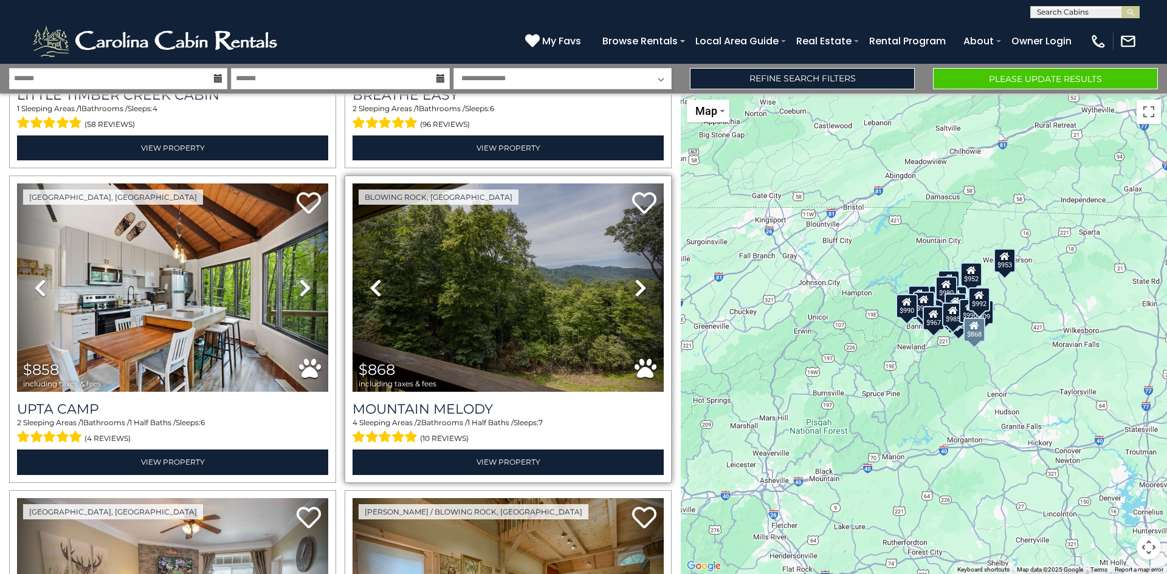
click at [634, 281] on icon at bounding box center [640, 287] width 12 height 19
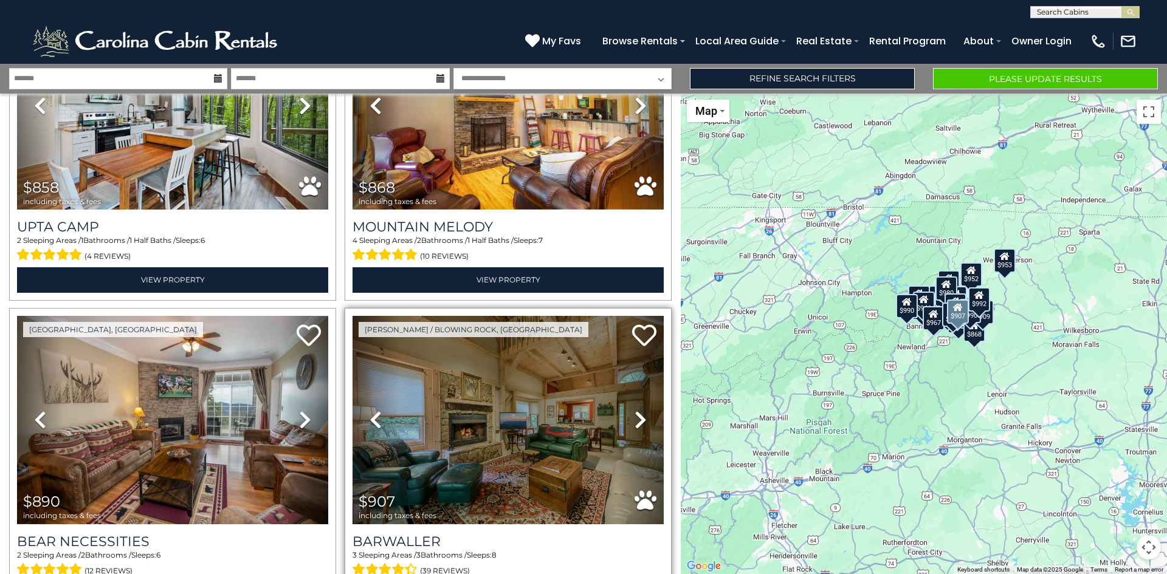
scroll to position [1519, 0]
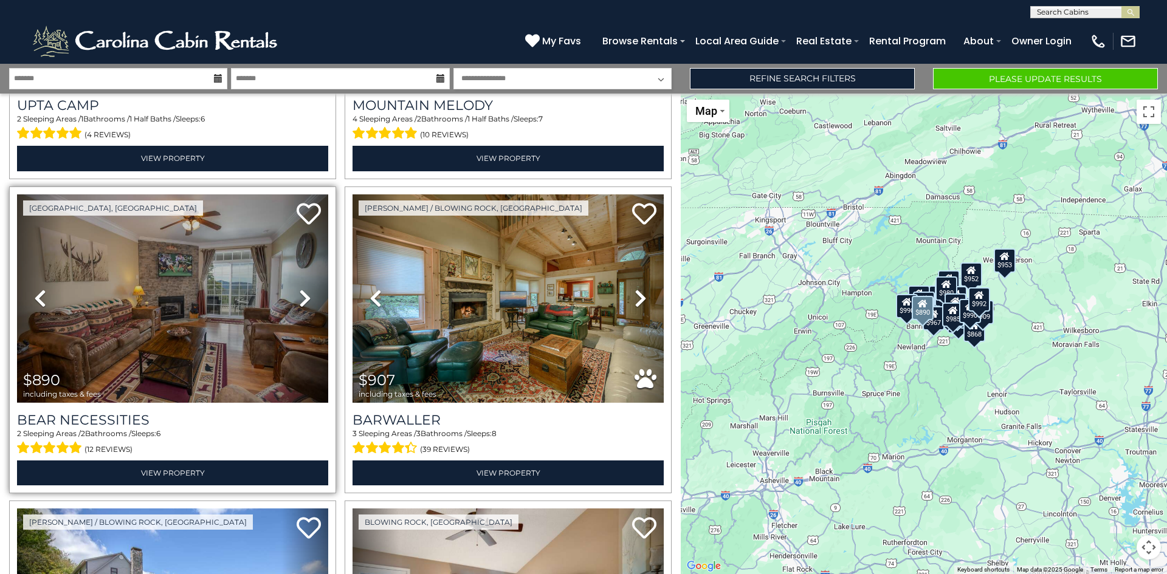
click at [293, 279] on link "Next" at bounding box center [304, 298] width 47 height 208
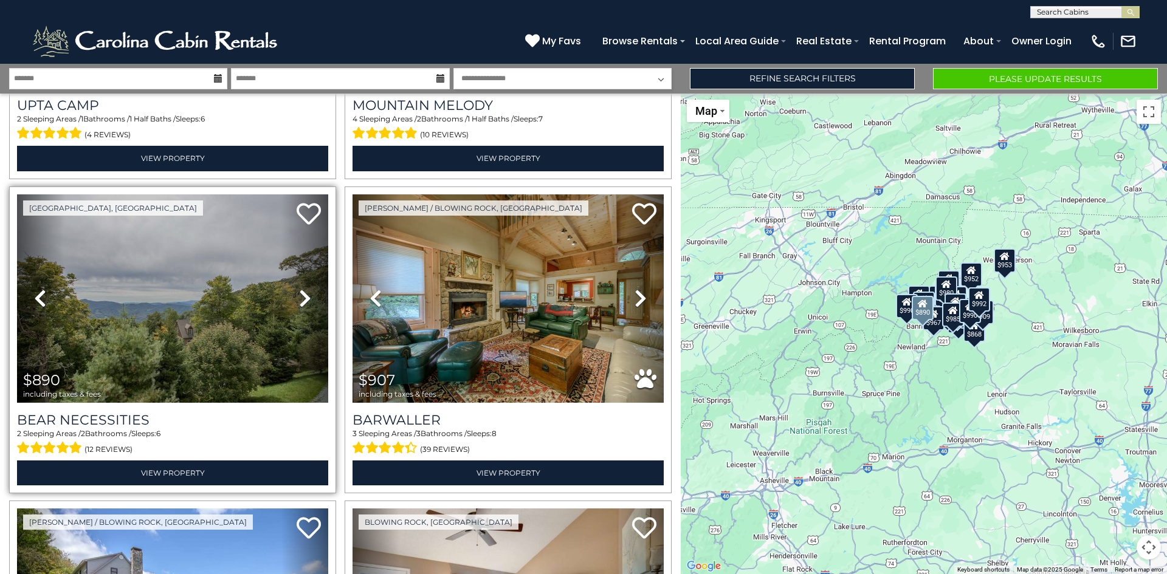
click at [293, 279] on link "Next" at bounding box center [304, 298] width 47 height 208
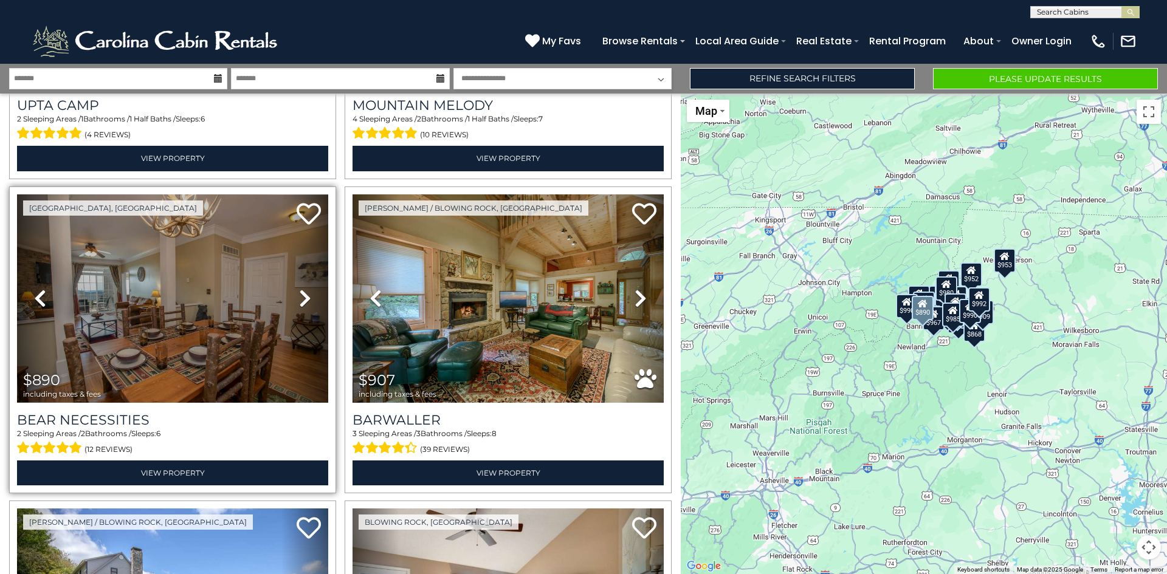
click at [299, 289] on icon at bounding box center [305, 298] width 12 height 19
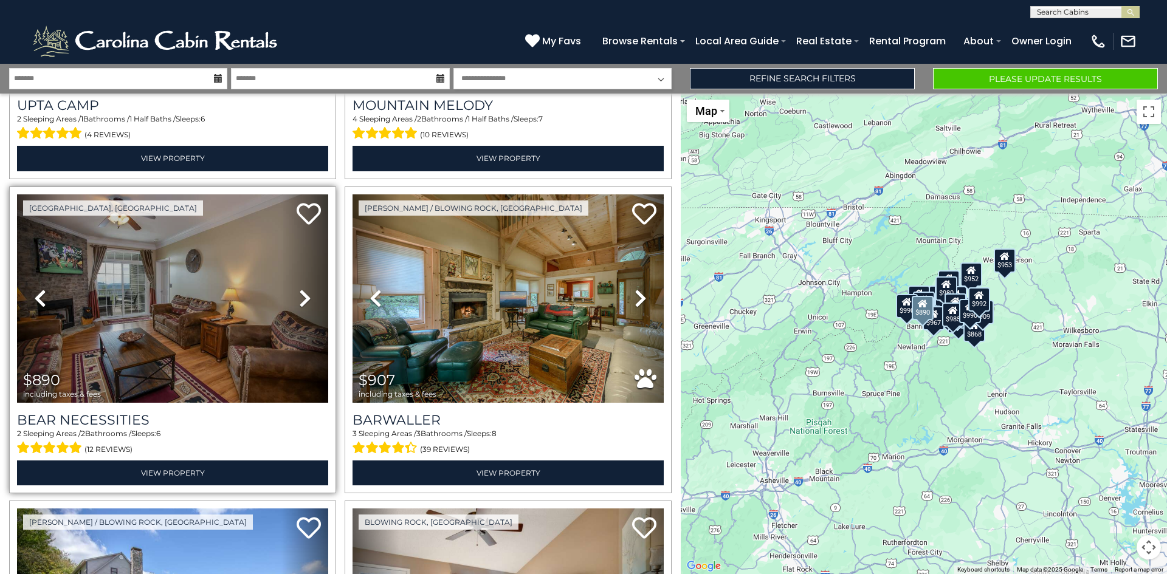
click at [299, 289] on icon at bounding box center [305, 298] width 12 height 19
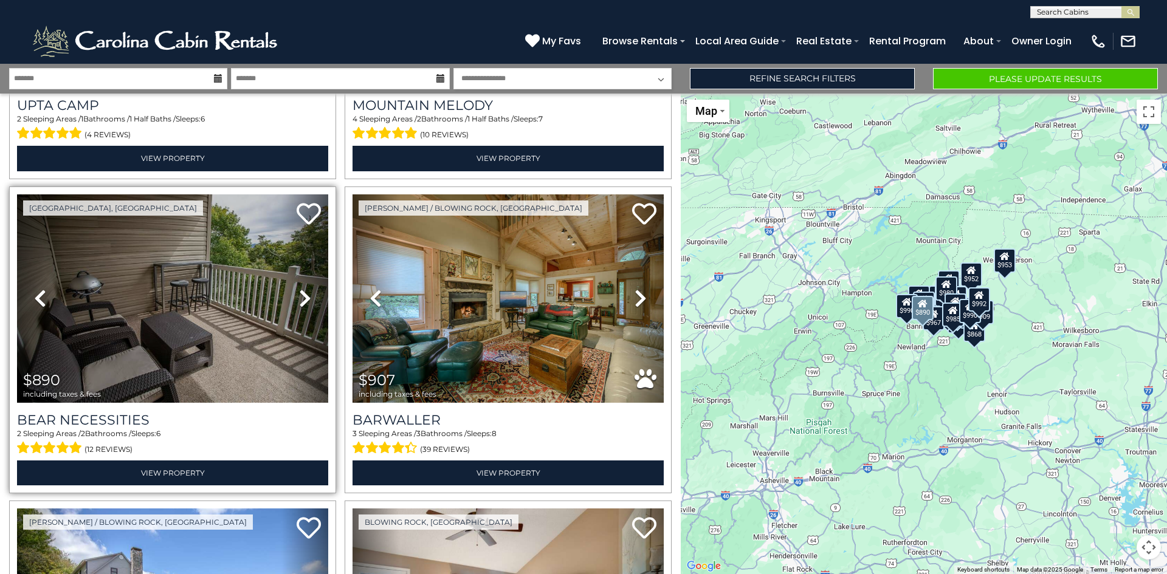
click at [299, 289] on icon at bounding box center [305, 298] width 12 height 19
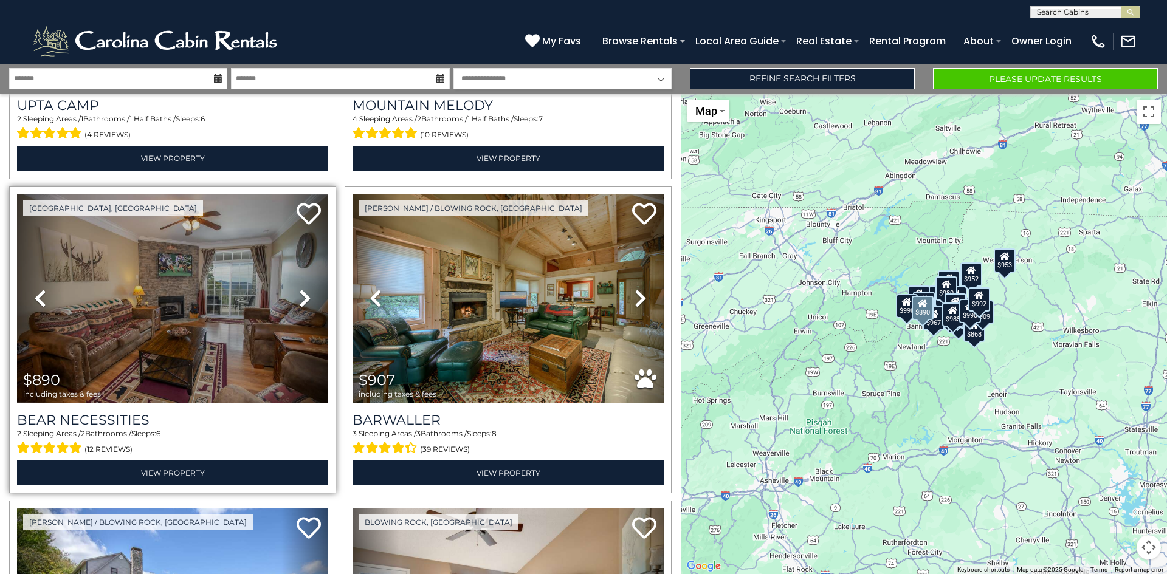
click at [299, 289] on icon at bounding box center [305, 298] width 12 height 19
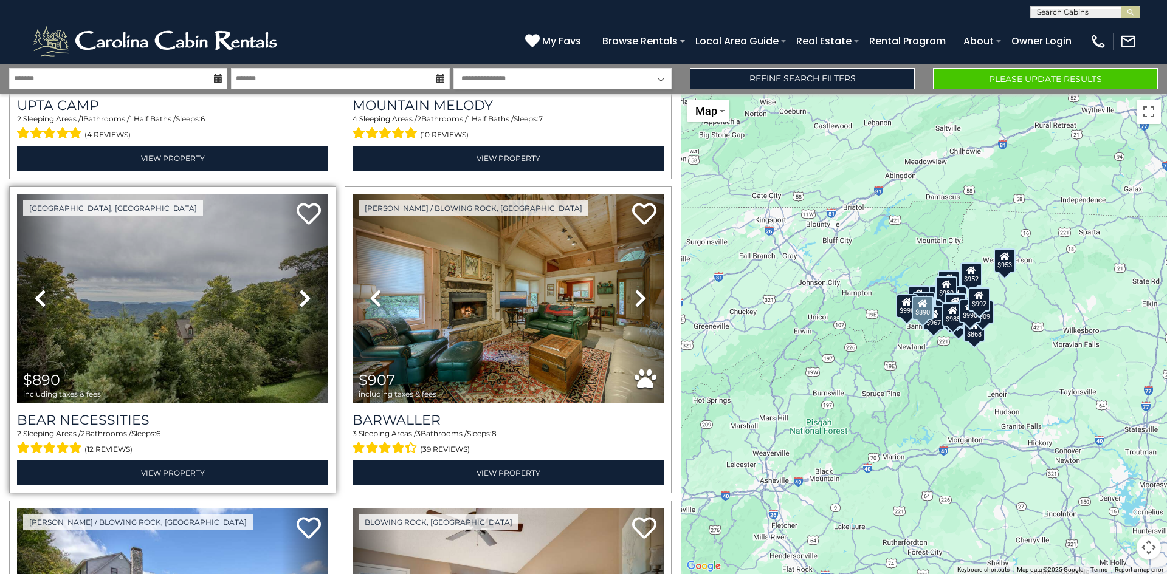
click at [299, 289] on icon at bounding box center [305, 298] width 12 height 19
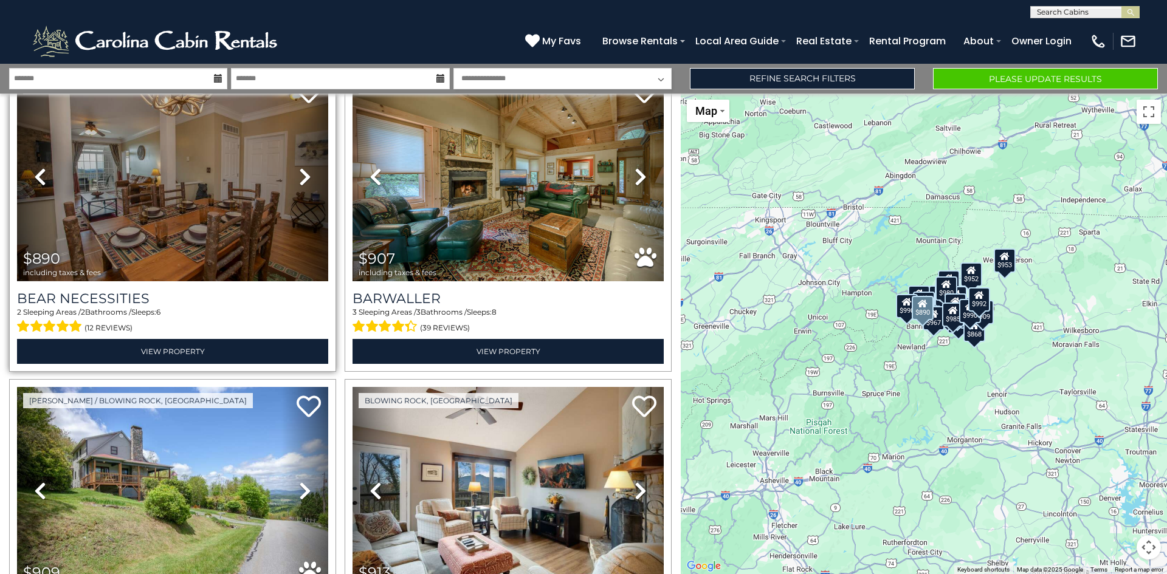
scroll to position [1762, 0]
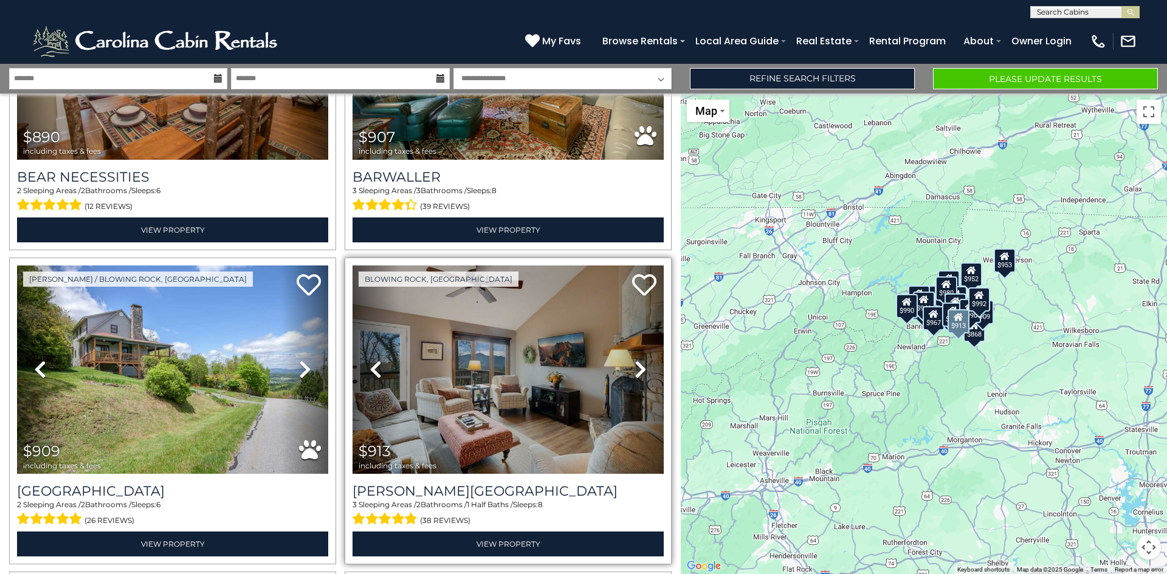
click at [634, 360] on icon at bounding box center [640, 369] width 12 height 19
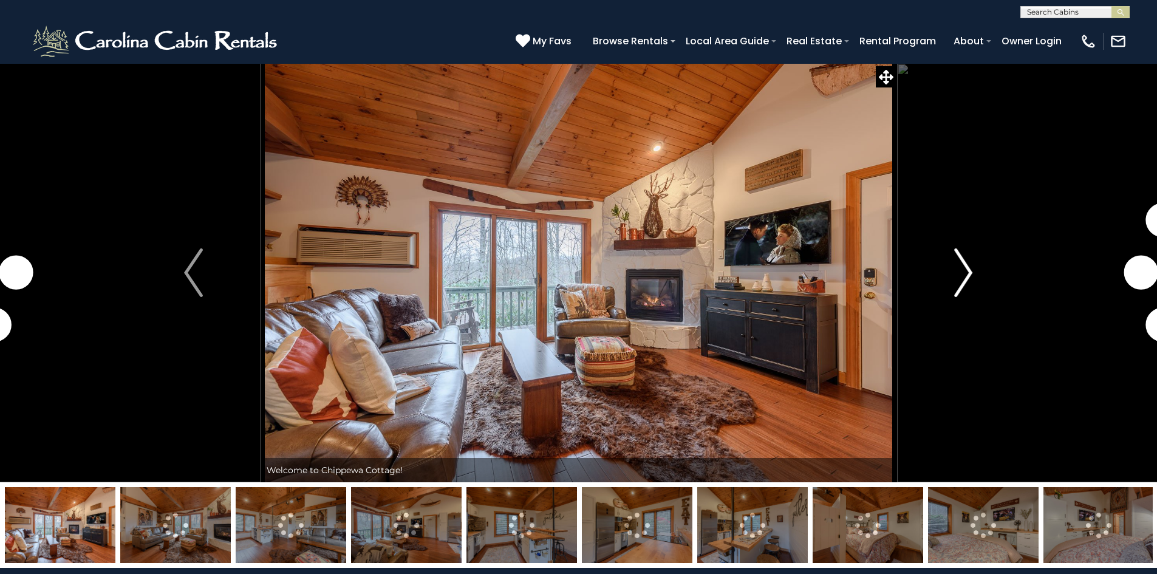
click at [953, 276] on button "Next" at bounding box center [964, 272] width 134 height 419
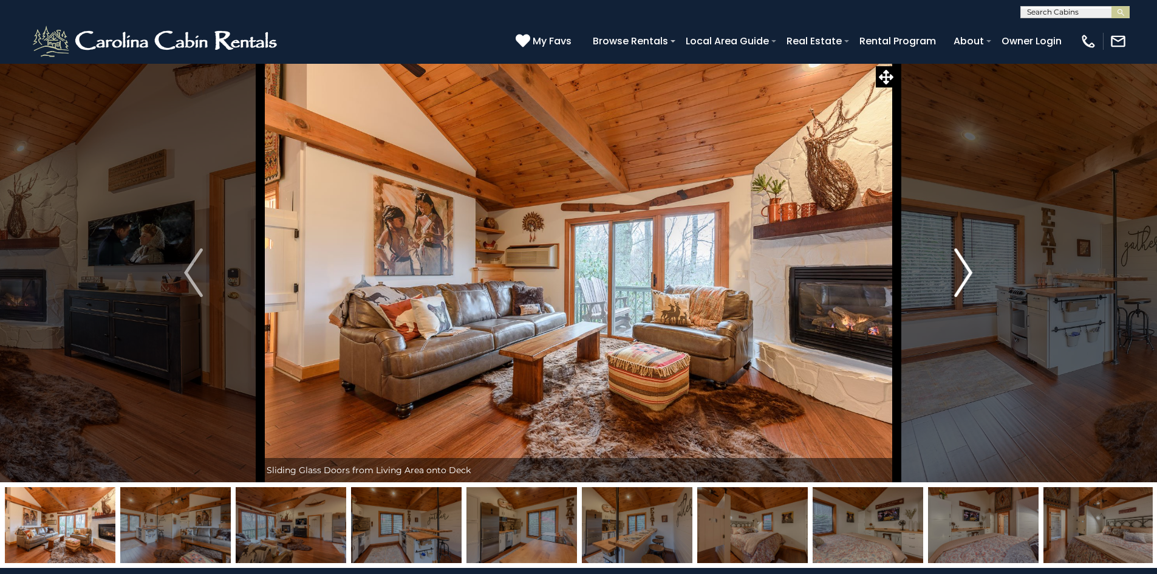
click at [964, 277] on img "Next" at bounding box center [964, 272] width 18 height 49
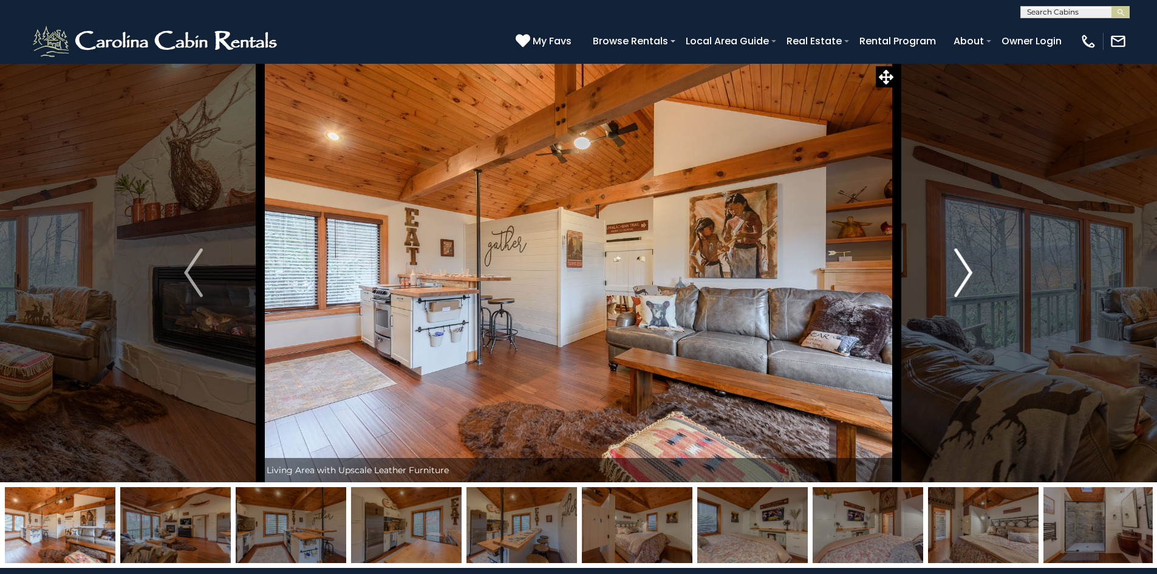
click at [964, 277] on img "Next" at bounding box center [964, 272] width 18 height 49
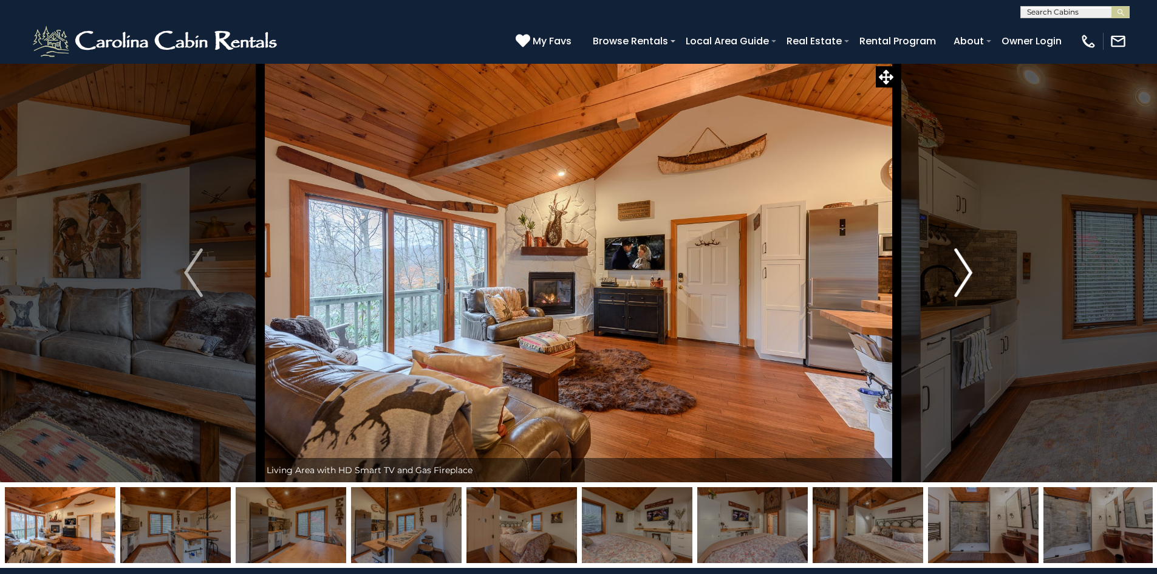
click at [961, 278] on img "Next" at bounding box center [964, 272] width 18 height 49
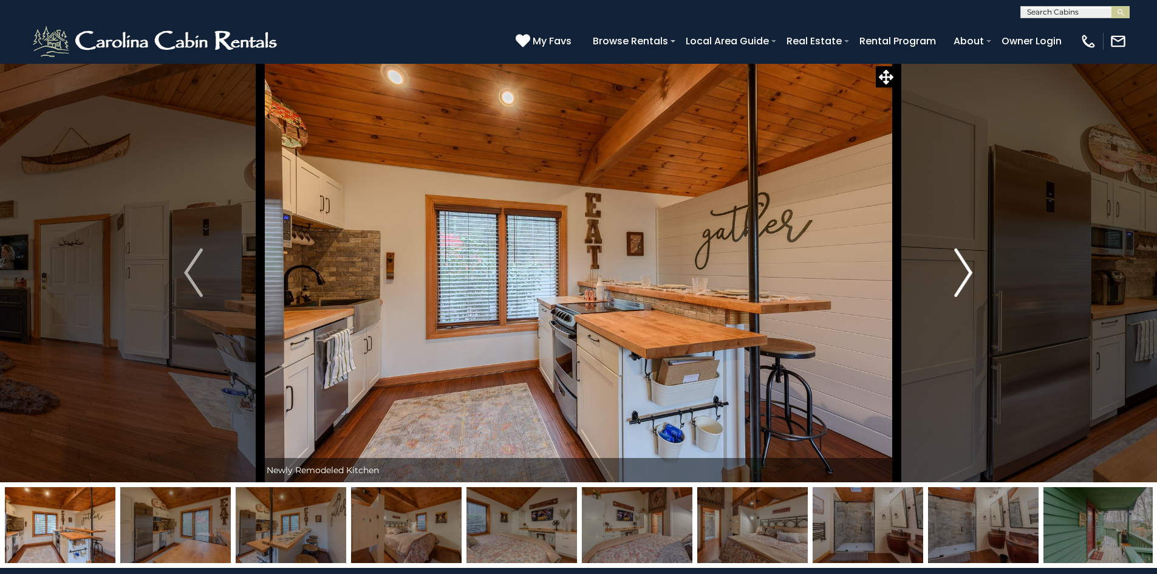
click at [961, 278] on img "Next" at bounding box center [964, 272] width 18 height 49
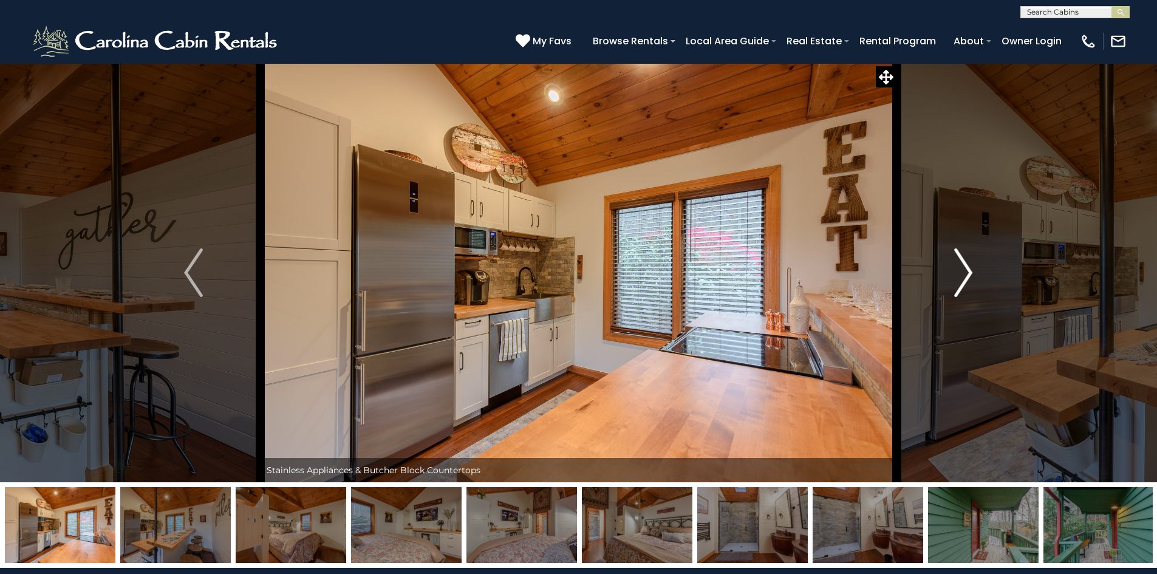
click at [959, 279] on img "Next" at bounding box center [964, 272] width 18 height 49
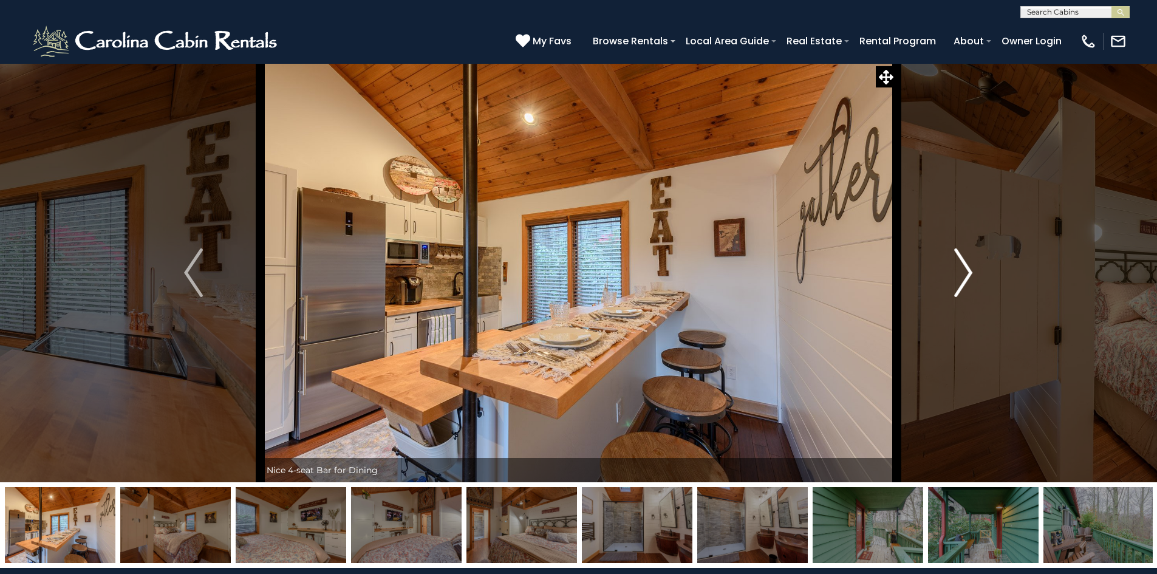
click at [959, 279] on img "Next" at bounding box center [964, 272] width 18 height 49
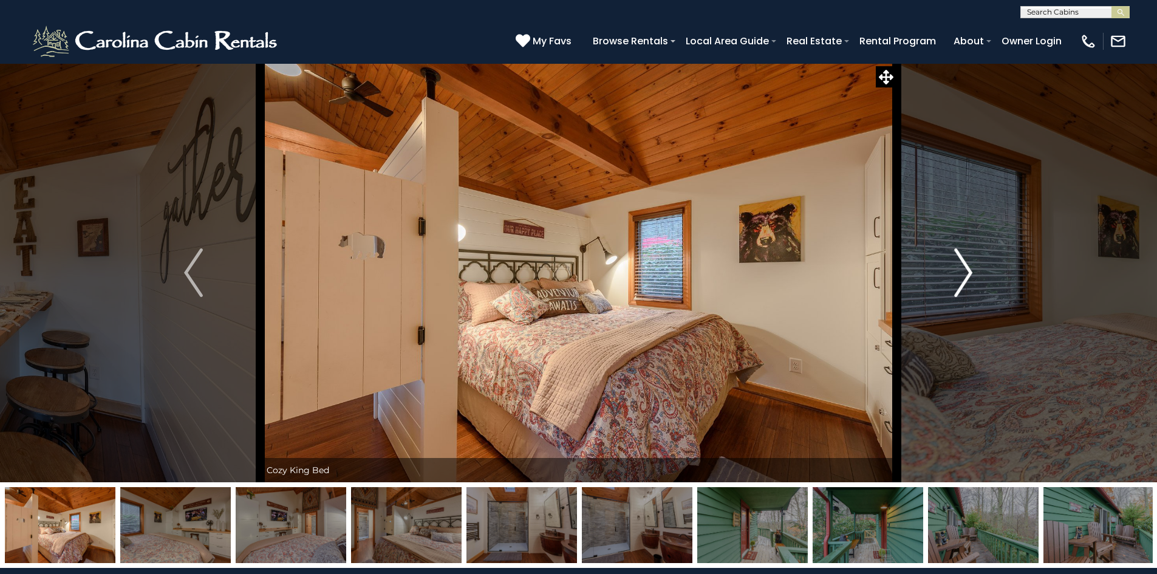
click at [958, 279] on img "Next" at bounding box center [964, 272] width 18 height 49
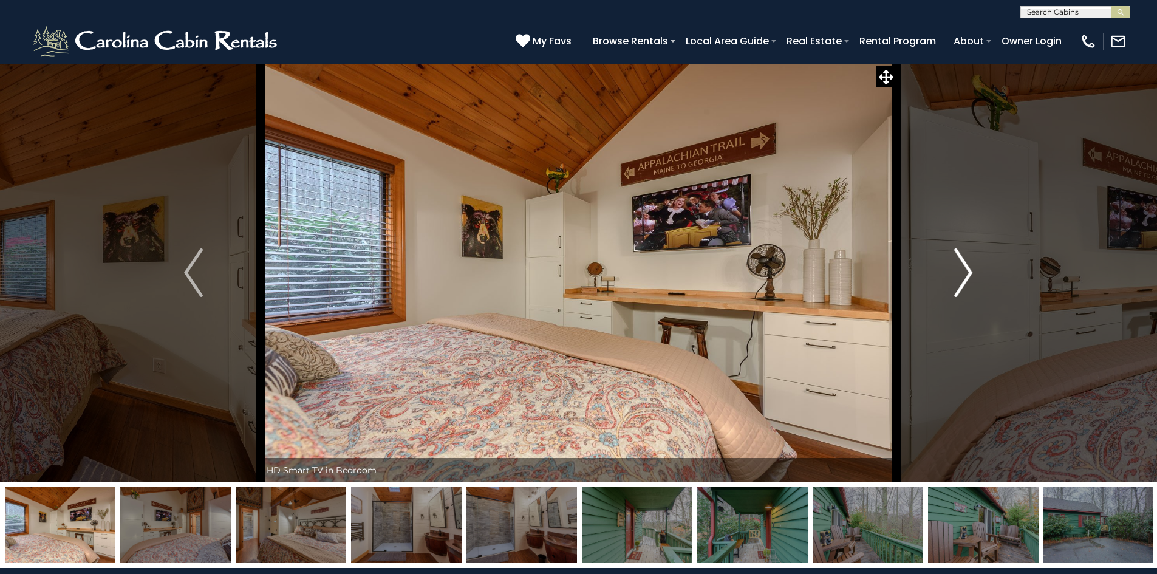
click at [958, 281] on img "Next" at bounding box center [964, 272] width 18 height 49
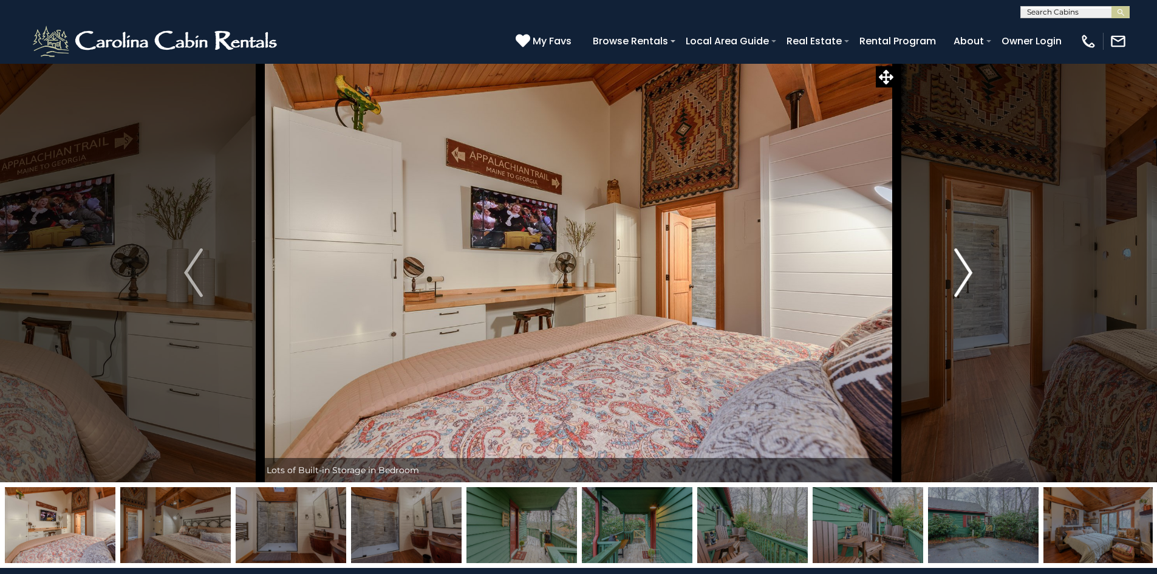
click at [958, 281] on img "Next" at bounding box center [964, 272] width 18 height 49
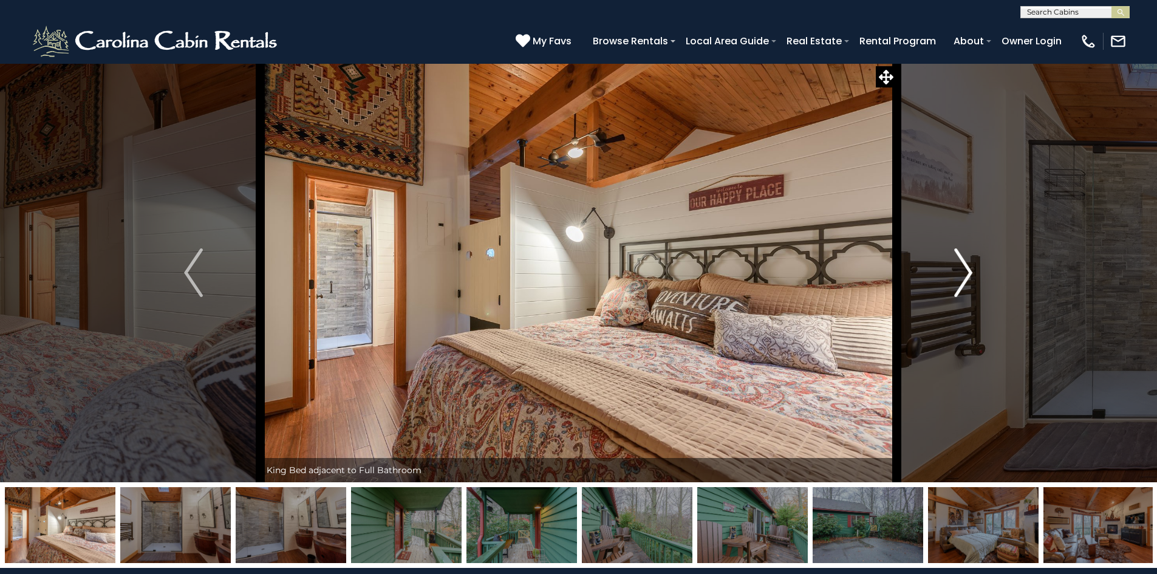
click at [958, 281] on img "Next" at bounding box center [964, 272] width 18 height 49
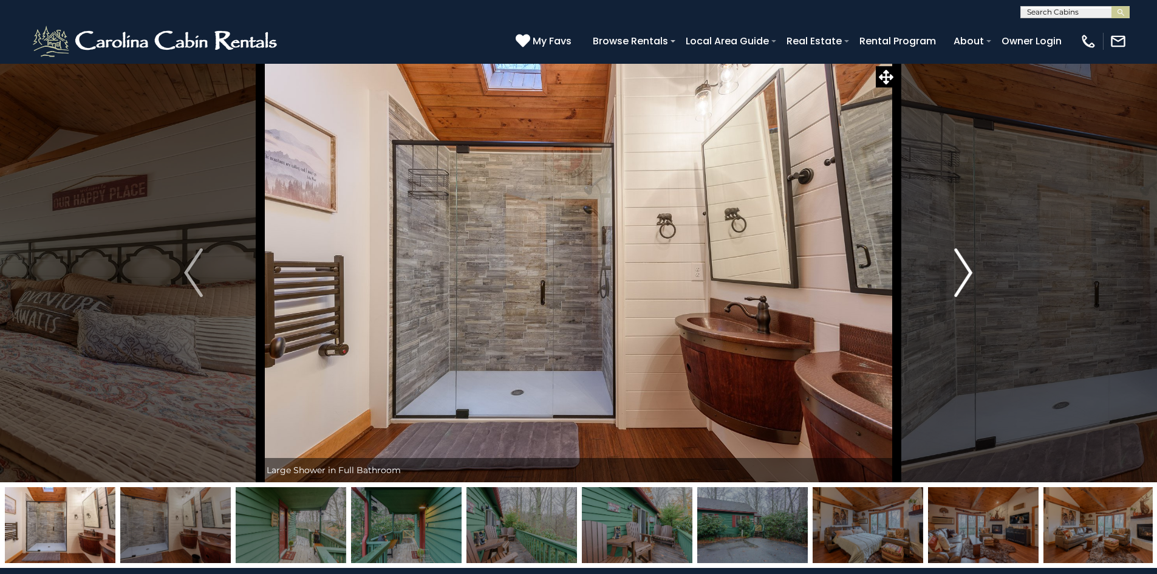
click at [958, 281] on img "Next" at bounding box center [964, 272] width 18 height 49
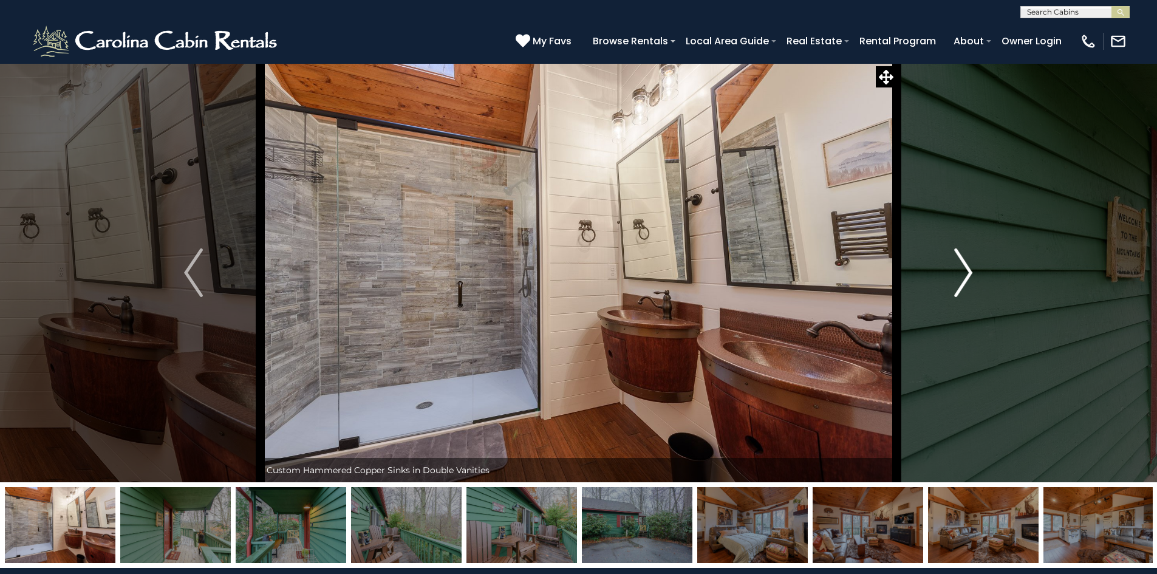
click at [957, 282] on img "Next" at bounding box center [964, 272] width 18 height 49
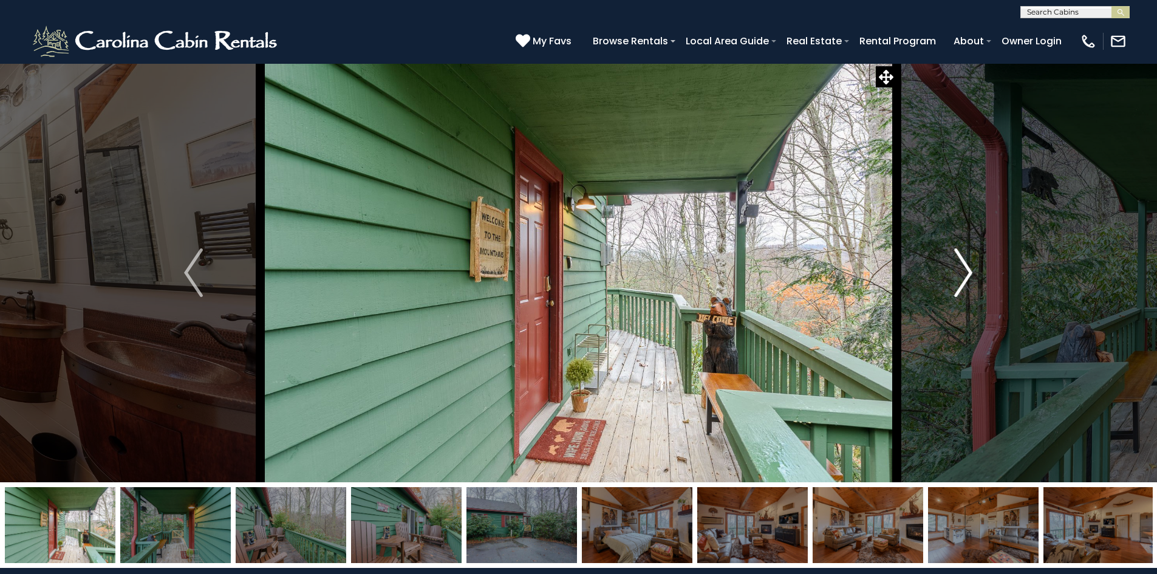
click at [957, 281] on img "Next" at bounding box center [964, 272] width 18 height 49
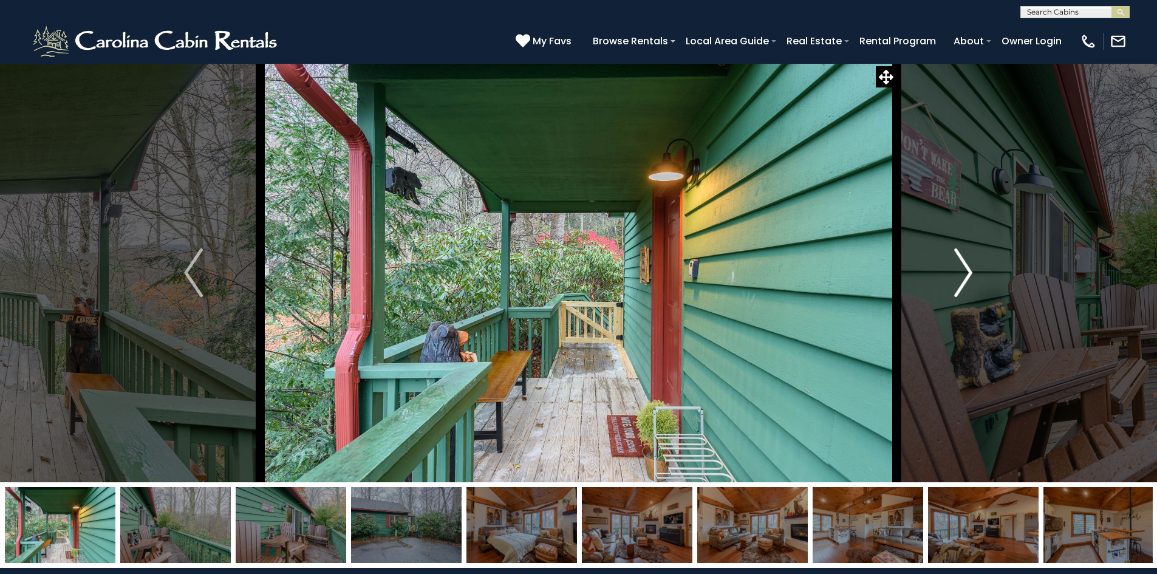
click at [957, 281] on img "Next" at bounding box center [964, 272] width 18 height 49
